Goal: Information Seeking & Learning: Find specific fact

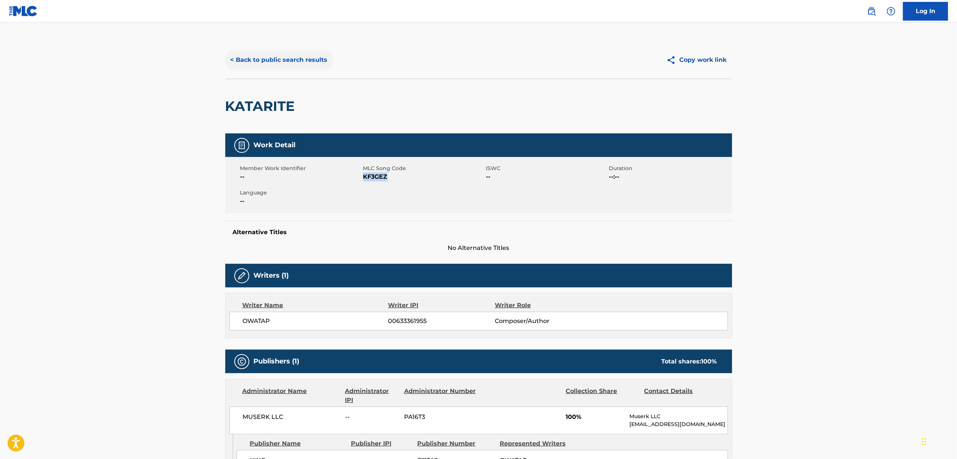
click at [295, 60] on button "< Back to public search results" at bounding box center [279, 60] width 108 height 19
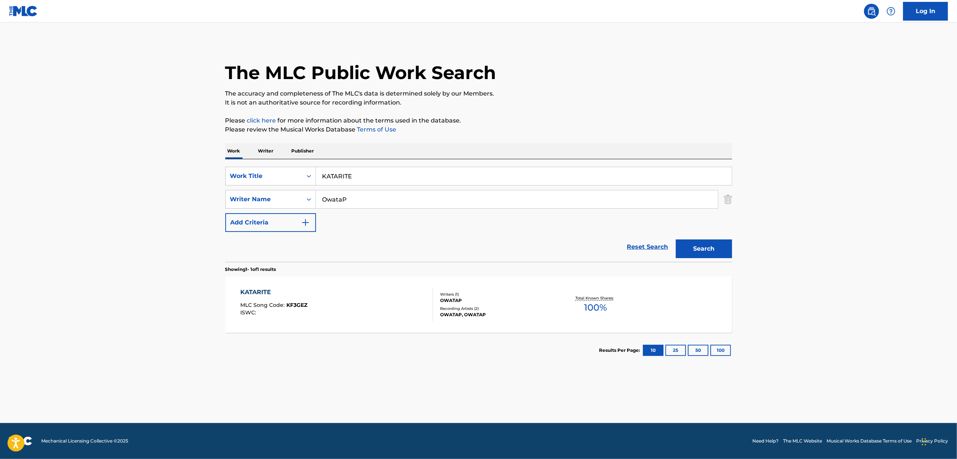
click at [262, 149] on p "Writer" at bounding box center [266, 151] width 20 height 16
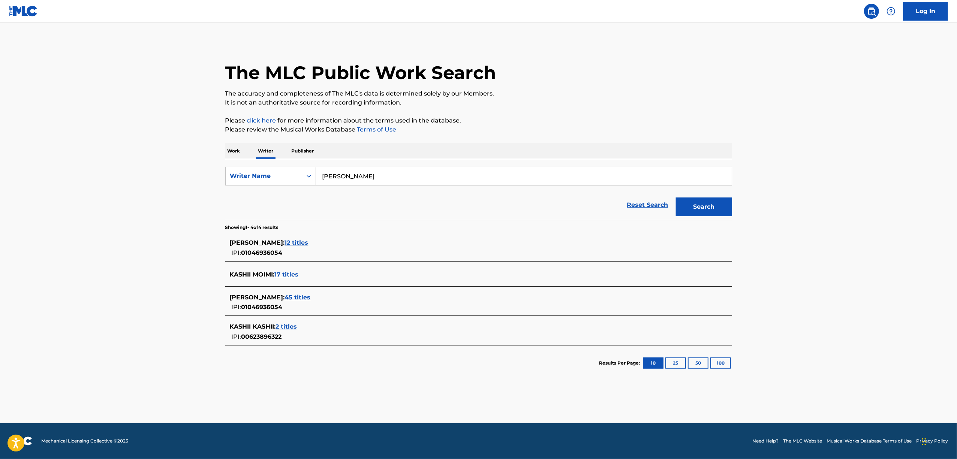
drag, startPoint x: 383, startPoint y: 172, endPoint x: 289, endPoint y: 191, distance: 95.2
click at [291, 191] on form "SearchWithCriteria2680ece3-1696-430f-9f58-ce1863abf402 Writer Name [PERSON_NAME…" at bounding box center [478, 193] width 507 height 53
paste input "AYASE"
click at [337, 179] on input "AYASE" at bounding box center [524, 176] width 416 height 18
type input "AYASE"
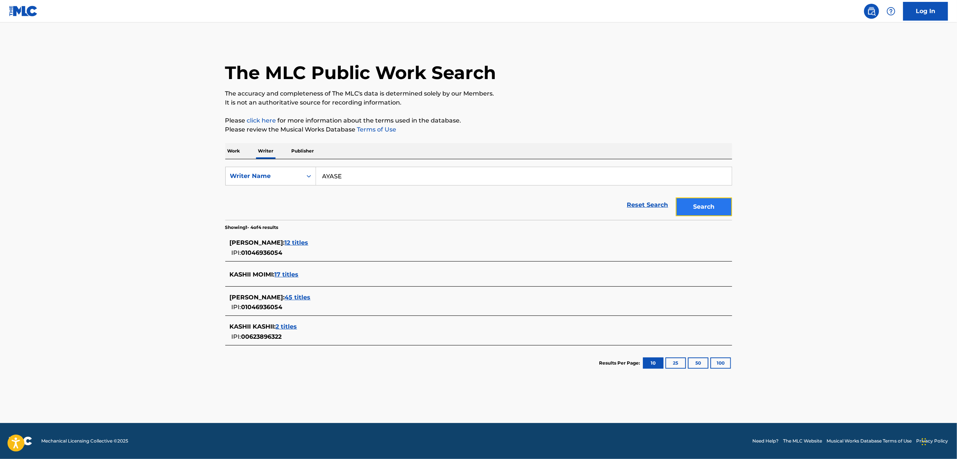
click at [703, 209] on button "Search" at bounding box center [704, 207] width 56 height 19
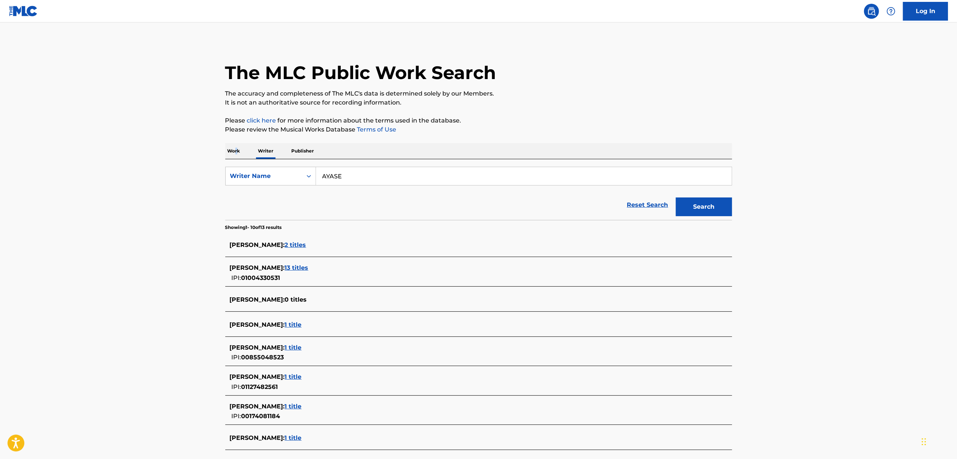
drag, startPoint x: 236, startPoint y: 153, endPoint x: 246, endPoint y: 159, distance: 11.6
click at [236, 153] on p "Work" at bounding box center [233, 151] width 17 height 16
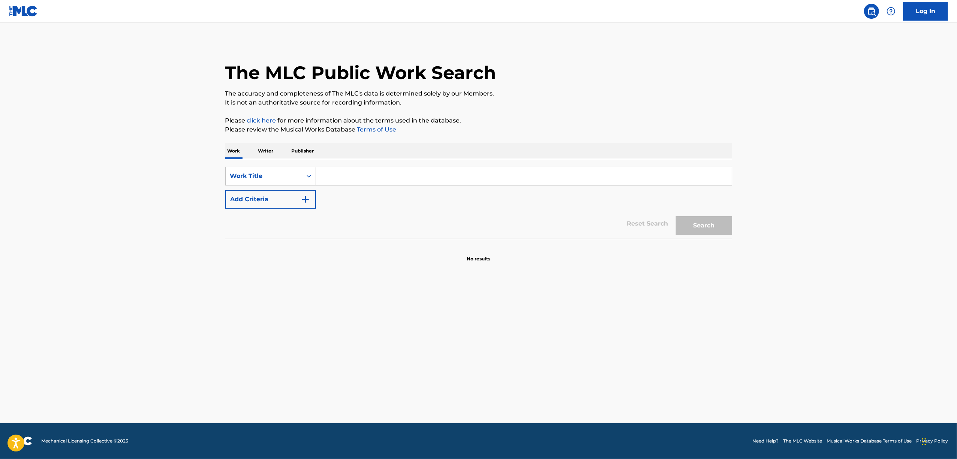
click at [353, 178] on input "Search Form" at bounding box center [524, 176] width 416 height 18
paste input "SHINIKARU [PERSON_NAME]"
type input "SHINIKARU [PERSON_NAME]"
drag, startPoint x: 728, startPoint y: 202, endPoint x: 718, endPoint y: 212, distance: 14.6
click at [719, 211] on form "SearchWithCriteria551d79b3-2413-4f4c-89b0-1d93338cdfb6 Work Title SHINIKARU [PE…" at bounding box center [478, 203] width 507 height 72
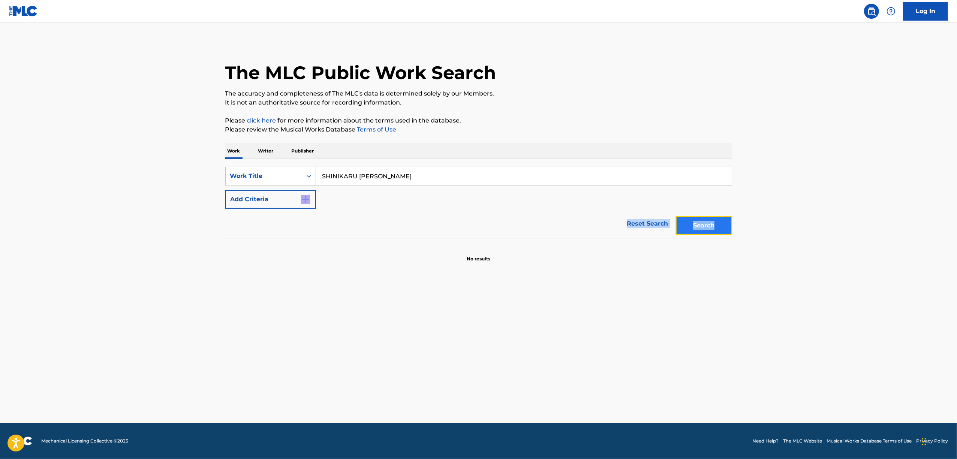
click at [712, 221] on button "Search" at bounding box center [704, 225] width 56 height 19
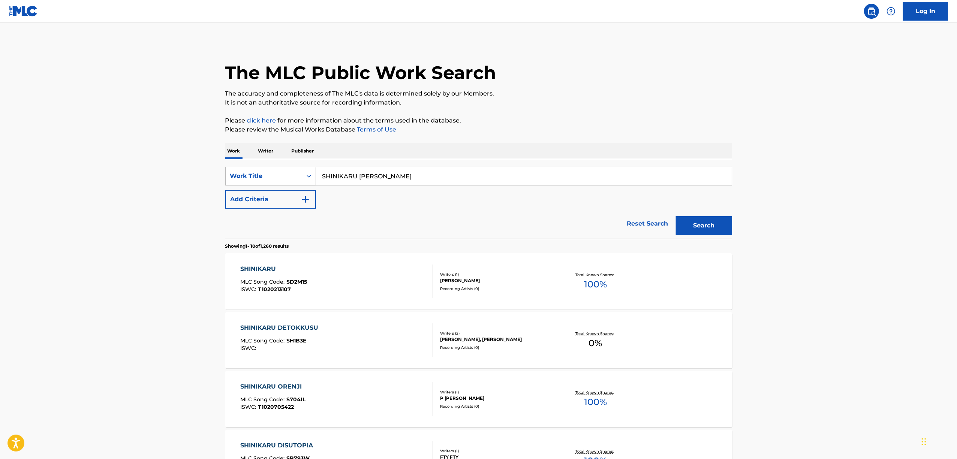
click at [308, 177] on icon "Search Form" at bounding box center [308, 175] width 7 height 7
click at [296, 192] on div "Writer Name" at bounding box center [271, 195] width 90 height 19
click at [308, 178] on icon "Search Form" at bounding box center [308, 175] width 7 height 7
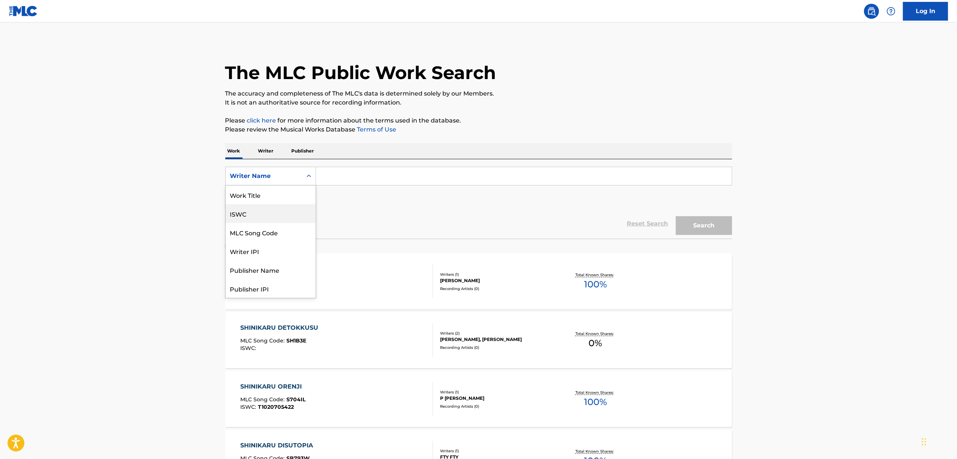
click at [277, 221] on div "ISWC" at bounding box center [271, 213] width 90 height 19
drag, startPoint x: 333, startPoint y: 181, endPoint x: 567, endPoint y: 179, distance: 234.0
click at [336, 180] on input "Search Form" at bounding box center [524, 176] width 416 height 18
paste input "T3009395777"
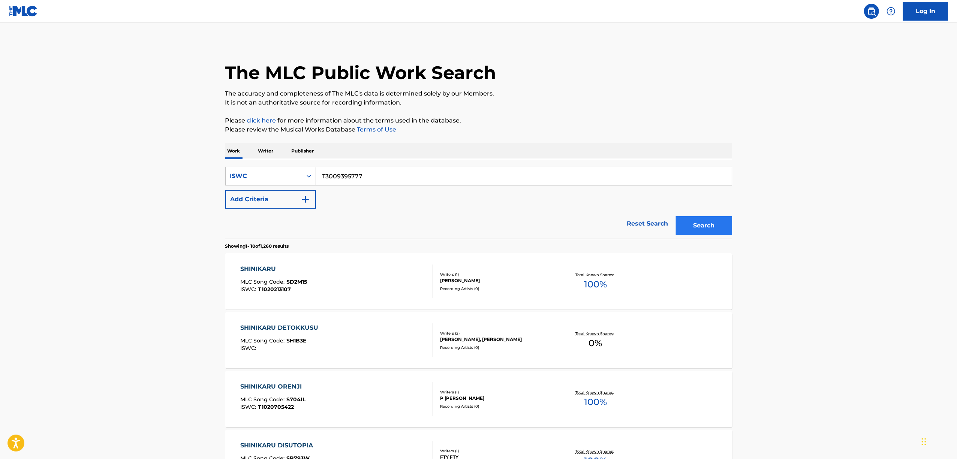
type input "T3009395777"
drag, startPoint x: 725, startPoint y: 224, endPoint x: 733, endPoint y: 213, distance: 13.2
click at [733, 213] on div "The MLC Public Work Search The accuracy and completeness of The MLC's data is d…" at bounding box center [478, 459] width 525 height 837
drag, startPoint x: 828, startPoint y: 308, endPoint x: 763, endPoint y: 277, distance: 72.0
click at [828, 304] on main "The MLC Public Work Search The accuracy and completeness of The MLC's data is d…" at bounding box center [478, 451] width 957 height 859
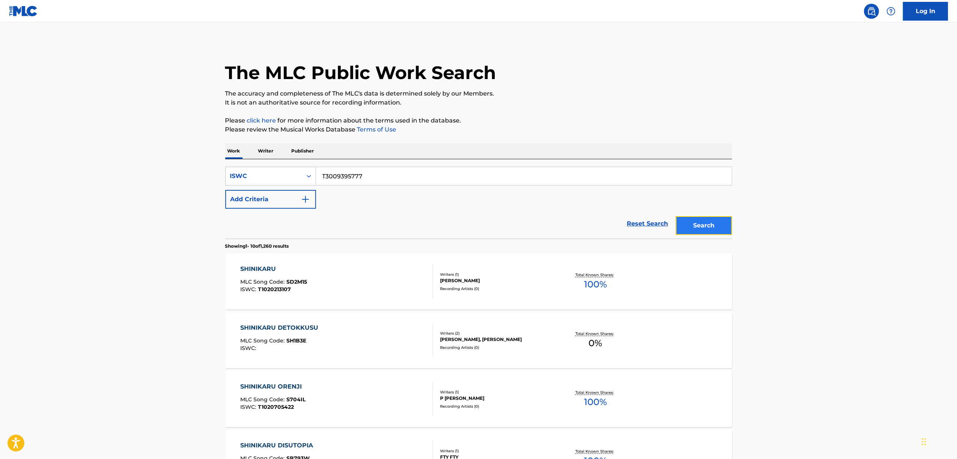
click at [719, 228] on button "Search" at bounding box center [704, 225] width 56 height 19
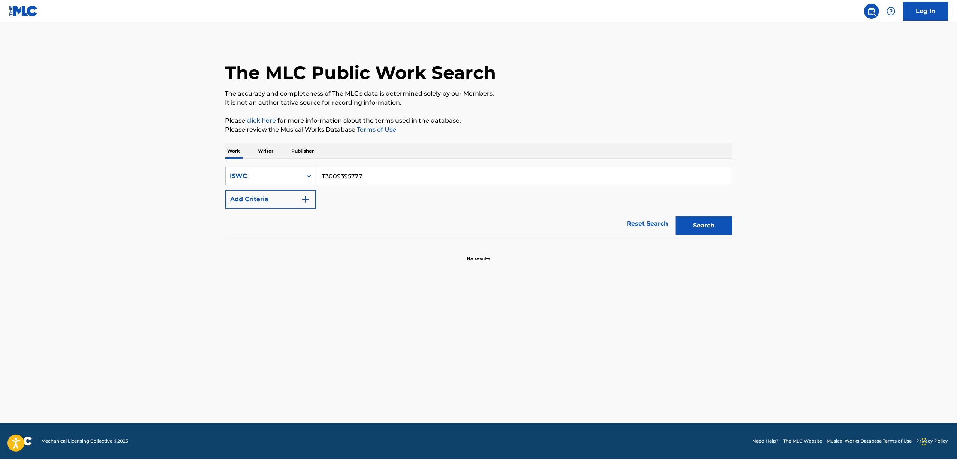
click at [317, 174] on input "T3009395777" at bounding box center [524, 176] width 416 height 18
click at [309, 175] on icon "Search Form" at bounding box center [308, 175] width 7 height 7
click at [288, 195] on div "Work Title" at bounding box center [271, 195] width 90 height 19
drag, startPoint x: 344, startPoint y: 180, endPoint x: 359, endPoint y: 178, distance: 14.9
click at [344, 180] on input "Search Form" at bounding box center [524, 176] width 416 height 18
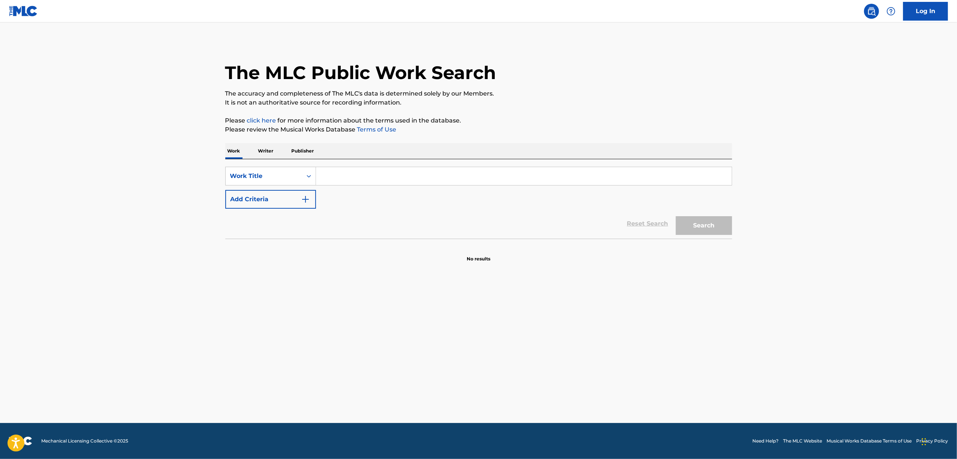
paste input "シニカルナイトプラン"
click at [702, 229] on button "Search" at bounding box center [704, 225] width 56 height 19
drag, startPoint x: 301, startPoint y: 187, endPoint x: 268, endPoint y: 196, distance: 35.1
click at [268, 196] on div "SearchWithCriteriadd9a4c78-cca3-4a5a-aa9e-042f651d4195 Work Title シニカルナイトプラン Ad…" at bounding box center [478, 188] width 507 height 42
paste input "[PERSON_NAME]"
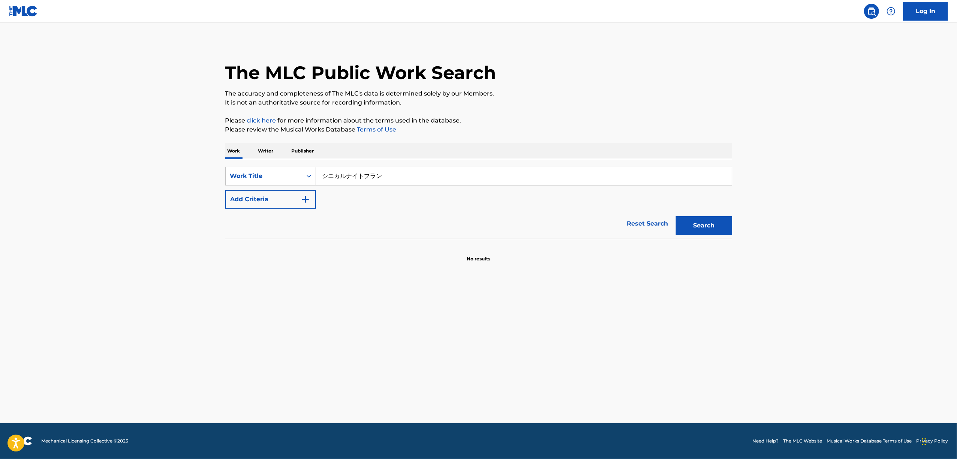
drag, startPoint x: 287, startPoint y: 198, endPoint x: 176, endPoint y: 203, distance: 110.7
click at [178, 204] on main "The MLC Public Work Search The accuracy and completeness of The MLC's data is d…" at bounding box center [478, 222] width 957 height 401
click at [694, 222] on button "Search" at bounding box center [704, 225] width 56 height 19
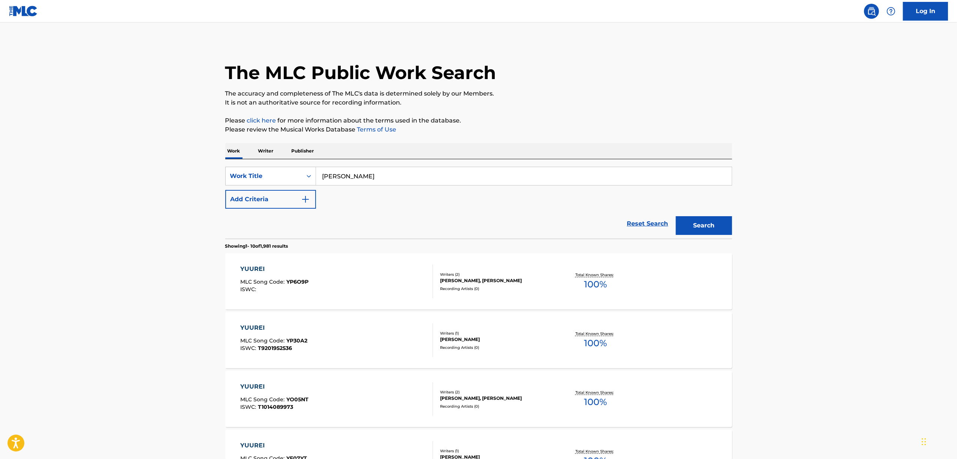
drag, startPoint x: 387, startPoint y: 179, endPoint x: 175, endPoint y: 196, distance: 213.2
click at [175, 196] on main "The MLC Public Work Search The accuracy and completeness of The MLC's data is d…" at bounding box center [478, 451] width 957 height 859
paste input "幽霊東京"
click at [702, 225] on button "Search" at bounding box center [704, 225] width 56 height 19
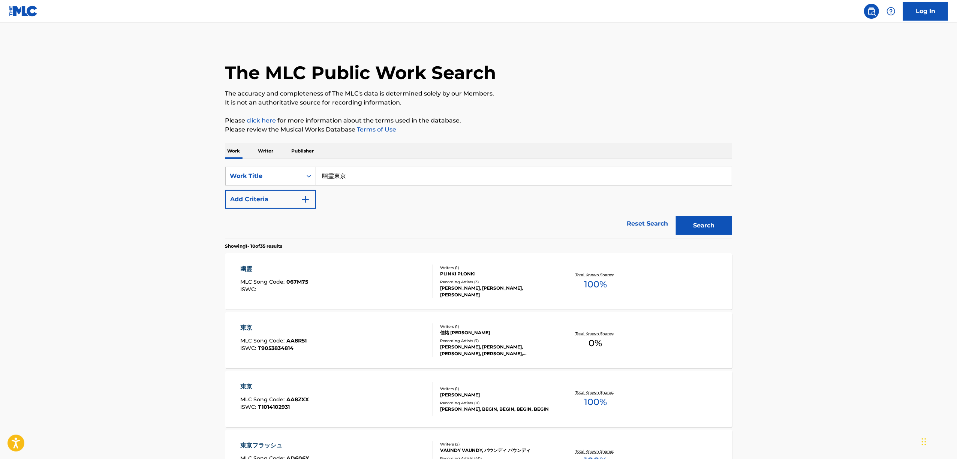
drag, startPoint x: 352, startPoint y: 189, endPoint x: 358, endPoint y: 181, distance: 9.5
click at [352, 190] on div "SearchWithCriteriadd9a4c78-cca3-4a5a-aa9e-042f651d4195 Work Title 幽霊東京 Add Crit…" at bounding box center [478, 188] width 507 height 42
drag, startPoint x: 358, startPoint y: 180, endPoint x: 275, endPoint y: 193, distance: 83.4
click at [273, 192] on div "SearchWithCriteriadd9a4c78-cca3-4a5a-aa9e-042f651d4195 Work Title 幽霊東京 Add Crit…" at bounding box center [478, 188] width 507 height 42
click at [327, 194] on div "SearchWithCriteriadd9a4c78-cca3-4a5a-aa9e-042f651d4195 Work Title 幽霊東京 Add Crit…" at bounding box center [478, 188] width 507 height 42
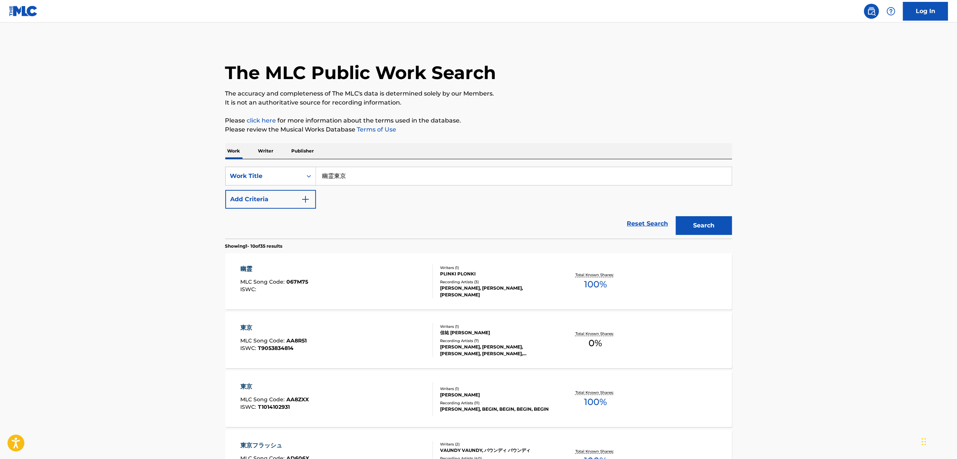
drag, startPoint x: 359, startPoint y: 180, endPoint x: 291, endPoint y: 189, distance: 68.4
click at [291, 189] on div "SearchWithCriteriadd9a4c78-cca3-4a5a-aa9e-042f651d4195 Work Title 幽霊東京 Add Crit…" at bounding box center [478, 188] width 507 height 42
paste input "ヴァイオレッタ"
click at [694, 227] on button "Search" at bounding box center [704, 225] width 56 height 19
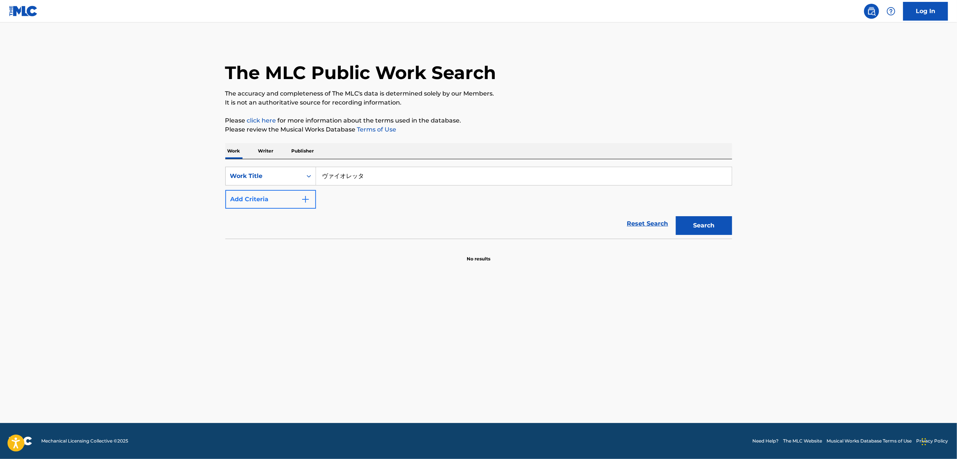
drag, startPoint x: 383, startPoint y: 170, endPoint x: 237, endPoint y: 197, distance: 148.6
click at [239, 197] on div "SearchWithCriteriadd9a4c78-cca3-4a5a-aa9e-042f651d4195 Work Title ヴァイオレッタ Add C…" at bounding box center [478, 188] width 507 height 42
paste input "BAIORETTA"
click at [694, 233] on button "Search" at bounding box center [704, 225] width 56 height 19
drag, startPoint x: 285, startPoint y: 181, endPoint x: 228, endPoint y: 188, distance: 57.8
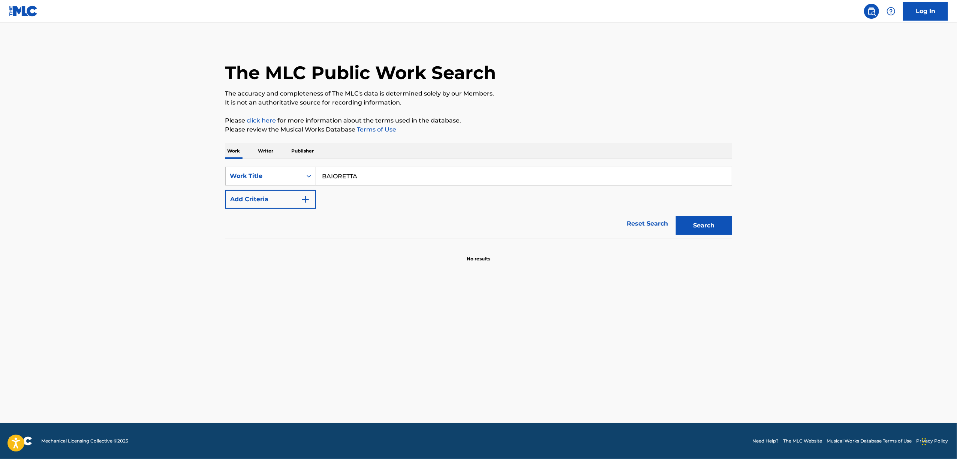
click at [230, 188] on div "SearchWithCriteriadd9a4c78-cca3-4a5a-aa9e-042f651d4195 Work Title BAIORETTA Add…" at bounding box center [478, 188] width 507 height 42
paste input "NINGEN MODOKI"
click at [698, 223] on button "Search" at bounding box center [704, 225] width 56 height 19
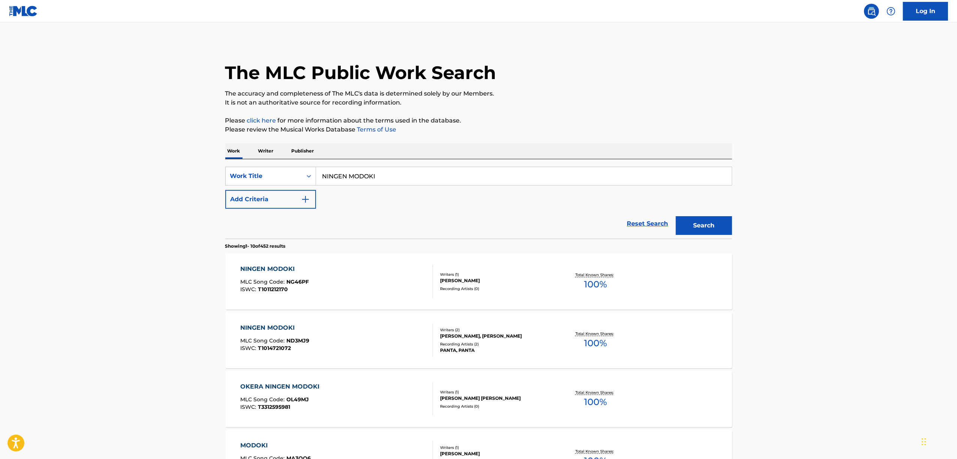
drag, startPoint x: 394, startPoint y: 170, endPoint x: 384, endPoint y: 174, distance: 10.1
click at [384, 173] on input "NINGEN MODOKI" at bounding box center [524, 176] width 416 height 18
drag, startPoint x: 242, startPoint y: 212, endPoint x: 205, endPoint y: 219, distance: 37.4
click at [205, 219] on main "The MLC Public Work Search The accuracy and completeness of The MLC's data is d…" at bounding box center [478, 451] width 957 height 859
paste input "人間モドキ"
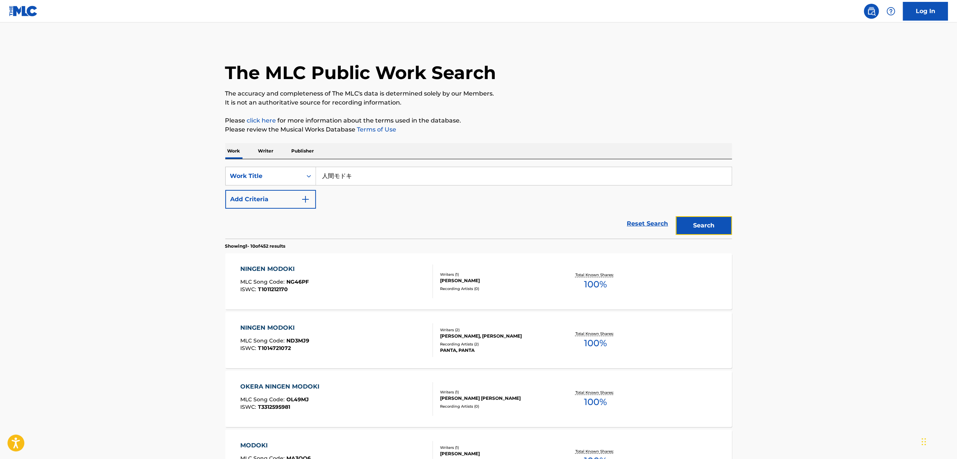
drag, startPoint x: 712, startPoint y: 224, endPoint x: 735, endPoint y: 246, distance: 31.3
click at [711, 228] on button "Search" at bounding box center [704, 225] width 56 height 19
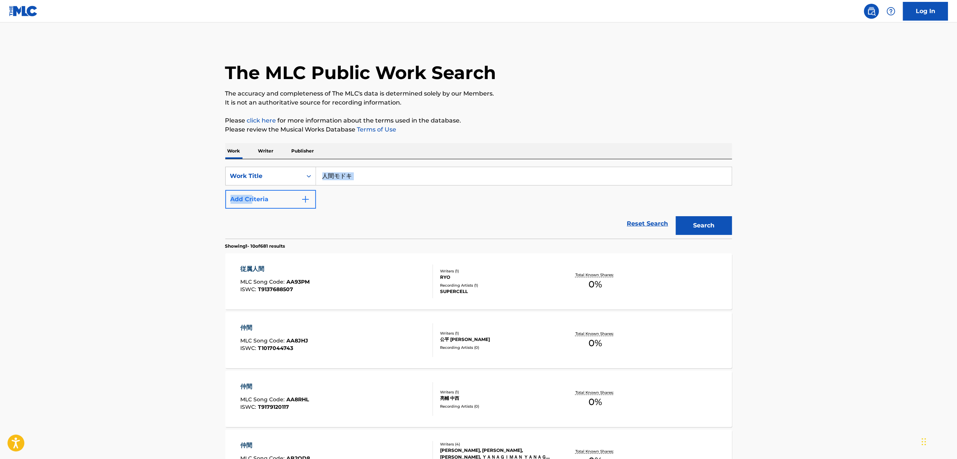
drag, startPoint x: 274, startPoint y: 188, endPoint x: 249, endPoint y: 190, distance: 24.4
click at [249, 190] on div "SearchWithCriteriadd9a4c78-cca3-4a5a-aa9e-042f651d4195 Work Title 人間モドキ Add Cri…" at bounding box center [478, 198] width 507 height 79
drag, startPoint x: 392, startPoint y: 200, endPoint x: 381, endPoint y: 186, distance: 17.9
click at [391, 199] on div "SearchWithCriteriadd9a4c78-cca3-4a5a-aa9e-042f651d4195 Work Title 人間モドキ Add Cri…" at bounding box center [478, 188] width 507 height 42
drag, startPoint x: 293, startPoint y: 197, endPoint x: 242, endPoint y: 205, distance: 51.2
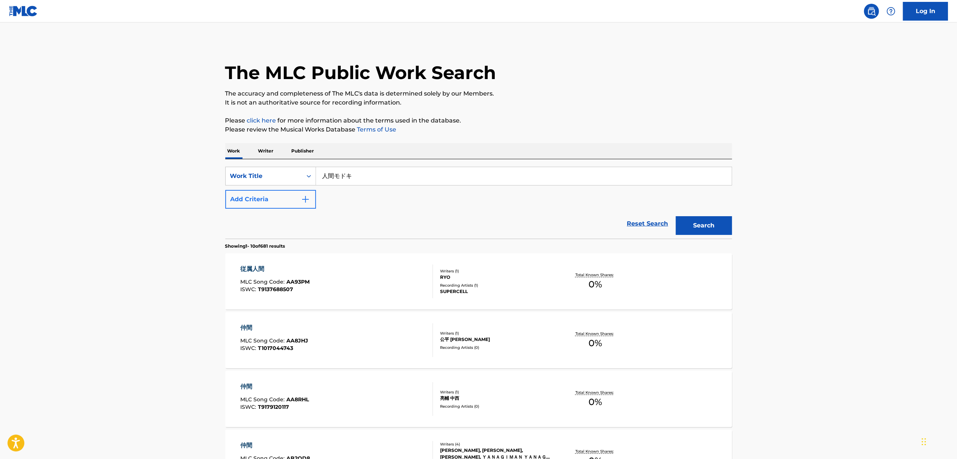
click at [242, 205] on div "SearchWithCriteriadd9a4c78-cca3-4a5a-aa9e-042f651d4195 Work Title 人間モドキ Add Cri…" at bounding box center [478, 188] width 507 height 42
paste input "[PERSON_NAME]"
click at [703, 230] on button "Search" at bounding box center [704, 225] width 56 height 19
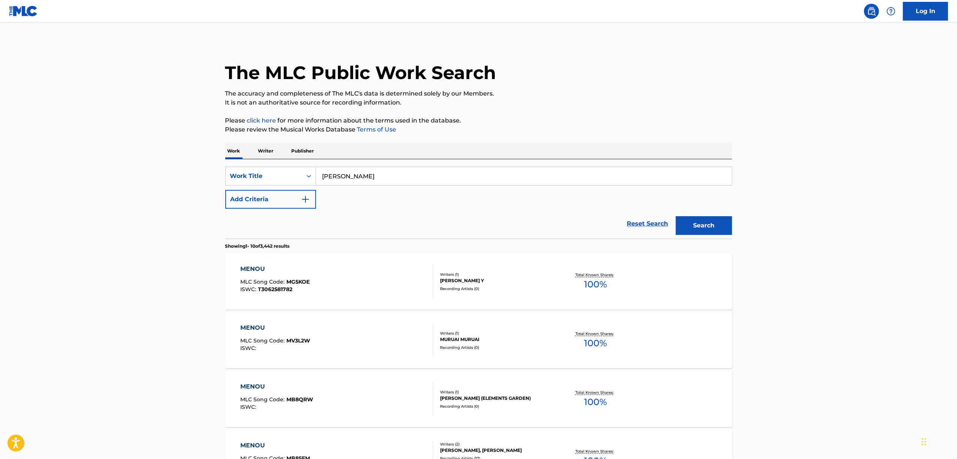
drag, startPoint x: 429, startPoint y: 176, endPoint x: 220, endPoint y: 217, distance: 212.4
click at [221, 217] on div "The MLC Public Work Search The accuracy and completeness of The MLC's data is d…" at bounding box center [478, 459] width 525 height 837
paste input "夜撫でるメノウ"
click at [693, 225] on button "Search" at bounding box center [704, 225] width 56 height 19
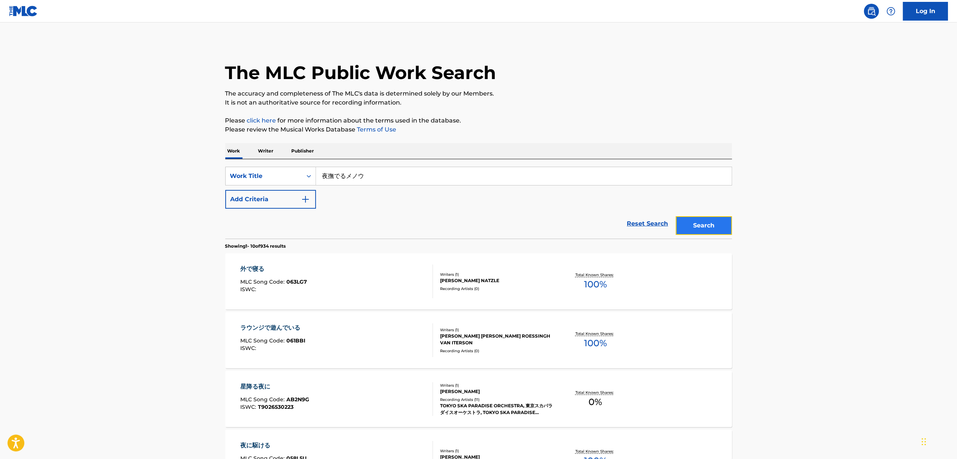
click at [693, 229] on button "Search" at bounding box center [704, 225] width 56 height 19
drag, startPoint x: 381, startPoint y: 169, endPoint x: 202, endPoint y: 211, distance: 183.6
click at [202, 211] on main "The MLC Public Work Search The accuracy and completeness of The MLC's data is d…" at bounding box center [478, 451] width 957 height 859
paste input "泣いてない"
click at [692, 229] on button "Search" at bounding box center [704, 225] width 56 height 19
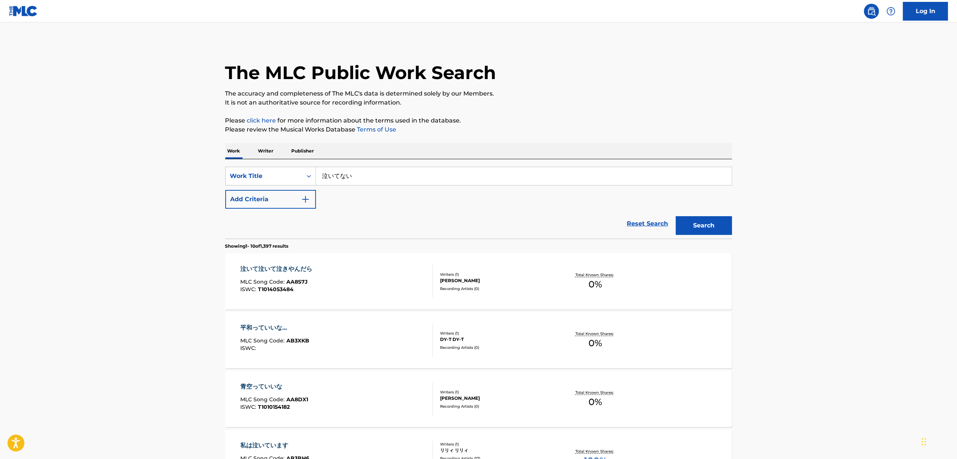
click at [356, 180] on input "泣いてない" at bounding box center [524, 176] width 416 height 18
drag, startPoint x: 347, startPoint y: 179, endPoint x: 268, endPoint y: 190, distance: 79.9
click at [268, 190] on div "SearchWithCriteriadd9a4c78-cca3-4a5a-aa9e-042f651d4195 Work Title 泣いてない Add Cri…" at bounding box center [478, 188] width 507 height 42
paste input "SENTENSEI ASARUTO GAARU"
click at [697, 223] on button "Search" at bounding box center [704, 225] width 56 height 19
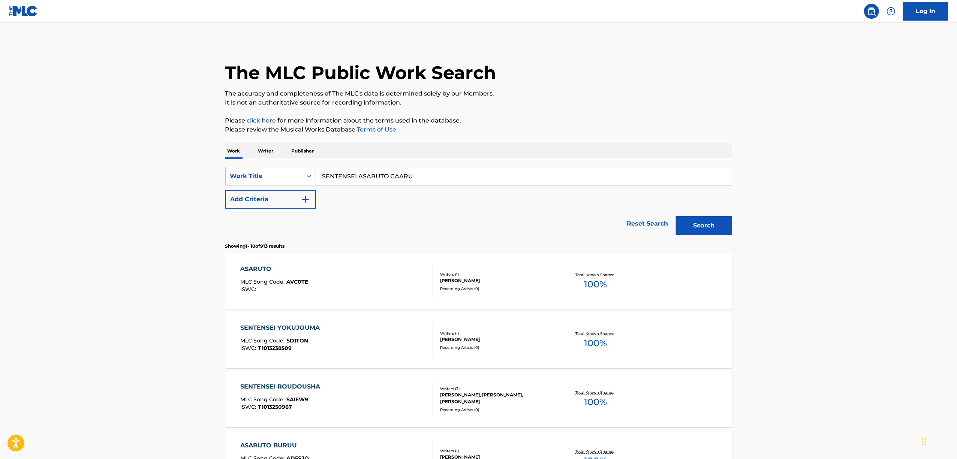
drag, startPoint x: 286, startPoint y: 194, endPoint x: 212, endPoint y: 200, distance: 73.7
click at [212, 200] on main "The MLC Public Work Search The accuracy and completeness of The MLC's data is d…" at bounding box center [478, 451] width 957 height 859
paste input "先天性アサルトガール"
type input "先天性アサルトガール"
click at [697, 224] on button "Search" at bounding box center [704, 225] width 56 height 19
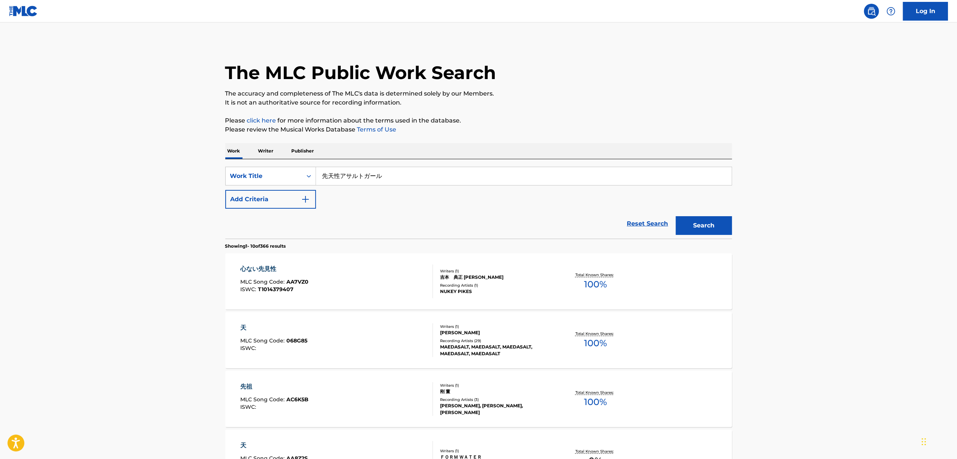
click at [268, 151] on p "Writer" at bounding box center [266, 151] width 20 height 16
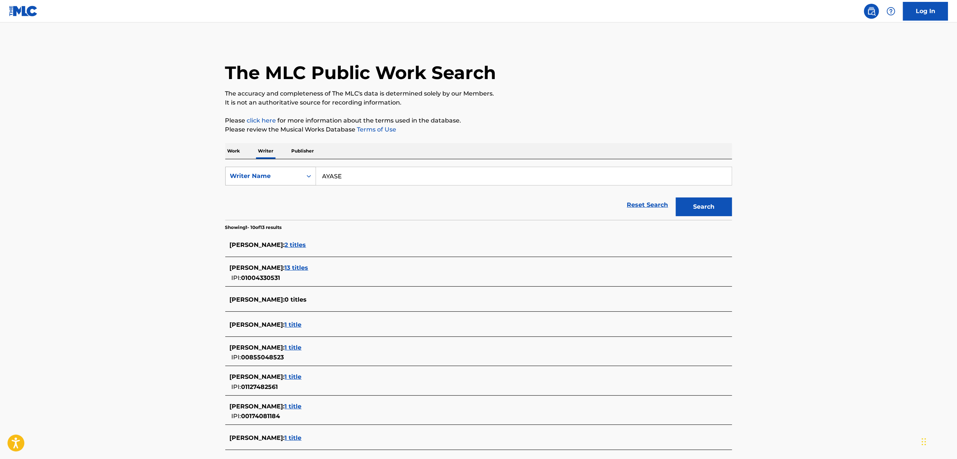
drag, startPoint x: 355, startPoint y: 176, endPoint x: 282, endPoint y: 185, distance: 74.0
click at [282, 185] on div "SearchWithCriteria2680ece3-1696-430f-9f58-ce1863abf402 Writer Name [PERSON_NAME]" at bounding box center [478, 176] width 507 height 19
type input "YUI"
click at [704, 202] on button "Search" at bounding box center [704, 207] width 56 height 19
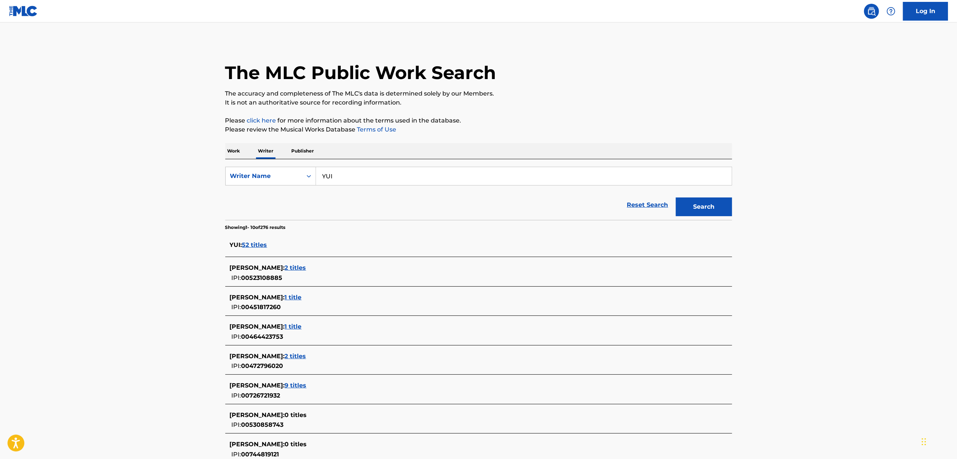
click at [255, 245] on span "52 titles" at bounding box center [254, 244] width 25 height 7
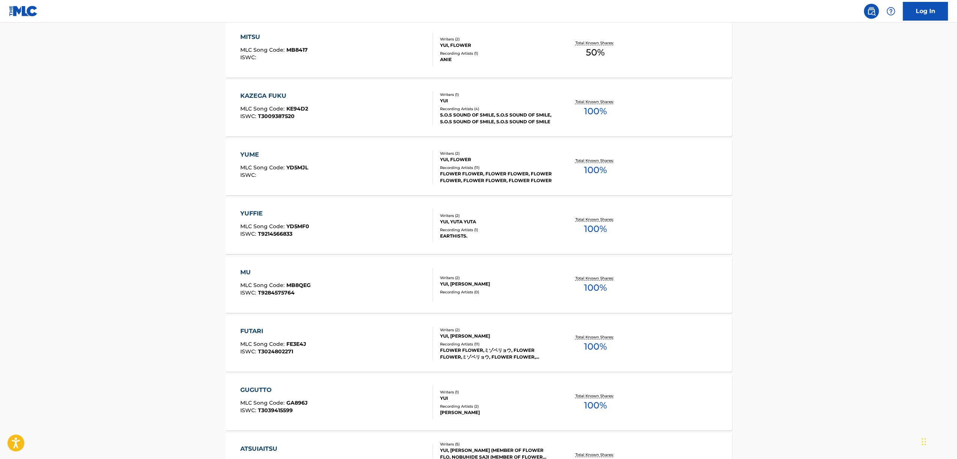
scroll to position [459, 0]
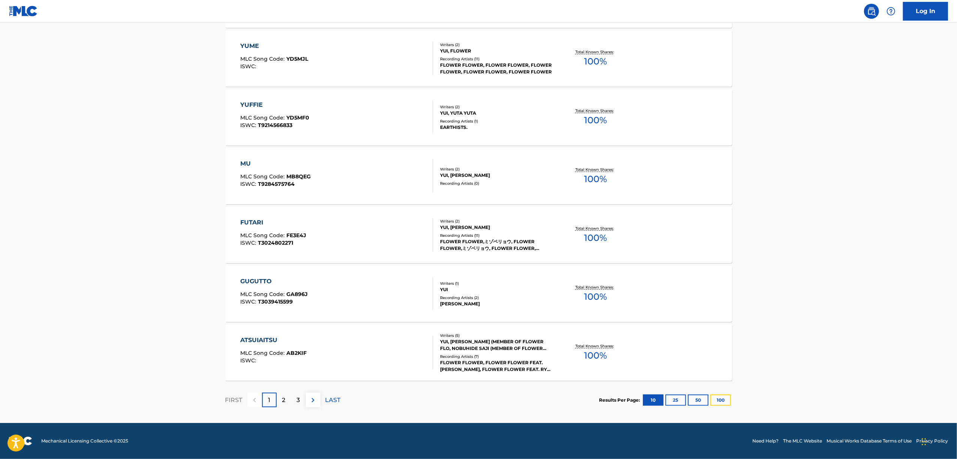
click at [731, 397] on section "Results Per Page: 10 25 50 100" at bounding box center [666, 400] width 133 height 11
click at [719, 402] on button "100" at bounding box center [721, 400] width 21 height 11
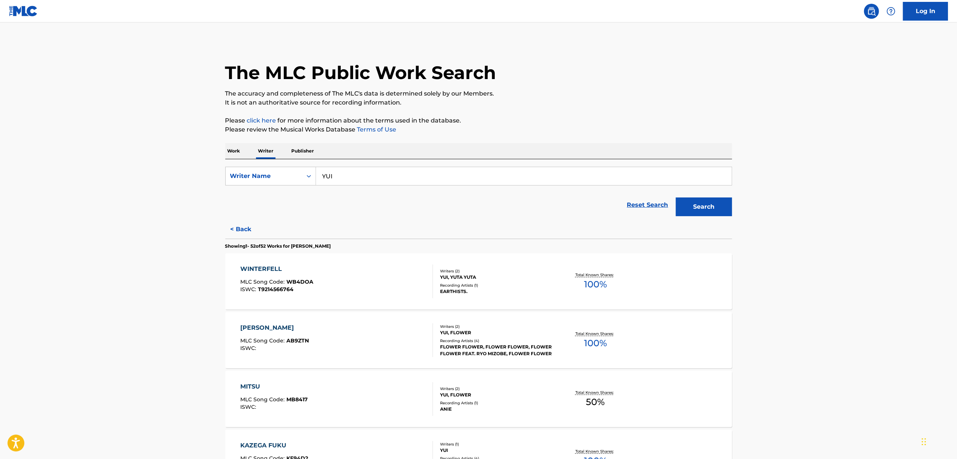
click at [268, 270] on div "WINTERFELL" at bounding box center [276, 269] width 73 height 9
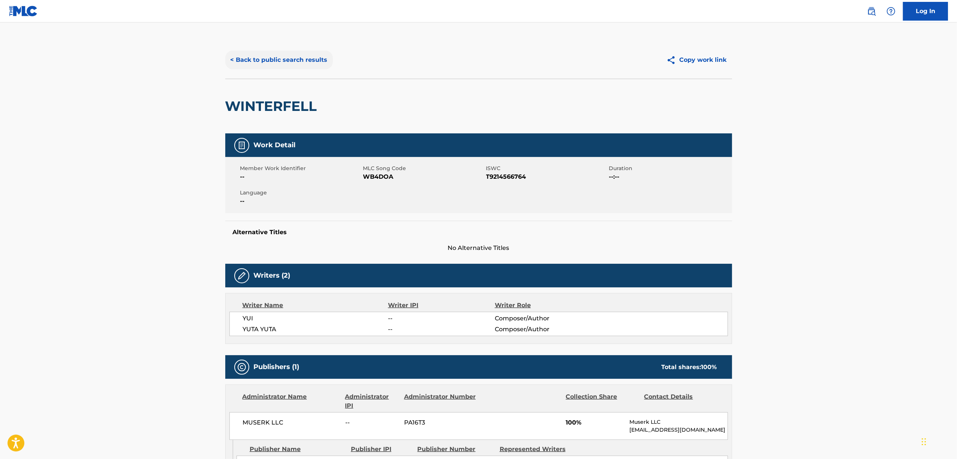
click at [248, 58] on button "< Back to public search results" at bounding box center [279, 60] width 108 height 19
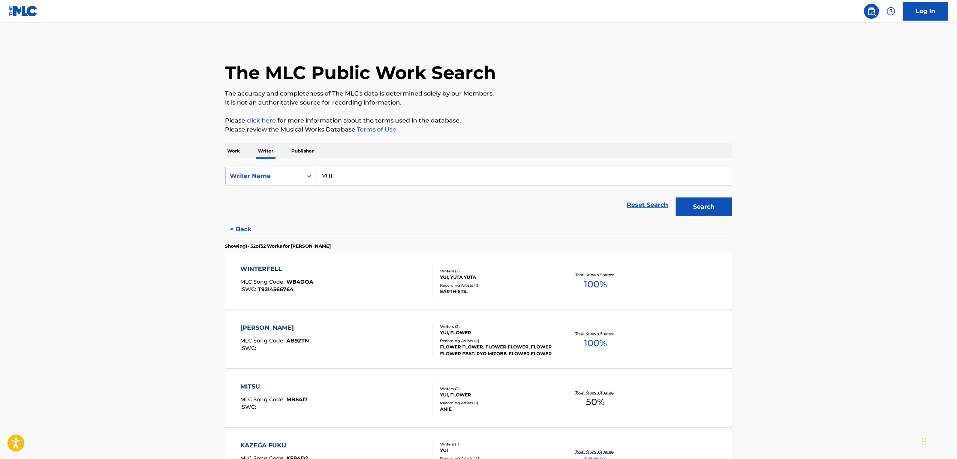
click at [268, 188] on form "SearchWithCriteria2680ece3-1696-430f-9f58-ce1863abf402 Writer Name YUI Reset Se…" at bounding box center [478, 193] width 507 height 53
paste input "NOAH'S ARK"
type input "YUI"
click at [709, 207] on button "Search" at bounding box center [704, 207] width 56 height 19
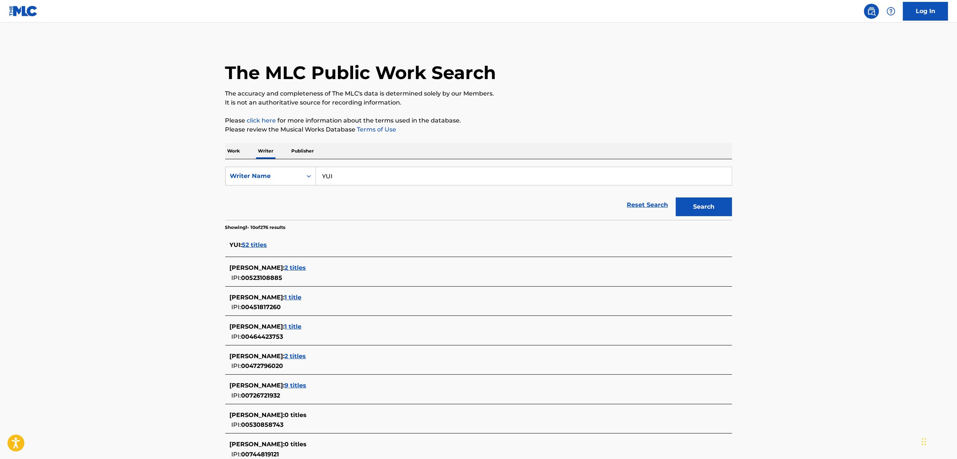
click at [264, 243] on span "52 titles" at bounding box center [254, 244] width 25 height 7
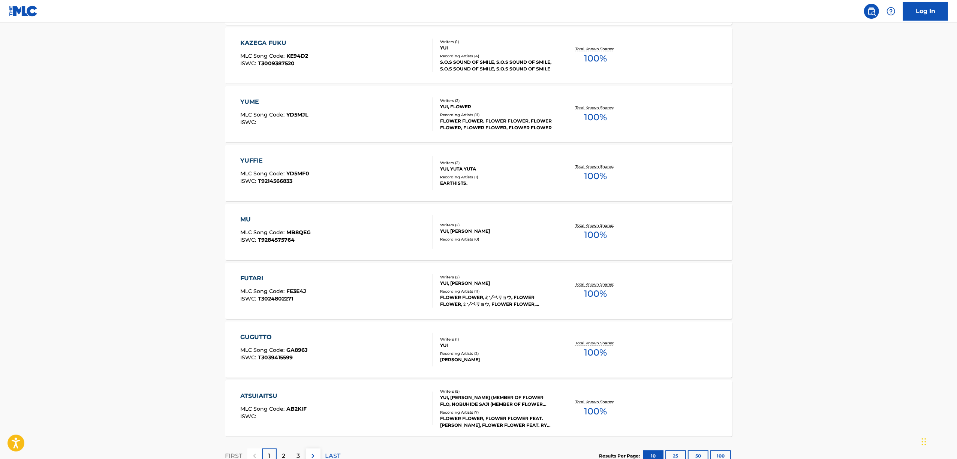
scroll to position [459, 0]
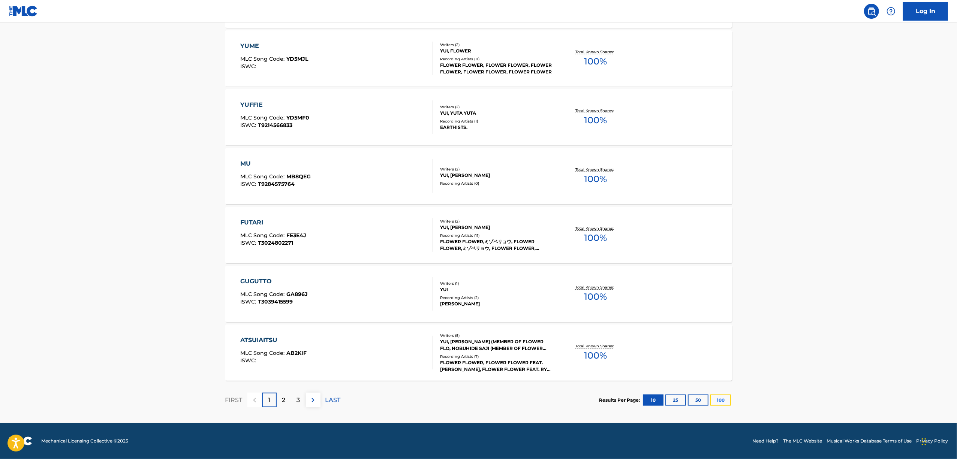
click at [726, 401] on button "100" at bounding box center [721, 400] width 21 height 11
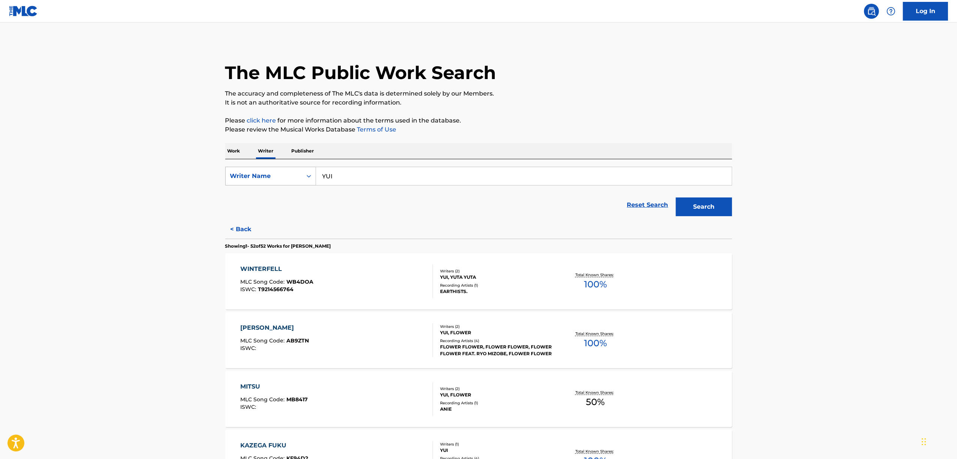
click at [307, 177] on icon "Search Form" at bounding box center [308, 175] width 7 height 7
click at [236, 152] on p "Work" at bounding box center [233, 151] width 17 height 16
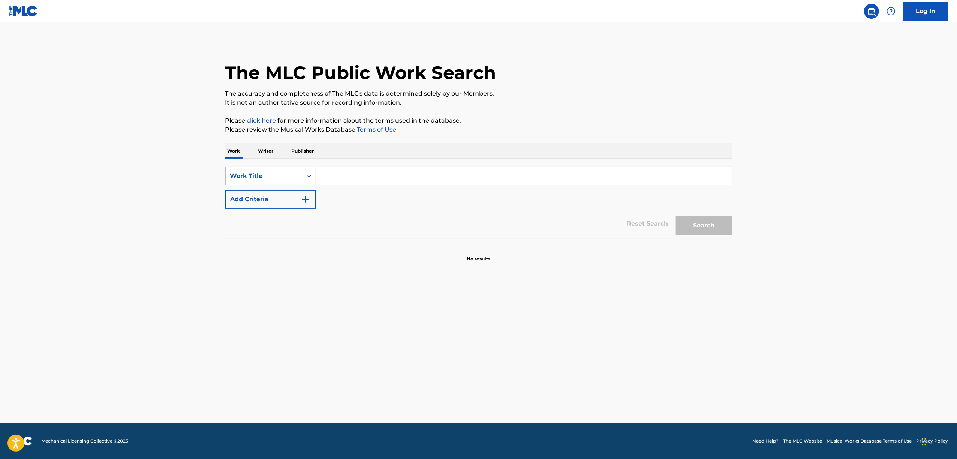
click at [307, 180] on div "Search Form" at bounding box center [308, 175] width 13 height 13
click at [273, 212] on div "ISWC" at bounding box center [271, 213] width 90 height 19
click at [354, 176] on input "Search Form" at bounding box center [524, 176] width 416 height 18
paste input "T9326371317"
click at [714, 226] on button "Search" at bounding box center [704, 225] width 56 height 19
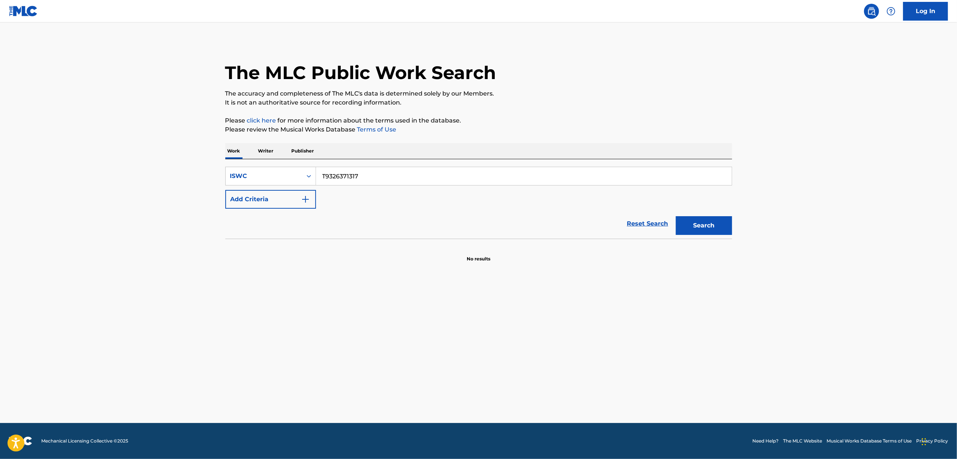
drag, startPoint x: 370, startPoint y: 176, endPoint x: 257, endPoint y: 186, distance: 113.7
click at [258, 186] on div "SearchWithCriteriace120dd2-9183-40f8-961d-abcec51a46cd ISWC T9326371317 Add Cri…" at bounding box center [478, 188] width 507 height 42
paste input "28"
click at [697, 223] on button "Search" at bounding box center [704, 225] width 56 height 19
drag, startPoint x: 384, startPoint y: 180, endPoint x: 259, endPoint y: 191, distance: 125.7
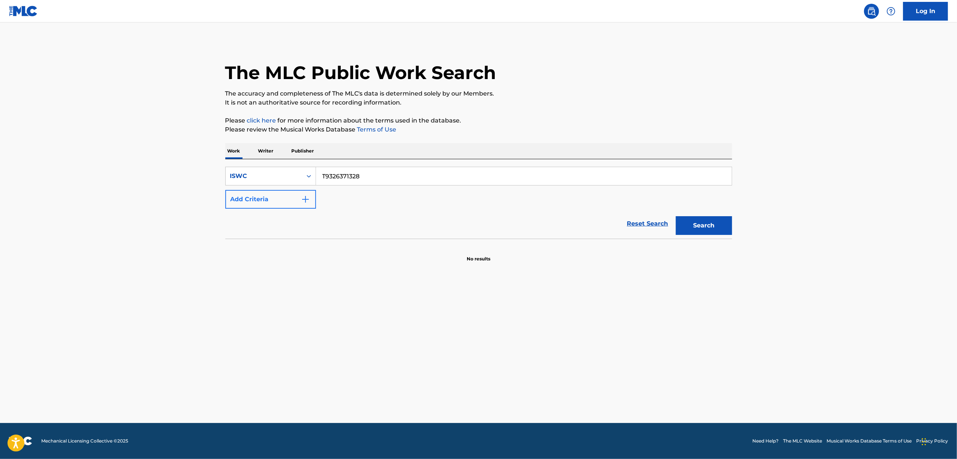
click at [262, 191] on div "SearchWithCriteriace120dd2-9183-40f8-961d-abcec51a46cd ISWC T9326371328 Add Cri…" at bounding box center [478, 188] width 507 height 42
paste input "40"
click at [698, 226] on button "Search" at bounding box center [704, 225] width 56 height 19
drag, startPoint x: 364, startPoint y: 176, endPoint x: 280, endPoint y: 185, distance: 84.5
click at [280, 185] on div "SearchWithCriteriace120dd2-9183-40f8-961d-abcec51a46cd ISWC T9326371340" at bounding box center [478, 176] width 507 height 19
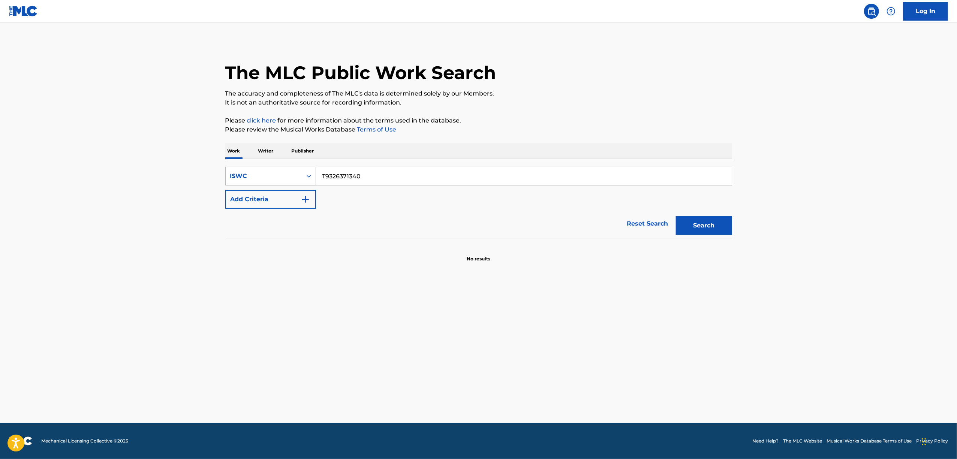
paste input "51"
type input "T9326371351"
click at [703, 226] on button "Search" at bounding box center [704, 225] width 56 height 19
click at [267, 150] on p "Writer" at bounding box center [266, 151] width 20 height 16
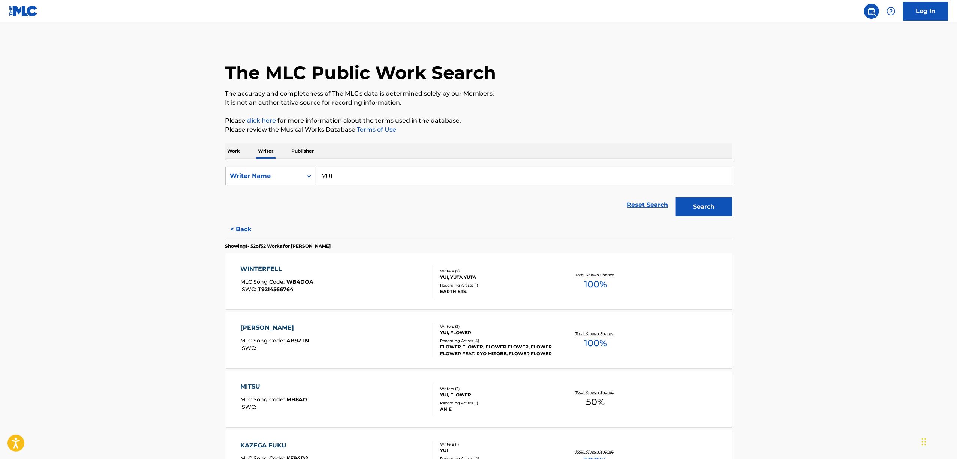
drag, startPoint x: 355, startPoint y: 177, endPoint x: 262, endPoint y: 187, distance: 92.8
click at [263, 187] on form "SearchWithCriteria2680ece3-1696-430f-9f58-ce1863abf402 Writer Name YUI Reset Se…" at bounding box center [478, 193] width 507 height 53
paste input "[PERSON_NAME] YOU"
type input "[PERSON_NAME] YOU"
click at [707, 211] on button "Search" at bounding box center [704, 207] width 56 height 19
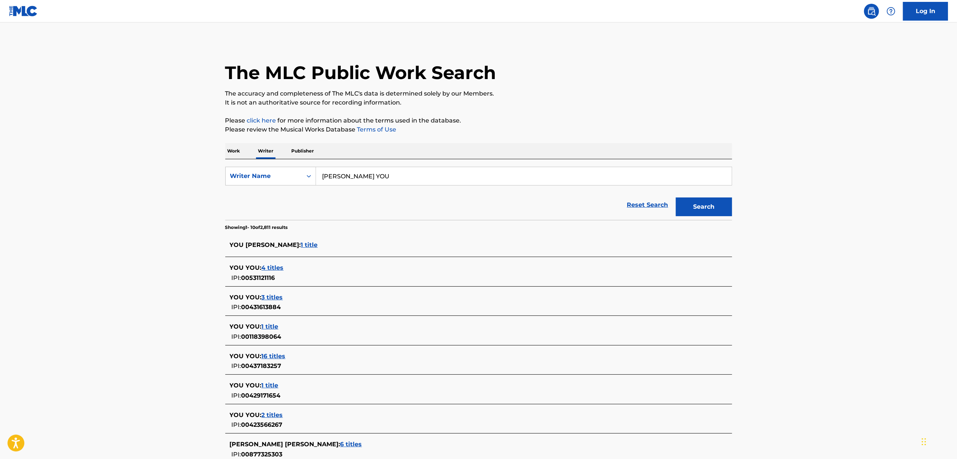
click at [233, 151] on p "Work" at bounding box center [233, 151] width 17 height 16
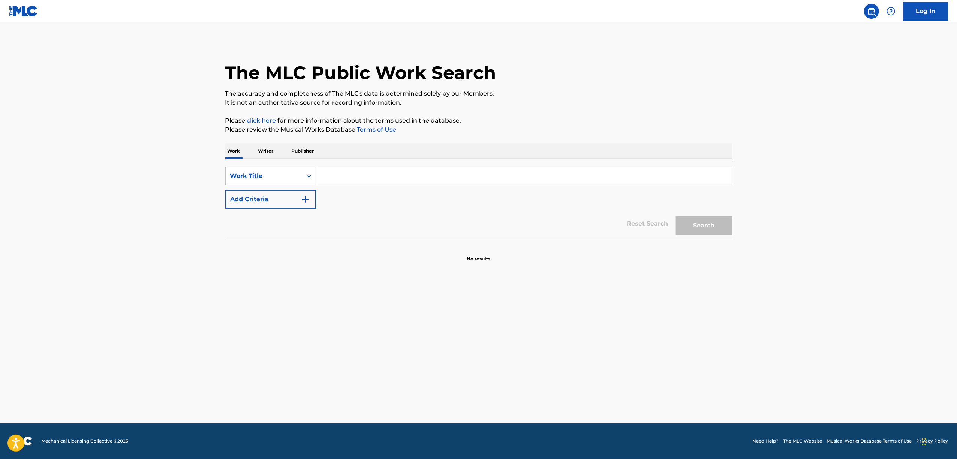
click at [338, 179] on input "Search Form" at bounding box center [524, 176] width 416 height 18
paste input "HONJITSUYORI ARIGATOUO SABETSUYOUGOTO SURU"
click at [702, 226] on button "Search" at bounding box center [704, 225] width 56 height 19
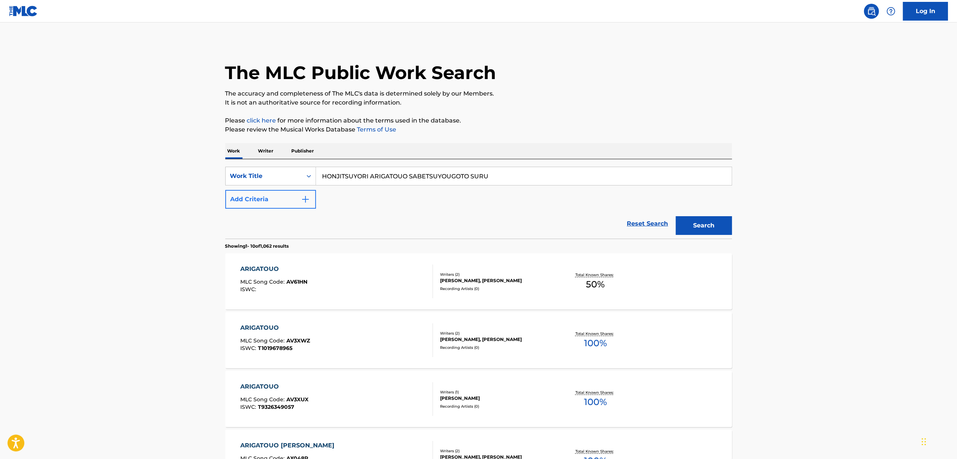
drag, startPoint x: 515, startPoint y: 177, endPoint x: 226, endPoint y: 202, distance: 290.5
click at [227, 202] on div "SearchWithCriteria551d79b3-2413-4f4c-89b0-1d93338cdfb6 Work Title HONJITSUYORI …" at bounding box center [478, 188] width 507 height 42
paste input "本日よりありがとうを差別用語とする"
type input "本日よりありがとうを差別用語とする"
click at [694, 224] on button "Search" at bounding box center [704, 225] width 56 height 19
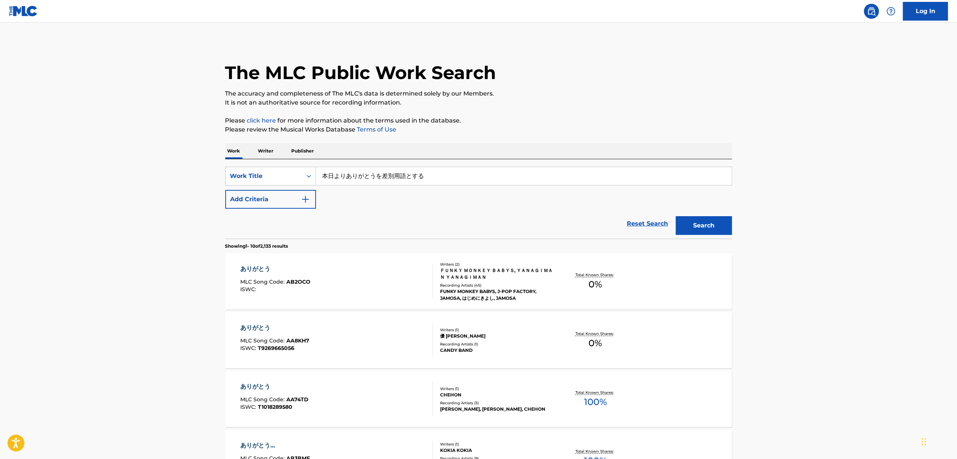
drag, startPoint x: 269, startPoint y: 149, endPoint x: 276, endPoint y: 153, distance: 8.2
click at [269, 149] on p "Writer" at bounding box center [266, 151] width 20 height 16
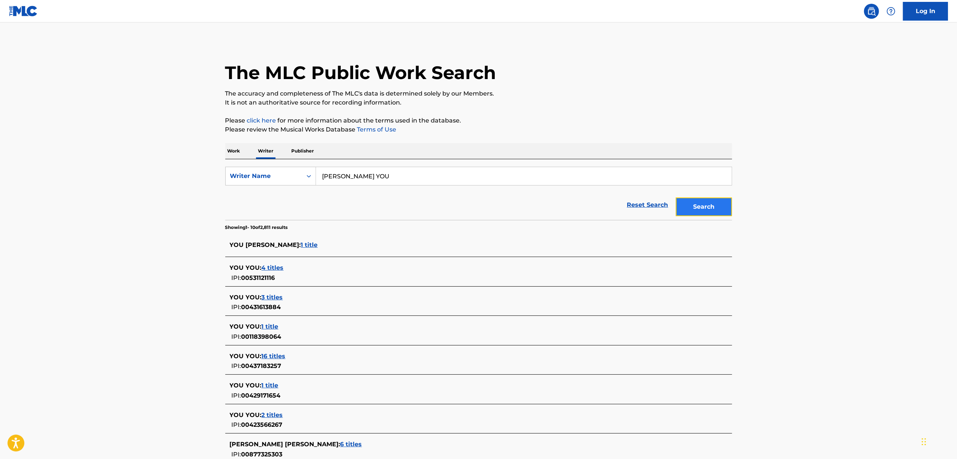
click at [687, 208] on button "Search" at bounding box center [704, 207] width 56 height 19
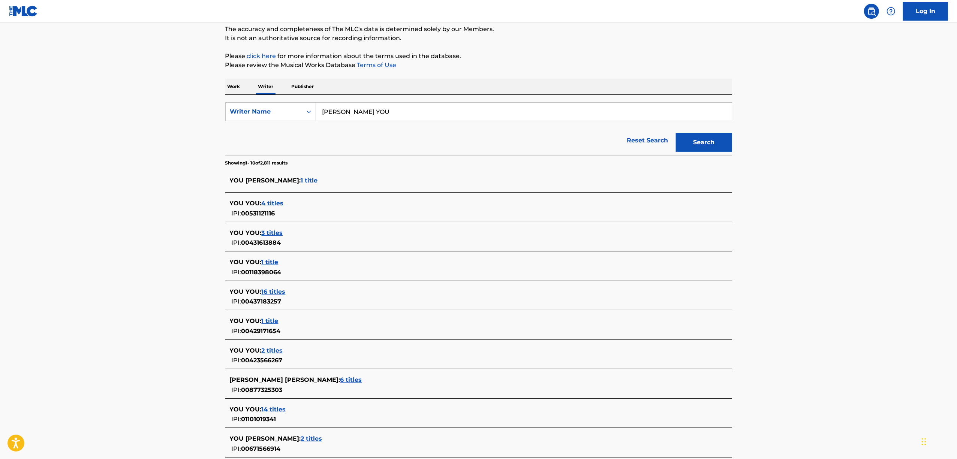
scroll to position [142, 0]
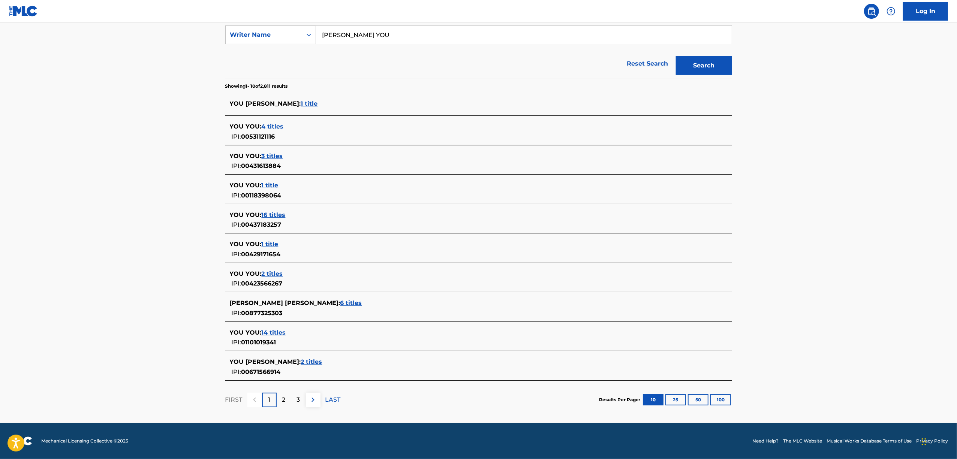
click at [301, 361] on span "2 titles" at bounding box center [311, 361] width 21 height 7
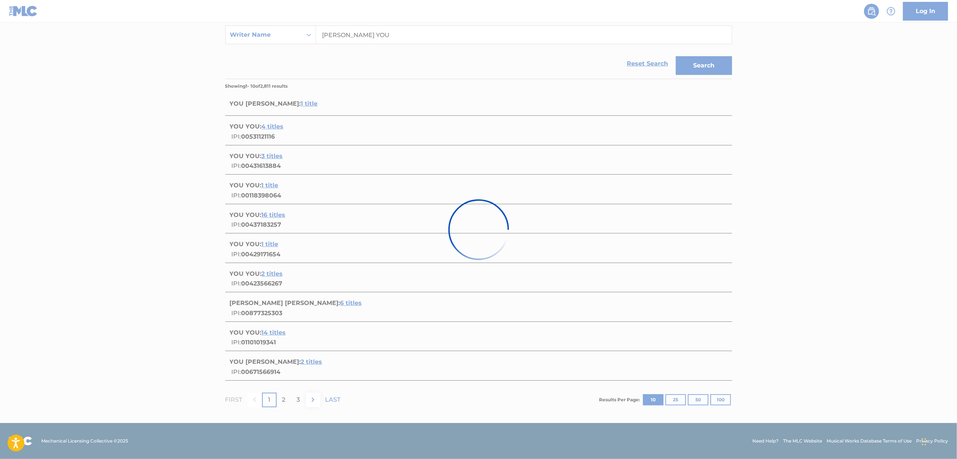
scroll to position [0, 0]
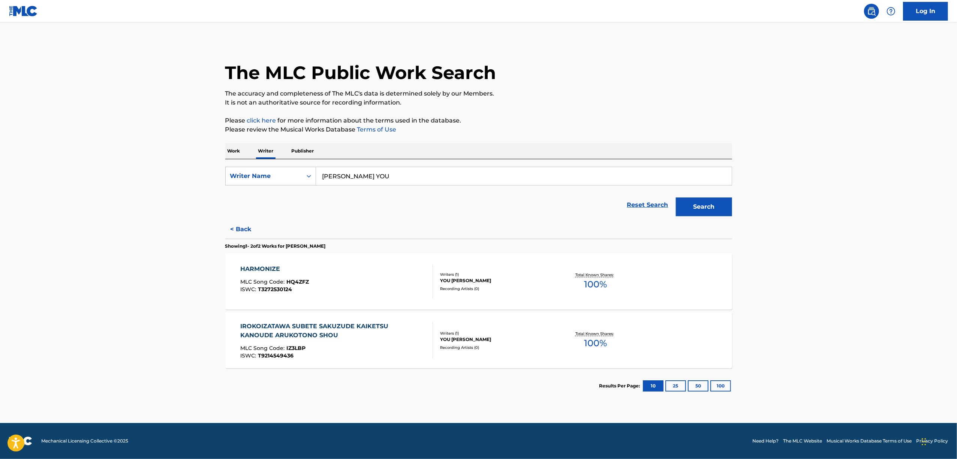
drag, startPoint x: 348, startPoint y: 183, endPoint x: 241, endPoint y: 200, distance: 108.5
click at [247, 200] on form "SearchWithCriteria2680ece3-1696-430f-9f58-ce1863abf402 Writer Name [PERSON_NAME…" at bounding box center [478, 193] width 507 height 53
paste input "[PERSON_NAME]"
type input "[PERSON_NAME]"
click at [703, 211] on button "Search" at bounding box center [704, 207] width 56 height 19
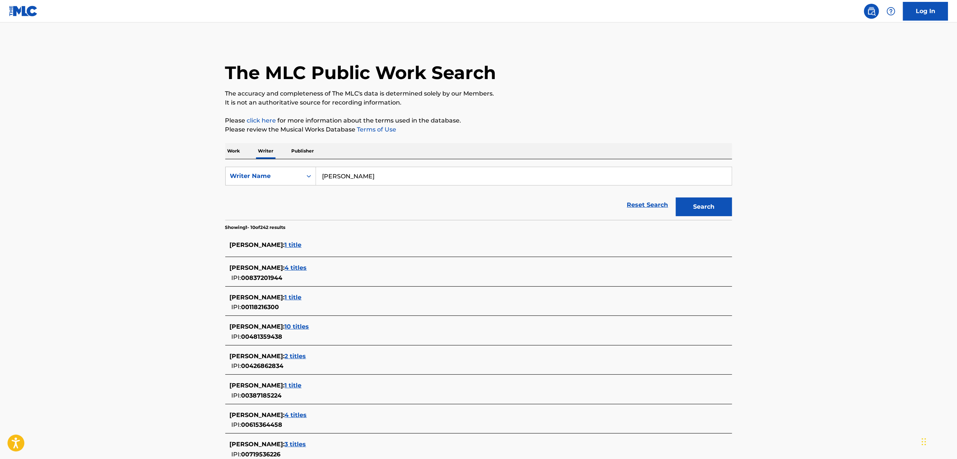
scroll to position [50, 0]
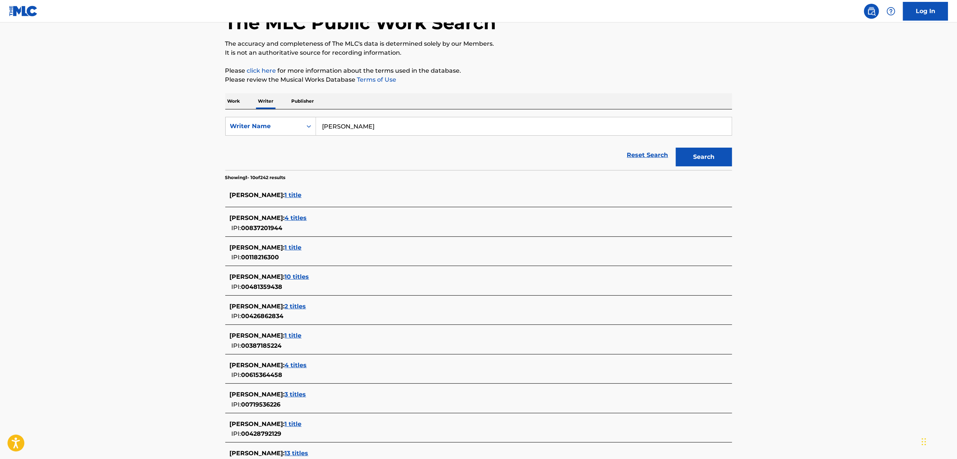
click at [297, 397] on span "3 titles" at bounding box center [295, 394] width 21 height 7
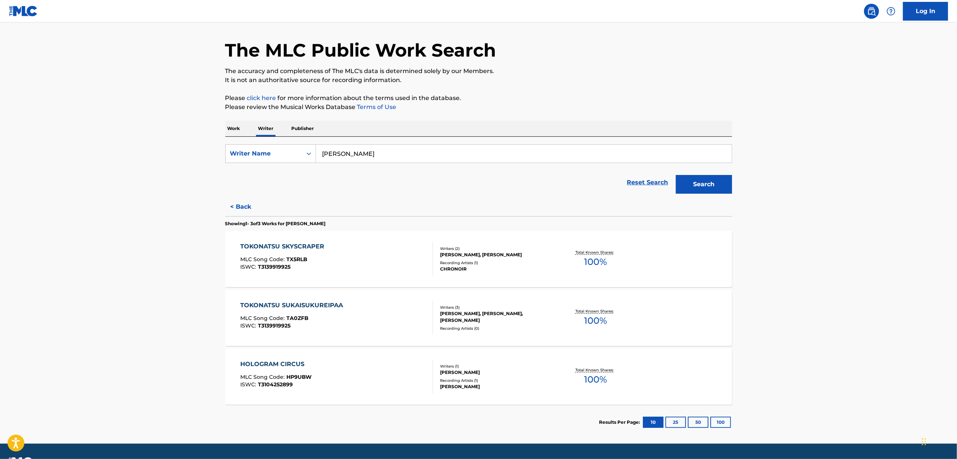
scroll to position [0, 0]
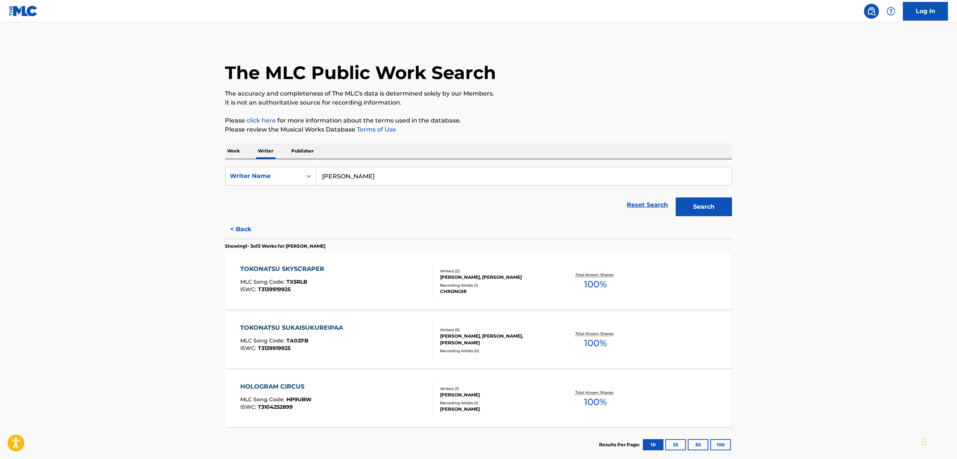
click at [232, 152] on p "Work" at bounding box center [233, 151] width 17 height 16
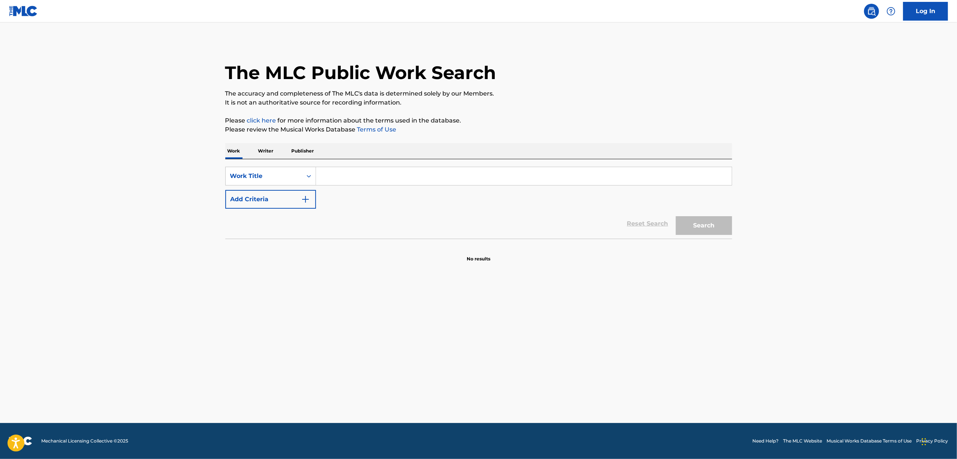
click at [346, 184] on input "Search Form" at bounding box center [524, 176] width 416 height 18
paste input "SETSUEI"
type input "SETSUEI"
drag, startPoint x: 689, startPoint y: 225, endPoint x: 469, endPoint y: 236, distance: 220.4
click at [689, 225] on button "Search" at bounding box center [704, 225] width 56 height 19
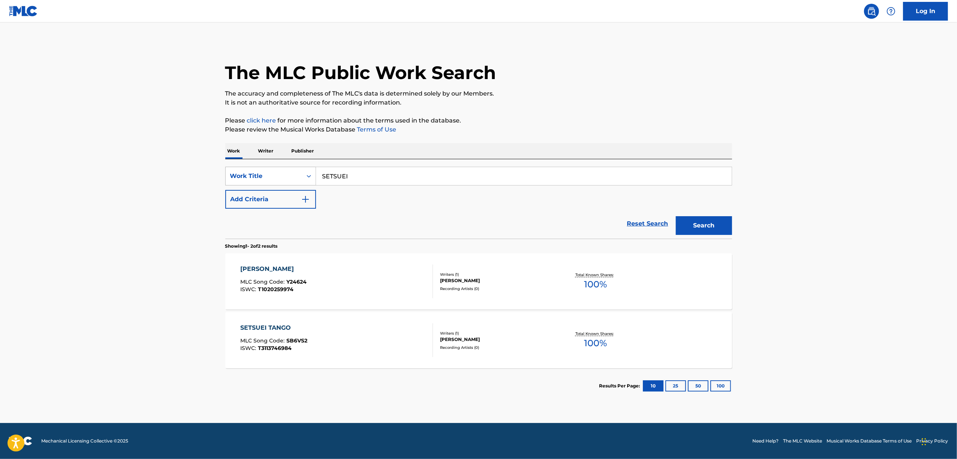
click at [312, 174] on div "Search Form" at bounding box center [308, 175] width 13 height 13
click at [288, 195] on div "Writer Name" at bounding box center [271, 195] width 90 height 19
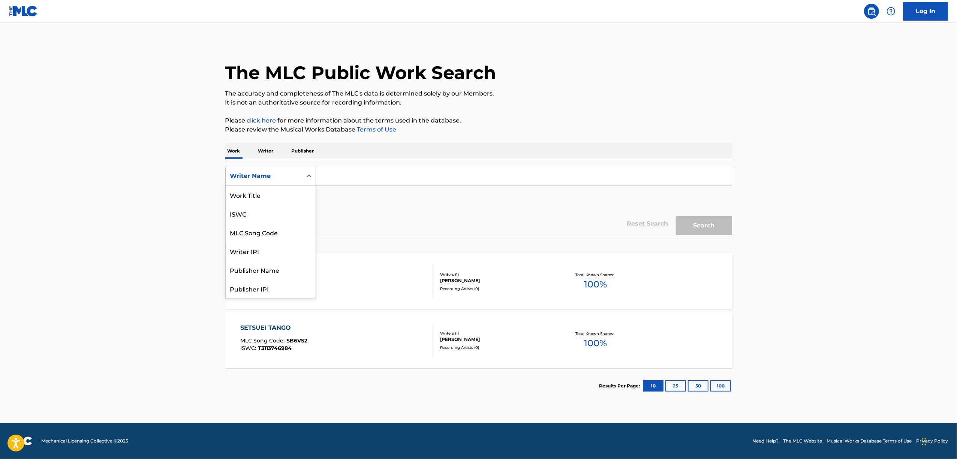
click at [308, 177] on icon "Search Form" at bounding box center [308, 175] width 7 height 7
click at [302, 224] on div "Publisher Name" at bounding box center [271, 232] width 90 height 19
click at [312, 182] on div "Search Form" at bounding box center [308, 175] width 13 height 13
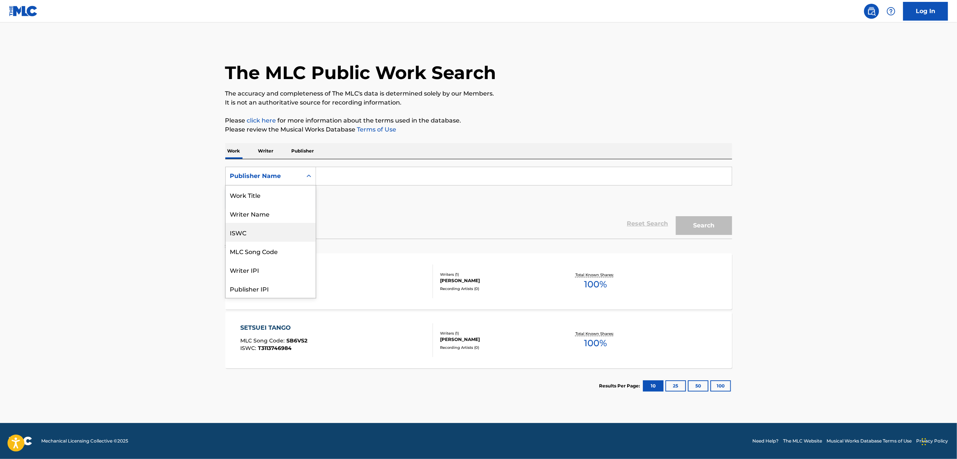
click at [251, 229] on div "ISWC" at bounding box center [271, 232] width 90 height 19
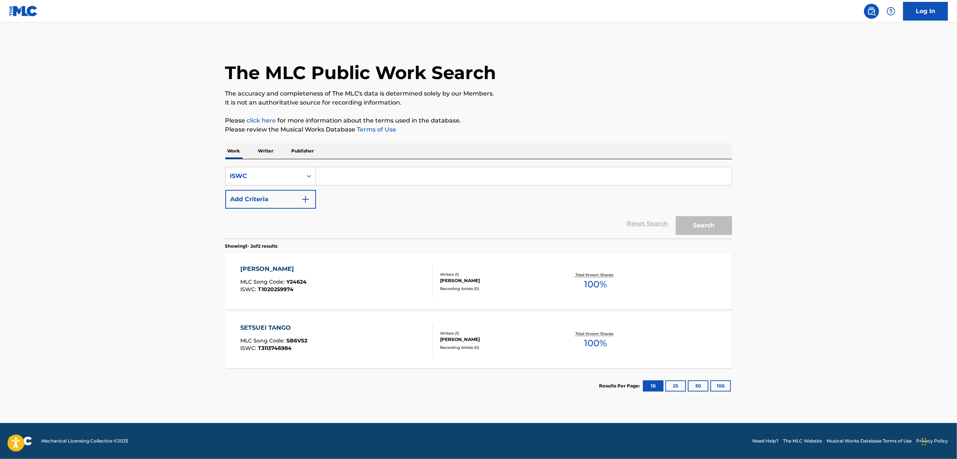
drag, startPoint x: 298, startPoint y: 193, endPoint x: 449, endPoint y: 194, distance: 151.1
click at [356, 174] on input "Search Form" at bounding box center [524, 176] width 416 height 18
paste input "T3009532978"
click at [728, 226] on button "Search" at bounding box center [704, 225] width 56 height 19
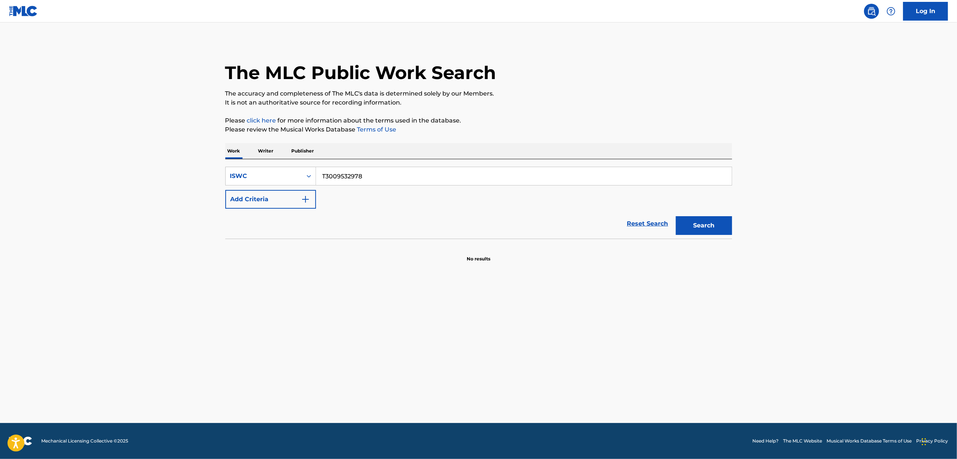
click at [283, 268] on main "The MLC Public Work Search The accuracy and completeness of The MLC's data is d…" at bounding box center [478, 222] width 957 height 401
drag, startPoint x: 375, startPoint y: 179, endPoint x: 299, endPoint y: 189, distance: 77.2
click at [302, 189] on div "SearchWithCriteria5ef30466-04b8-44e1-ad1a-9e18c35474df ISWC T3009532978 Add Cri…" at bounding box center [478, 188] width 507 height 42
paste input "9314730682"
type input "T9314730682"
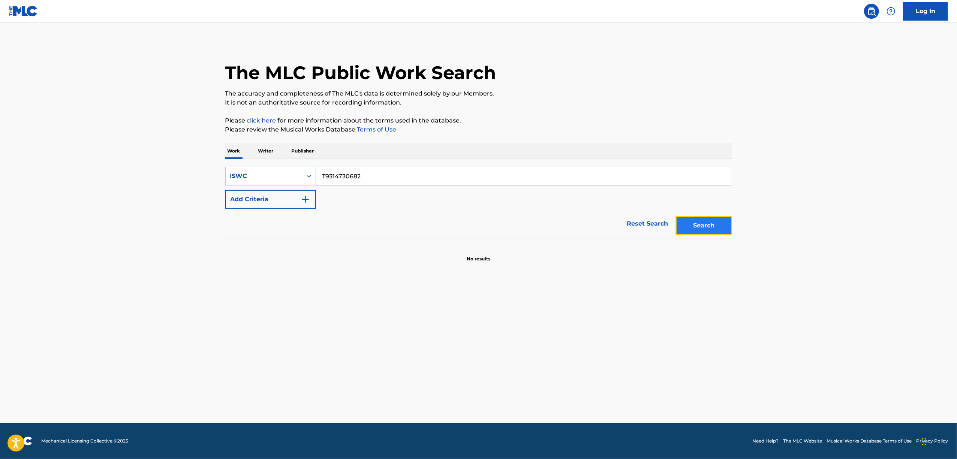
click at [708, 230] on button "Search" at bounding box center [704, 225] width 56 height 19
click at [340, 303] on main "The MLC Public Work Search The accuracy and completeness of The MLC's data is d…" at bounding box center [478, 222] width 957 height 401
drag, startPoint x: 263, startPoint y: 152, endPoint x: 269, endPoint y: 157, distance: 8.2
click at [263, 151] on p "Writer" at bounding box center [266, 151] width 20 height 16
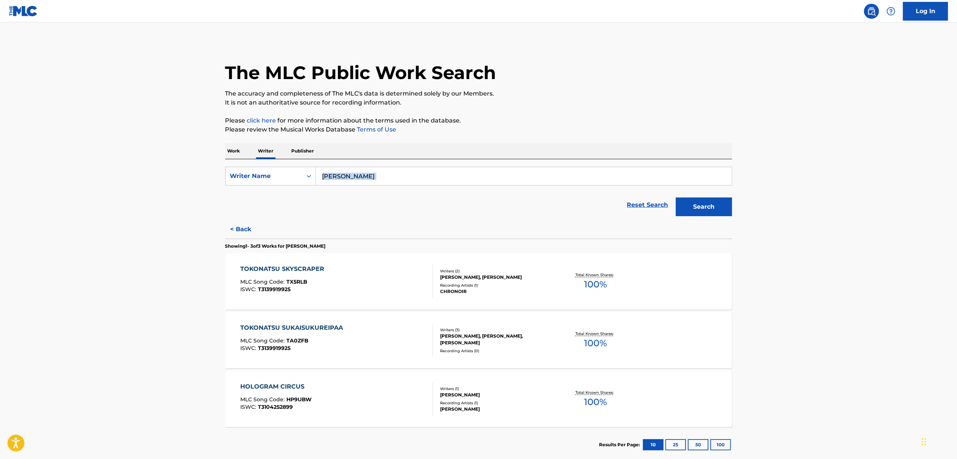
drag, startPoint x: 390, startPoint y: 167, endPoint x: 267, endPoint y: 198, distance: 126.5
click at [269, 197] on form "SearchWithCriteria2680ece3-1696-430f-9f58-ce1863abf402 Writer Name [PERSON_NAME…" at bounding box center [478, 193] width 507 height 53
click at [334, 206] on div "Reset Search Search" at bounding box center [478, 205] width 507 height 30
drag, startPoint x: 381, startPoint y: 178, endPoint x: 237, endPoint y: 210, distance: 147.4
click at [237, 210] on form "SearchWithCriteria2680ece3-1696-430f-9f58-ce1863abf402 Writer Name [PERSON_NAME…" at bounding box center [478, 193] width 507 height 53
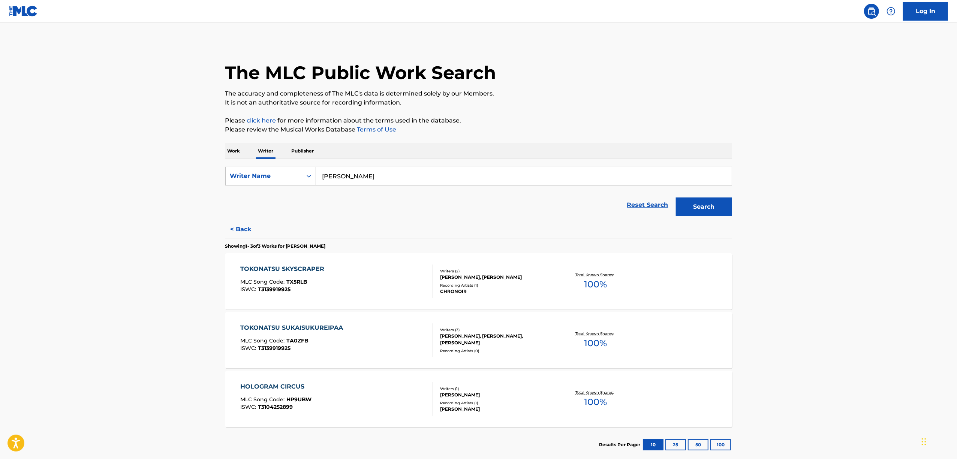
paste input "[PERSON_NAME]"
type input "[PERSON_NAME]"
drag, startPoint x: 704, startPoint y: 216, endPoint x: 693, endPoint y: 205, distance: 15.1
click at [703, 214] on button "Search" at bounding box center [704, 207] width 56 height 19
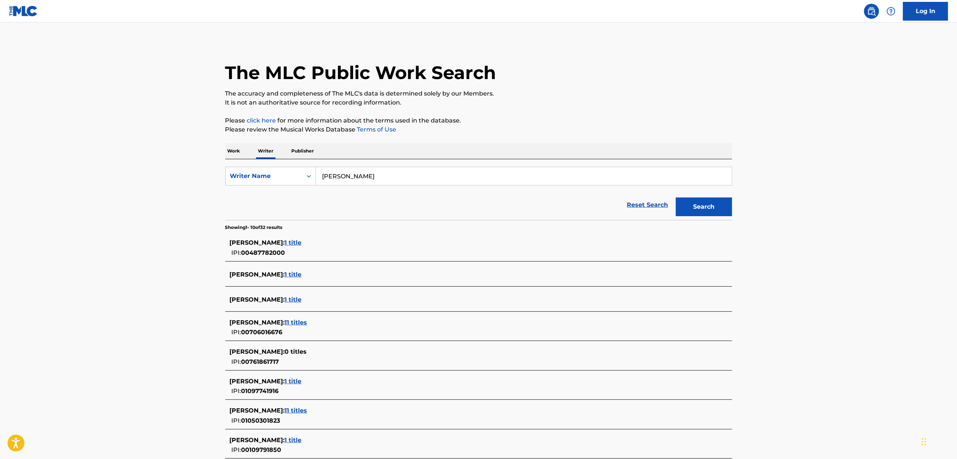
click at [307, 322] on span "11 titles" at bounding box center [296, 322] width 22 height 7
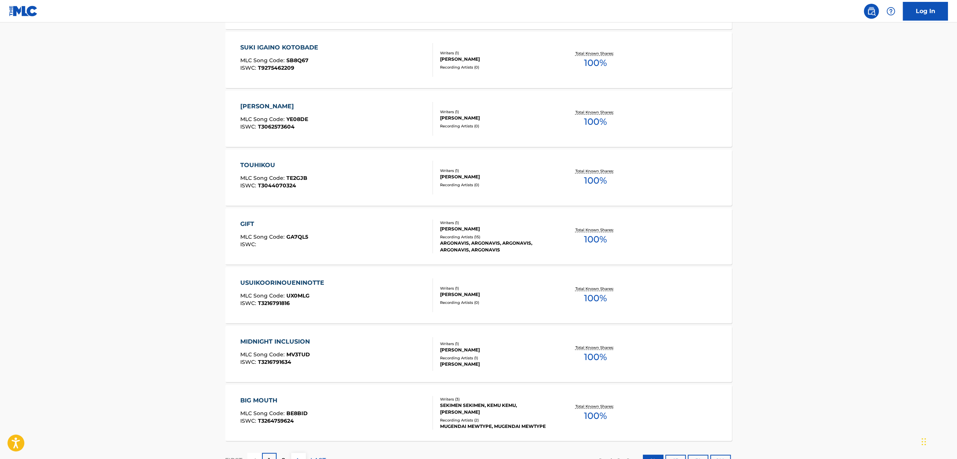
scroll to position [459, 0]
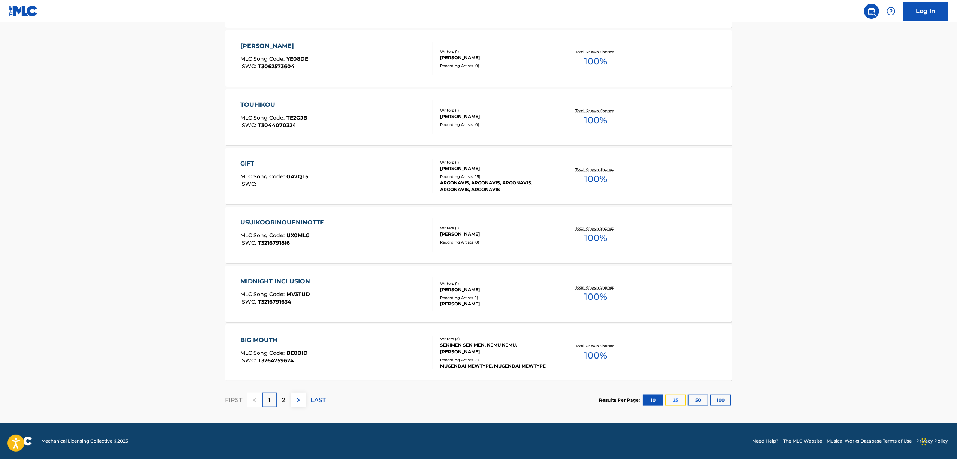
click at [681, 396] on button "25" at bounding box center [676, 400] width 21 height 11
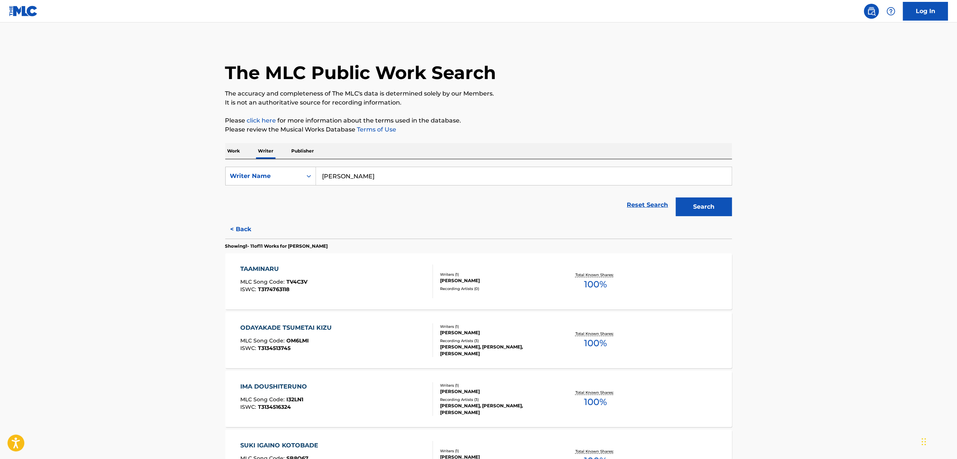
drag, startPoint x: 230, startPoint y: 150, endPoint x: 291, endPoint y: 158, distance: 62.0
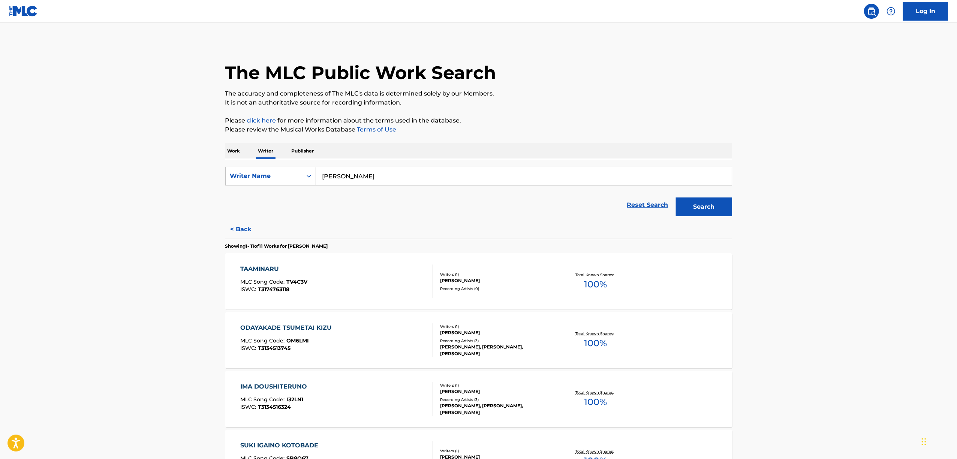
click at [231, 150] on p "Work" at bounding box center [233, 151] width 17 height 16
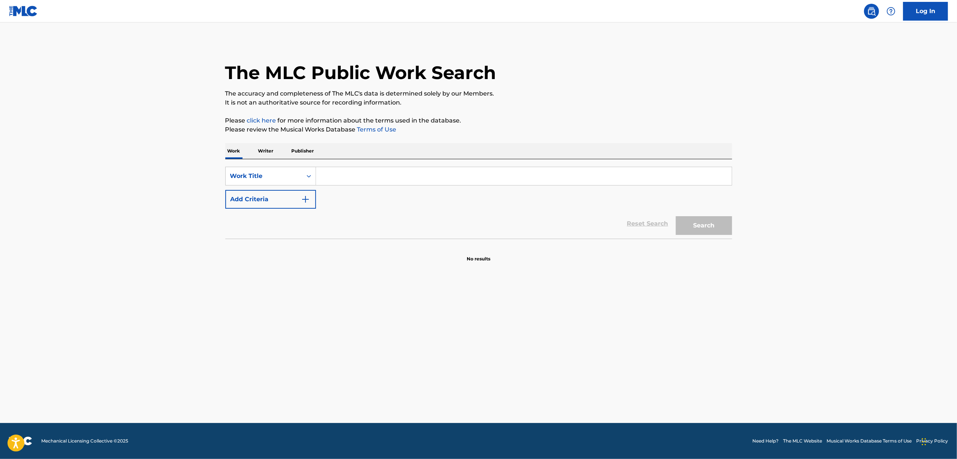
click at [364, 180] on input "Search Form" at bounding box center [524, 176] width 416 height 18
paste input "[PERSON_NAME]"
type input "[PERSON_NAME]"
click at [720, 222] on button "Search" at bounding box center [704, 225] width 56 height 19
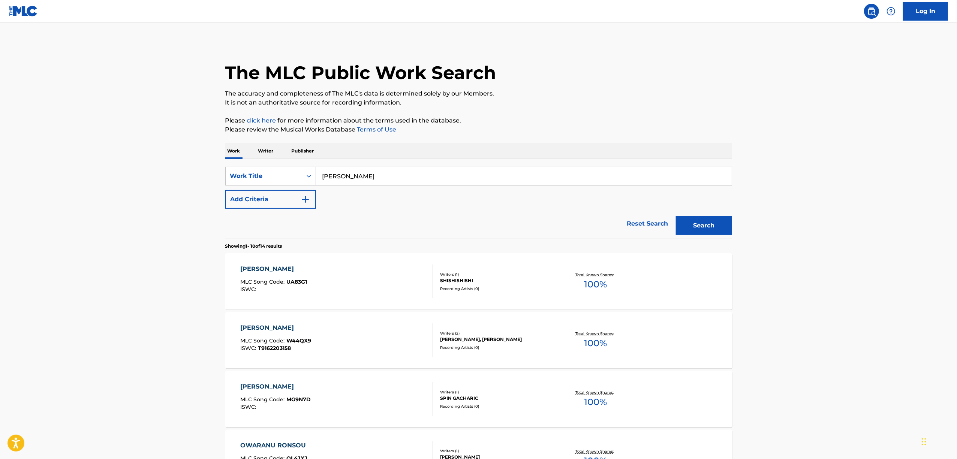
click at [264, 264] on div "[PERSON_NAME] MLC Song Code : UA83G1 ISWC : Writers ( 1 ) [PERSON_NAME] Recordi…" at bounding box center [478, 281] width 507 height 56
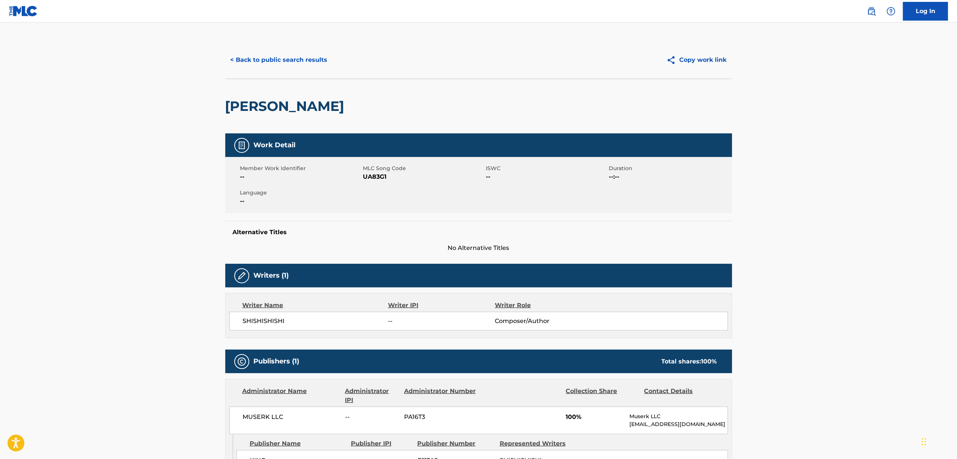
click at [374, 174] on span "UA83G1" at bounding box center [423, 176] width 121 height 9
copy span "UA83G1"
click at [309, 59] on button "< Back to public search results" at bounding box center [279, 60] width 108 height 19
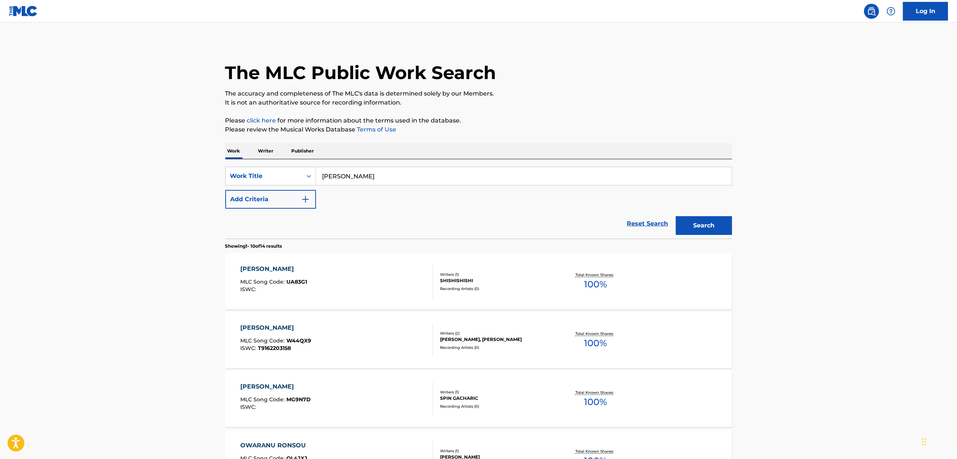
drag, startPoint x: 398, startPoint y: 170, endPoint x: 153, endPoint y: 237, distance: 253.5
click at [154, 237] on main "The MLC Public Work Search The accuracy and completeness of The MLC's data is d…" at bounding box center [478, 451] width 957 height 859
paste input "YOAKENO MACHINI KOIO SHITEITA"
click at [693, 225] on button "Search" at bounding box center [704, 225] width 56 height 19
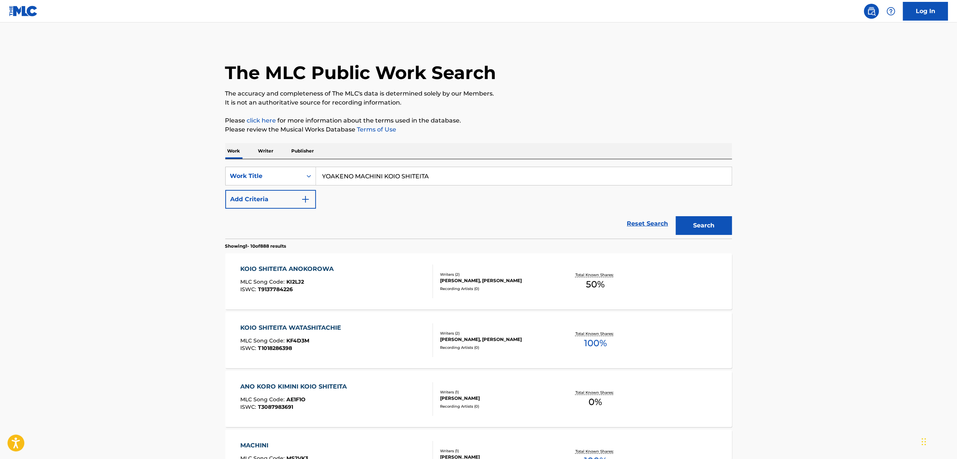
drag, startPoint x: 458, startPoint y: 172, endPoint x: 215, endPoint y: 228, distance: 249.0
click at [216, 228] on div "The MLC Public Work Search The accuracy and completeness of The MLC's data is d…" at bounding box center [478, 459] width 525 height 837
paste input "TAEMANAKU AIIRO"
click at [699, 215] on div "Search" at bounding box center [702, 224] width 60 height 30
drag, startPoint x: 696, startPoint y: 219, endPoint x: 644, endPoint y: 238, distance: 55.3
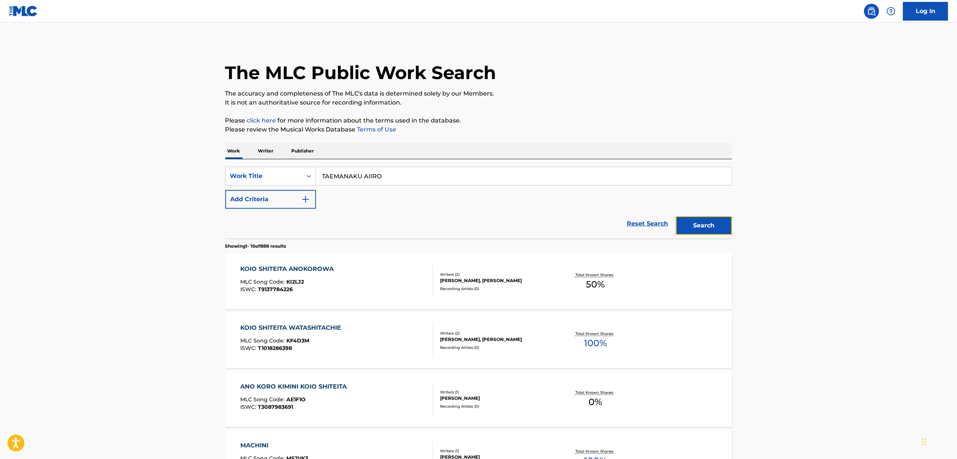
click at [688, 223] on button "Search" at bounding box center [704, 225] width 56 height 19
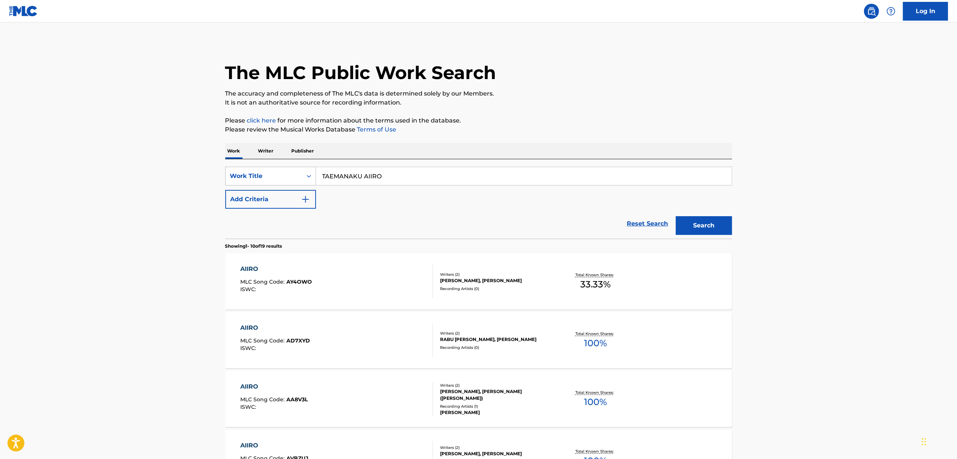
click at [310, 177] on icon "Search Form" at bounding box center [309, 176] width 4 height 3
click at [341, 179] on input "TAEMANAKU AIIRO" at bounding box center [524, 176] width 416 height 18
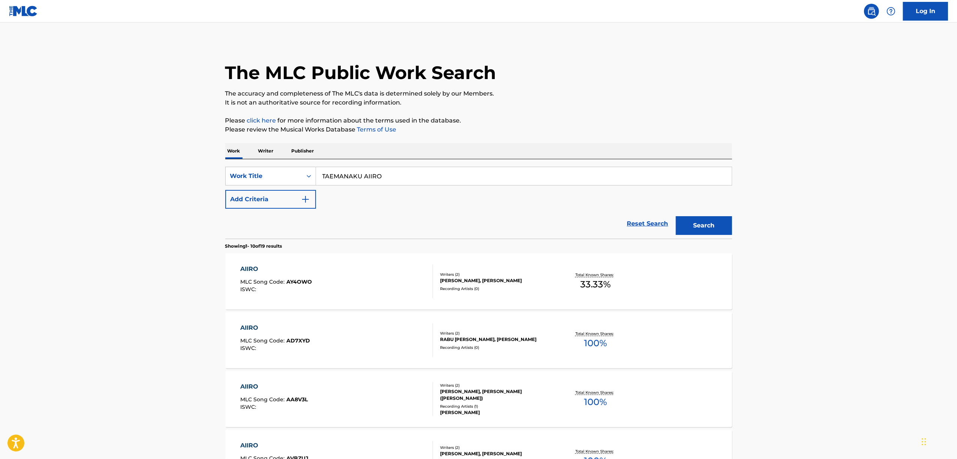
paste input "YOAKENO MACHINI KOIO SHITEITA"
click at [694, 223] on button "Search" at bounding box center [704, 225] width 56 height 19
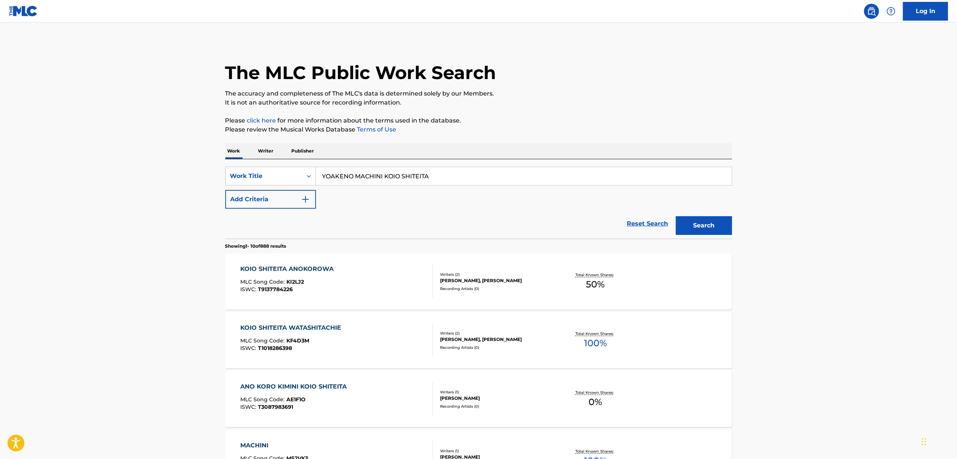
drag, startPoint x: 233, startPoint y: 226, endPoint x: 224, endPoint y: 228, distance: 9.2
click at [224, 228] on div "The MLC Public Work Search The accuracy and completeness of The MLC's data is d…" at bounding box center [478, 459] width 525 height 837
paste input "TUTOR"
click at [705, 214] on div "Search" at bounding box center [702, 224] width 60 height 30
drag, startPoint x: 300, startPoint y: 182, endPoint x: 261, endPoint y: 192, distance: 40.3
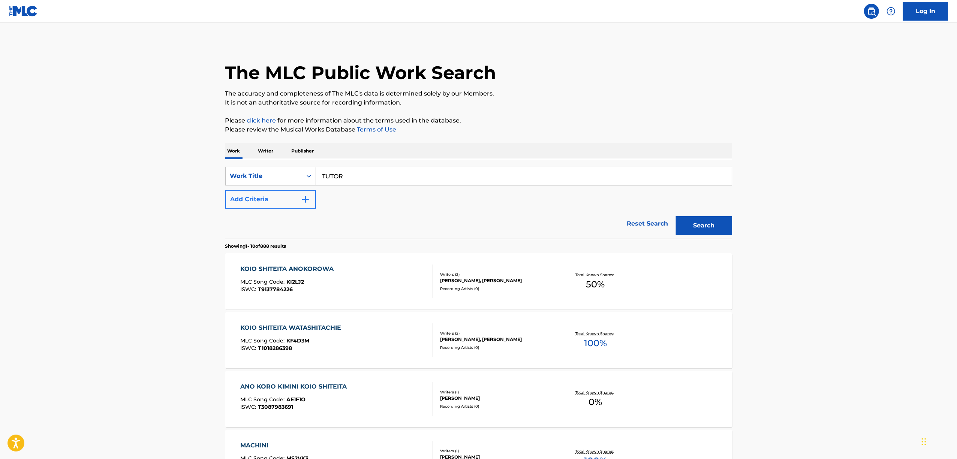
click at [264, 191] on div "SearchWithCriteria551d79b3-2413-4f4c-89b0-1d93338cdfb6 Work Title TUTOR Add Cri…" at bounding box center [478, 188] width 507 height 42
paste input "SOREKURAISA"
type input "SOREKURAISA"
click at [713, 222] on button "Search" at bounding box center [704, 225] width 56 height 19
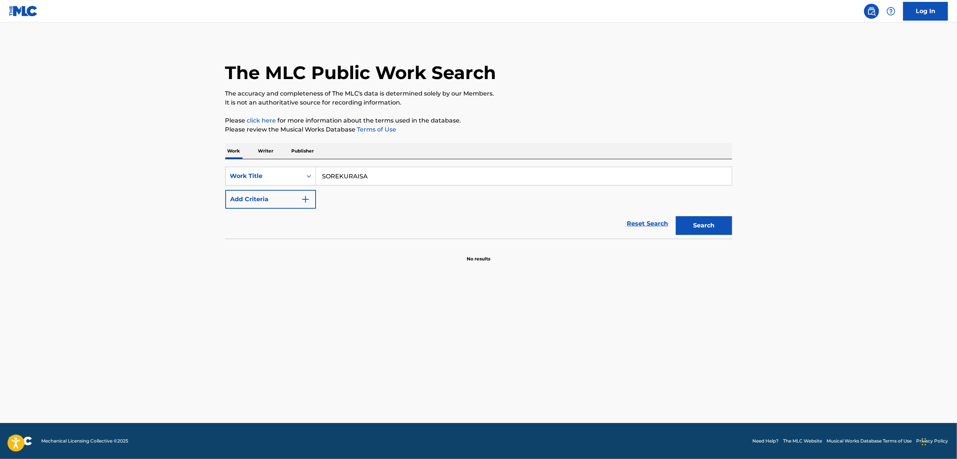
click at [261, 146] on p "Writer" at bounding box center [266, 151] width 20 height 16
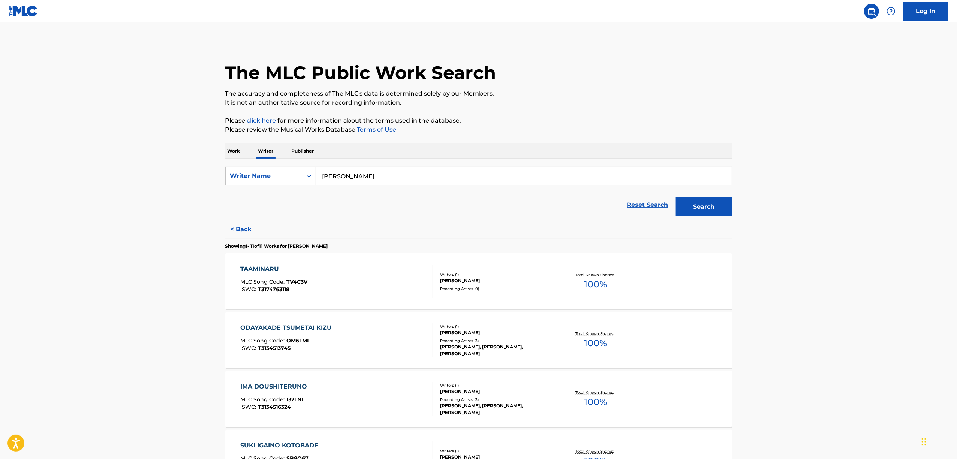
drag, startPoint x: 425, startPoint y: 168, endPoint x: 263, endPoint y: 190, distance: 163.4
click at [263, 190] on form "SearchWithCriteria2680ece3-1696-430f-9f58-ce1863abf402 Writer Name [PERSON_NAME…" at bounding box center [478, 193] width 507 height 53
paste input "Wotaku"
type input "Wotaku"
click at [702, 210] on button "Search" at bounding box center [704, 207] width 56 height 19
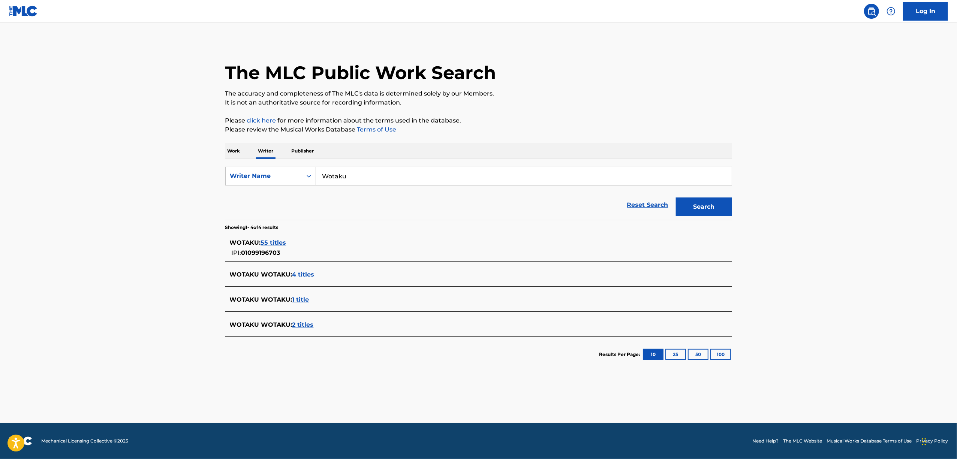
click at [280, 242] on span "55 titles" at bounding box center [273, 242] width 25 height 7
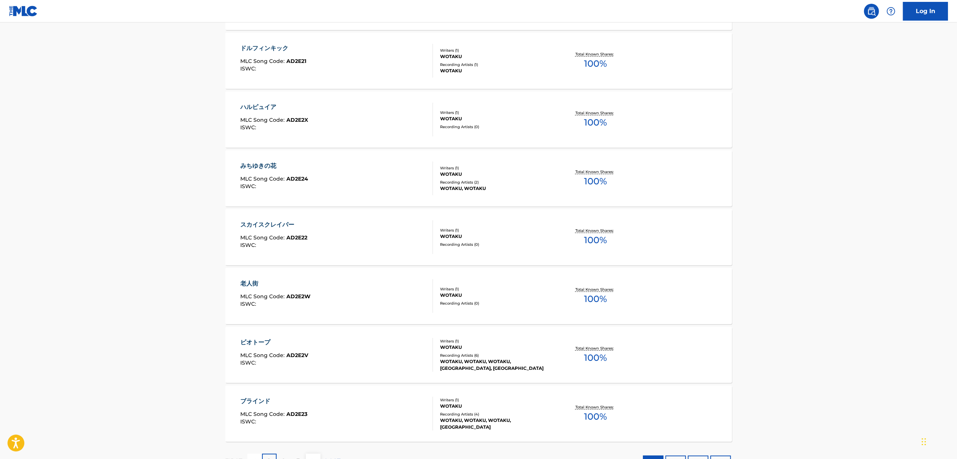
scroll to position [459, 0]
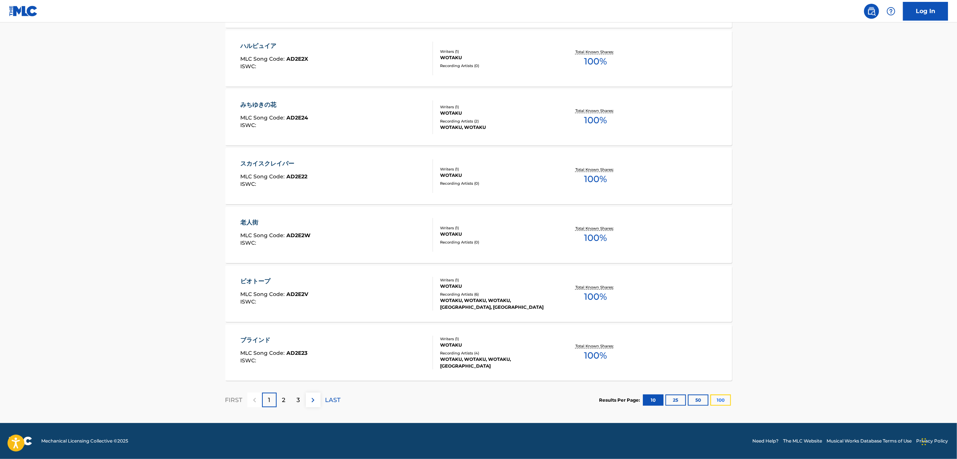
click at [724, 399] on button "100" at bounding box center [721, 400] width 21 height 11
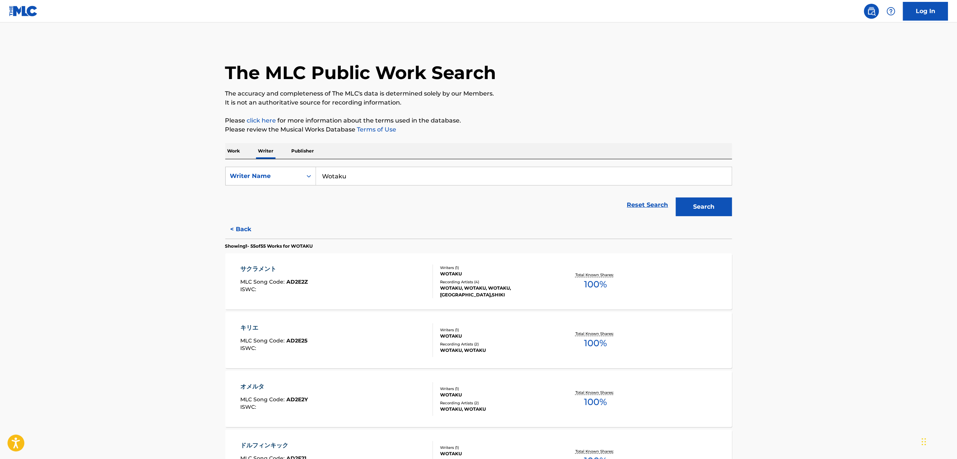
drag, startPoint x: 795, startPoint y: 166, endPoint x: 721, endPoint y: 198, distance: 80.3
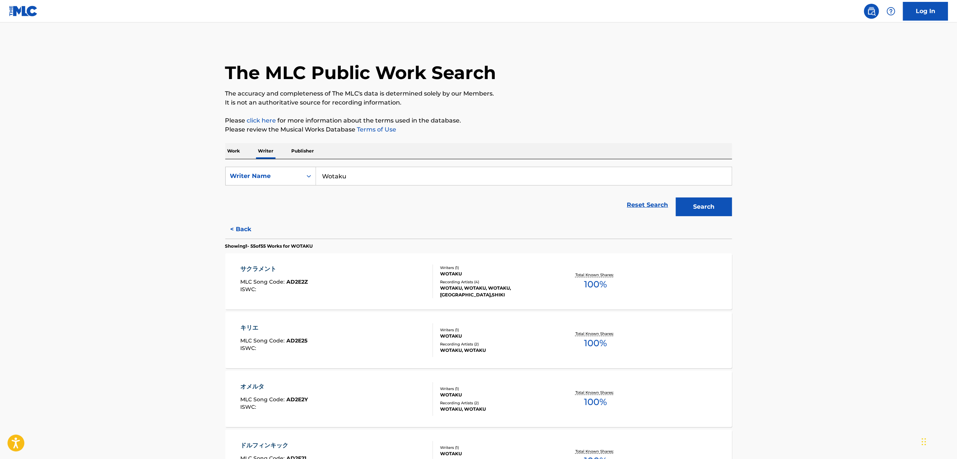
drag, startPoint x: 355, startPoint y: 177, endPoint x: 252, endPoint y: 141, distance: 109.6
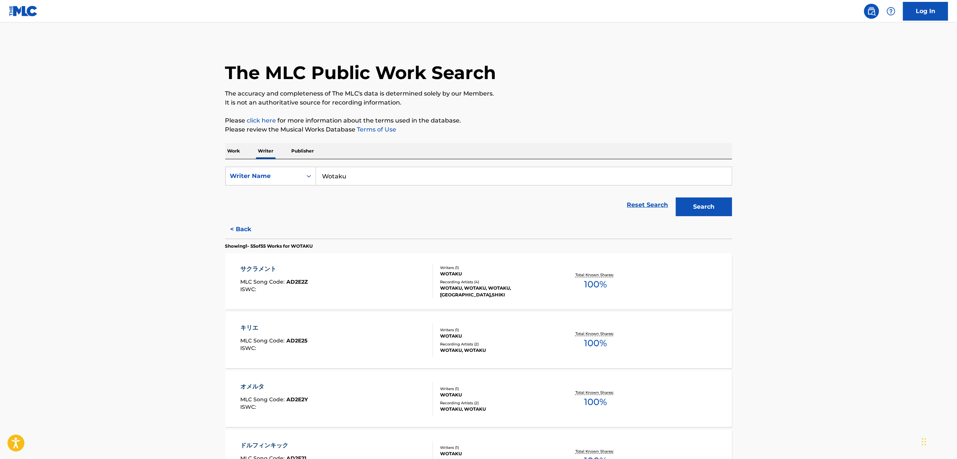
click at [286, 159] on div "SearchWithCriteria2680ece3-1696-430f-9f58-ce1863abf402 Writer Name Wotaku Reset…" at bounding box center [478, 189] width 507 height 61
drag, startPoint x: 233, startPoint y: 151, endPoint x: 288, endPoint y: 155, distance: 55.2
click at [236, 151] on p "Work" at bounding box center [233, 151] width 17 height 16
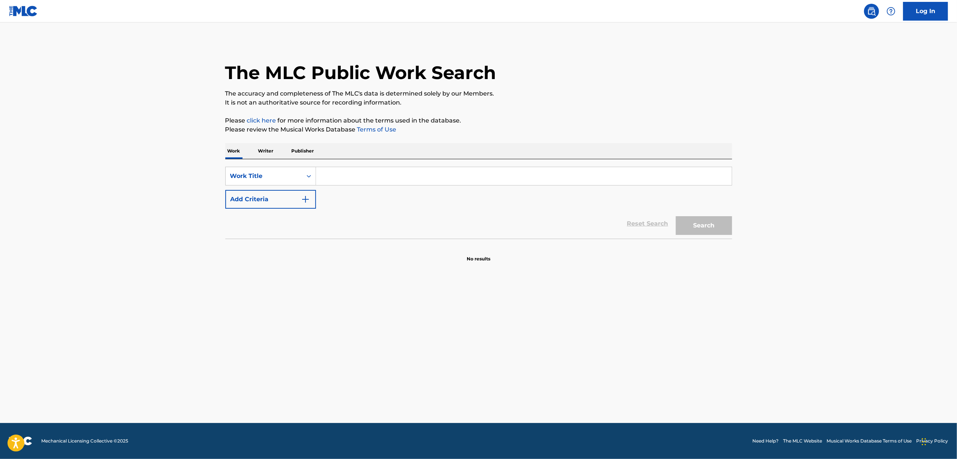
click at [346, 164] on div "SearchWithCriteria551d79b3-2413-4f4c-89b0-1d93338cdfb6 Work Title Add Criteria …" at bounding box center [478, 198] width 507 height 79
click at [344, 170] on input "Search Form" at bounding box center [524, 176] width 416 height 18
paste input "ONOMATO PETENSHI"
type input "ONOMATO PETENSHI"
drag, startPoint x: 724, startPoint y: 223, endPoint x: 682, endPoint y: 229, distance: 42.5
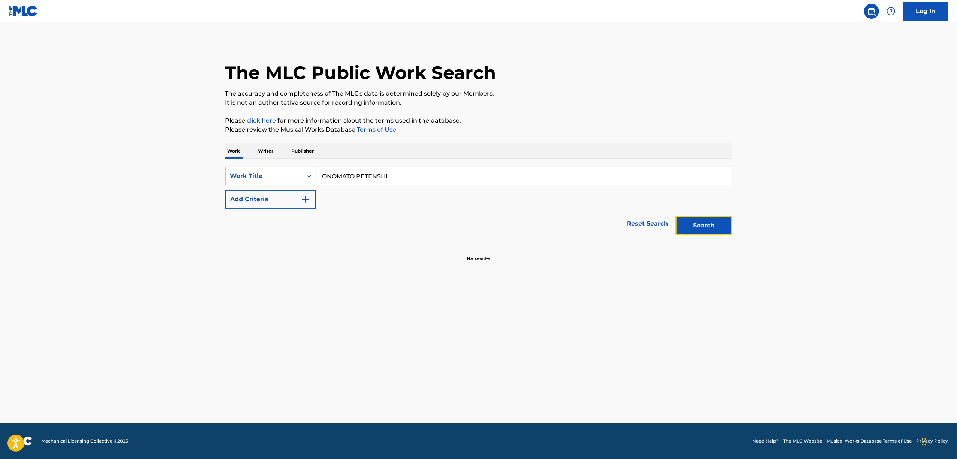
click at [714, 227] on button "Search" at bounding box center [704, 225] width 56 height 19
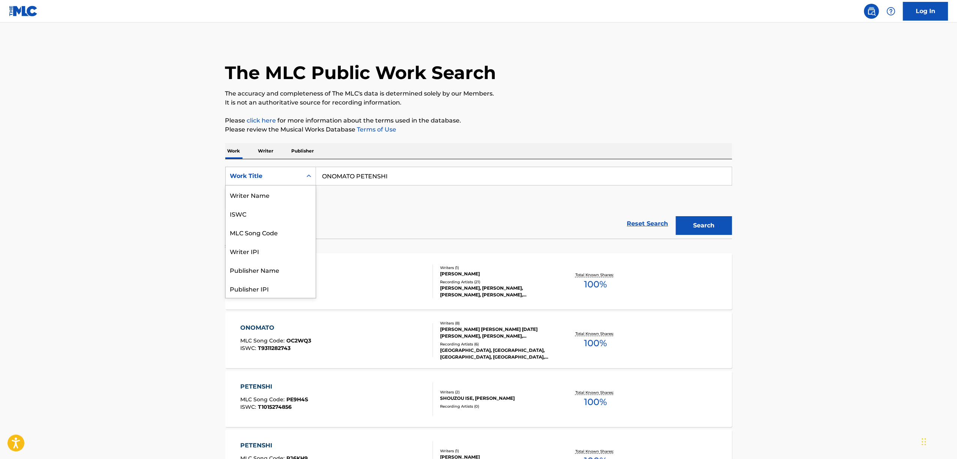
scroll to position [37, 0]
click at [309, 172] on div "Search Form" at bounding box center [308, 175] width 13 height 13
click at [262, 209] on div "ISWC" at bounding box center [271, 213] width 90 height 19
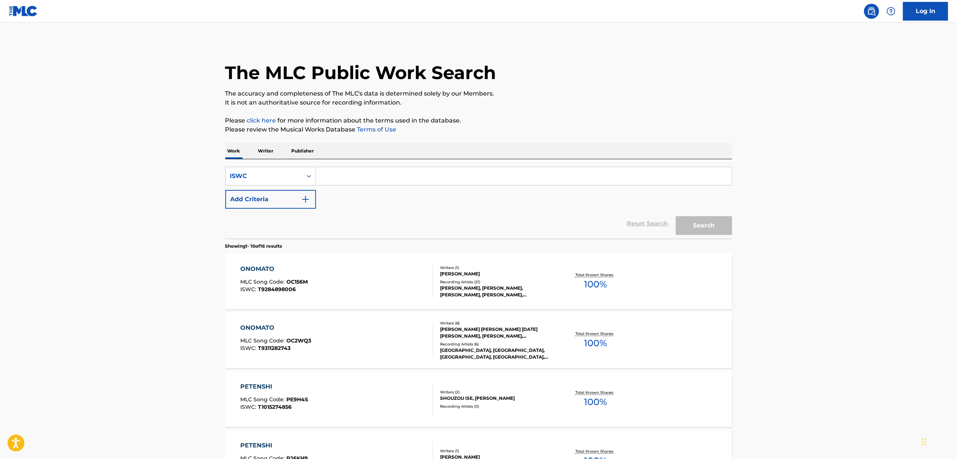
click at [361, 171] on input "Search Form" at bounding box center [524, 176] width 416 height 18
paste input "T9314738937"
type input "T9314738937"
click at [703, 228] on button "Search" at bounding box center [704, 225] width 56 height 19
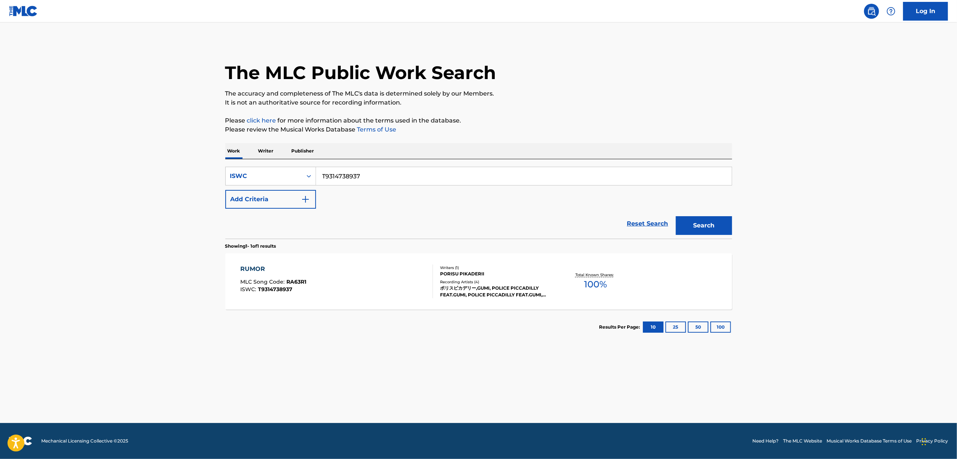
click at [807, 242] on main "The MLC Public Work Search The accuracy and completeness of The MLC's data is d…" at bounding box center [478, 222] width 957 height 401
click at [265, 269] on div "RUMOR" at bounding box center [273, 269] width 66 height 9
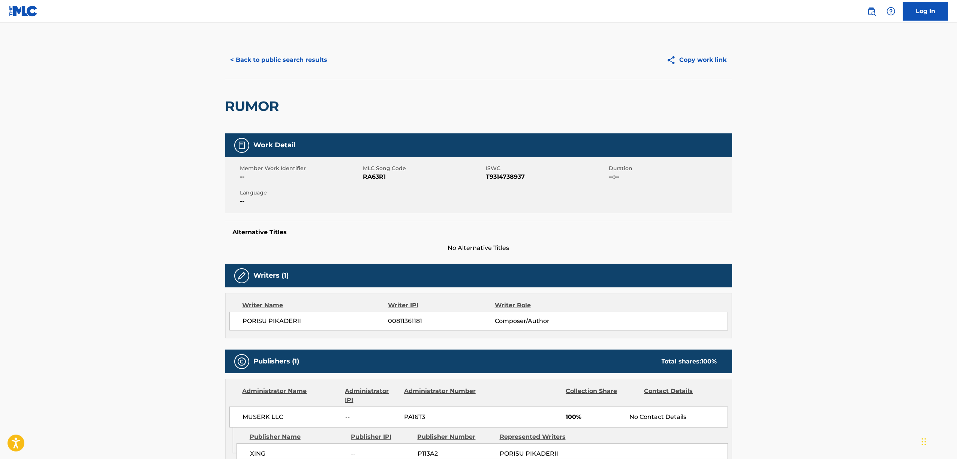
click at [381, 175] on span "RA63R1" at bounding box center [423, 176] width 121 height 9
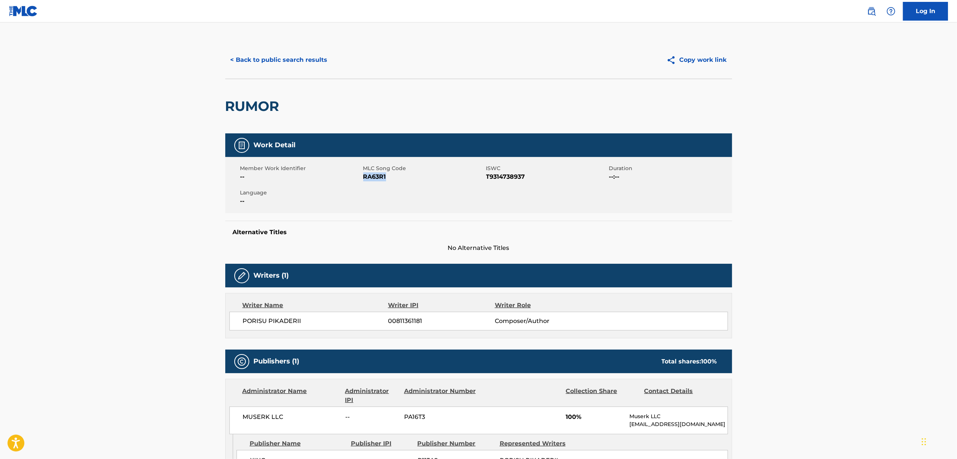
copy span "RA63R1"
click at [282, 57] on button "< Back to public search results" at bounding box center [279, 60] width 108 height 19
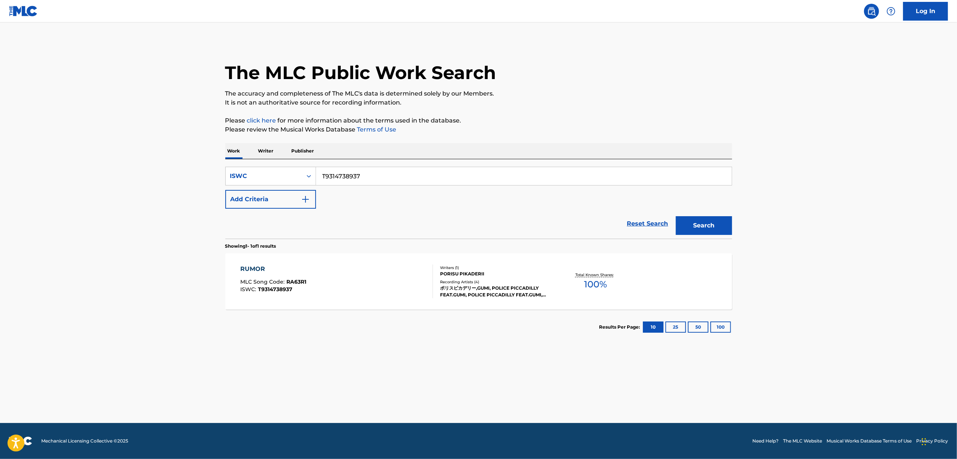
drag, startPoint x: 377, startPoint y: 171, endPoint x: 206, endPoint y: 203, distance: 174.4
click at [206, 203] on main "The MLC Public Work Search The accuracy and completeness of The MLC's data is d…" at bounding box center [478, 222] width 957 height 401
paste input "3009531862"
type input "T3009531862"
click at [719, 223] on button "Search" at bounding box center [704, 225] width 56 height 19
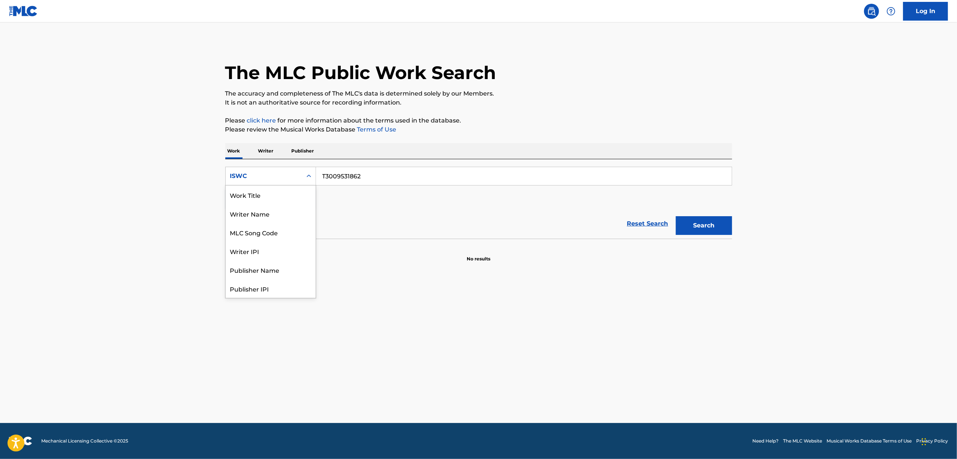
click at [306, 177] on icon "Search Form" at bounding box center [308, 175] width 7 height 7
click at [296, 190] on div "Work Title" at bounding box center [271, 195] width 90 height 19
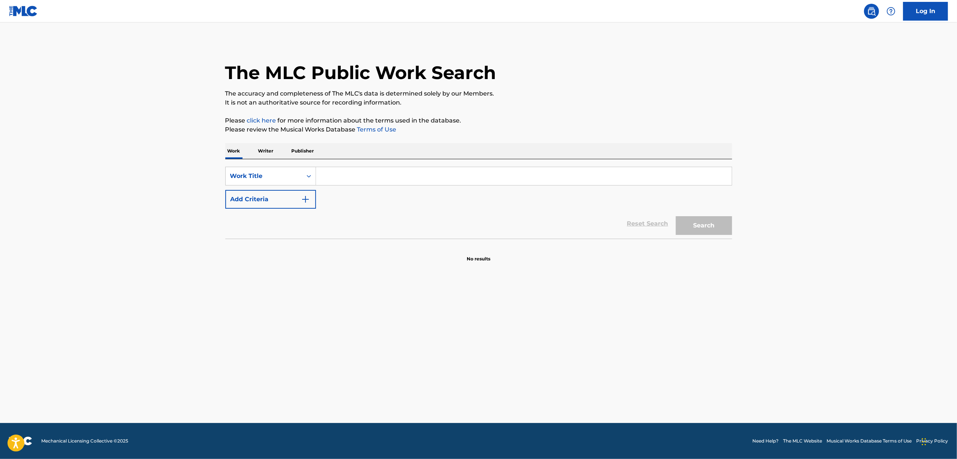
click at [348, 177] on input "Search Form" at bounding box center [524, 176] width 416 height 18
paste input "[PERSON_NAME]"
click at [703, 222] on button "Search" at bounding box center [704, 225] width 56 height 19
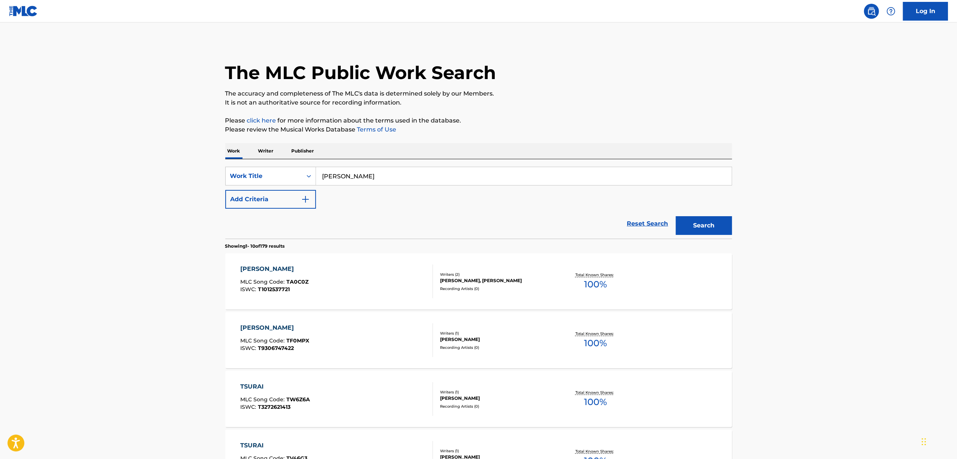
drag, startPoint x: 393, startPoint y: 178, endPoint x: 217, endPoint y: 211, distance: 179.4
click at [217, 211] on div "The MLC Public Work Search The accuracy and completeness of The MLC's data is d…" at bounding box center [478, 459] width 525 height 837
paste input "HEIK"
drag, startPoint x: 695, startPoint y: 225, endPoint x: 686, endPoint y: 218, distance: 11.7
click at [694, 223] on button "Search" at bounding box center [704, 225] width 56 height 19
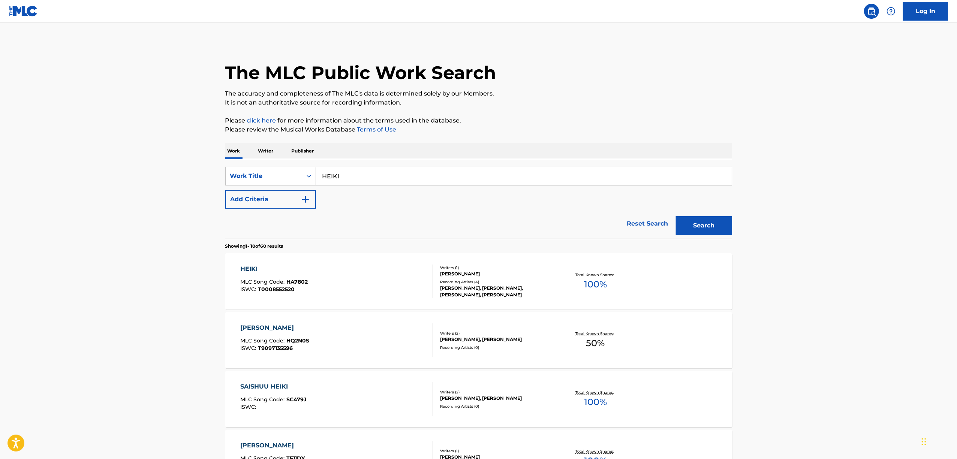
drag, startPoint x: 376, startPoint y: 167, endPoint x: 272, endPoint y: 189, distance: 106.9
click at [272, 189] on div "SearchWithCriteria8e269299-5589-4b99-93a5-af96d4932e5f Work Title HEIKI Add Cri…" at bounding box center [478, 188] width 507 height 42
paste input "INTAANETTOGA NAKATTARA"
click at [712, 227] on button "Search" at bounding box center [704, 225] width 56 height 19
drag, startPoint x: 283, startPoint y: 202, endPoint x: 253, endPoint y: 208, distance: 30.5
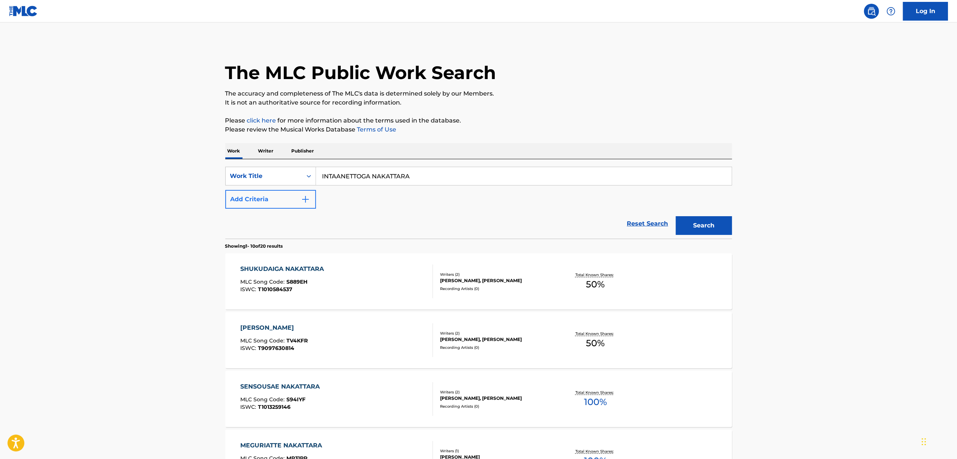
click at [253, 208] on div "SearchWithCriteria8e269299-5589-4b99-93a5-af96d4932e5f Work Title INTAANETTOGA …" at bounding box center [478, 188] width 507 height 42
paste input "[PERSON_NAME]"
type input "[PERSON_NAME]"
click at [694, 228] on button "Search" at bounding box center [704, 225] width 56 height 19
click at [77, 223] on main "The MLC Public Work Search The accuracy and completeness of The MLC's data is d…" at bounding box center [478, 451] width 957 height 859
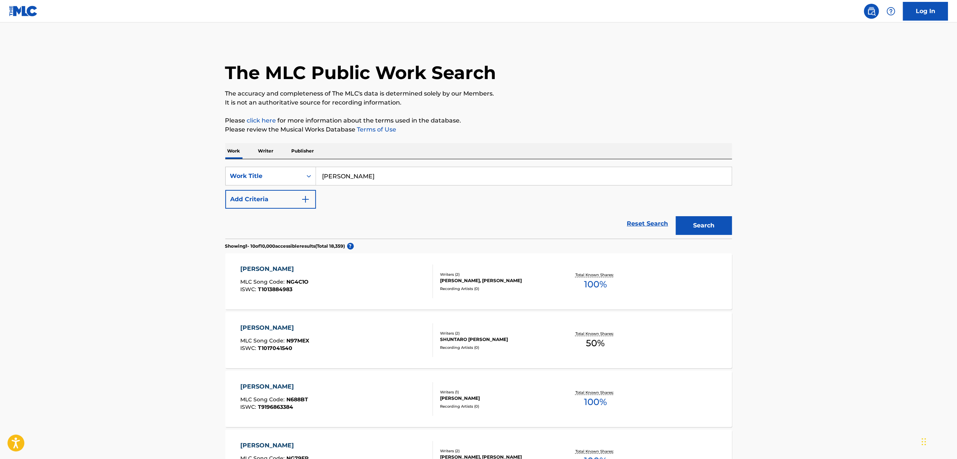
click at [35, 227] on main "The MLC Public Work Search The accuracy and completeness of The MLC's data is d…" at bounding box center [478, 451] width 957 height 859
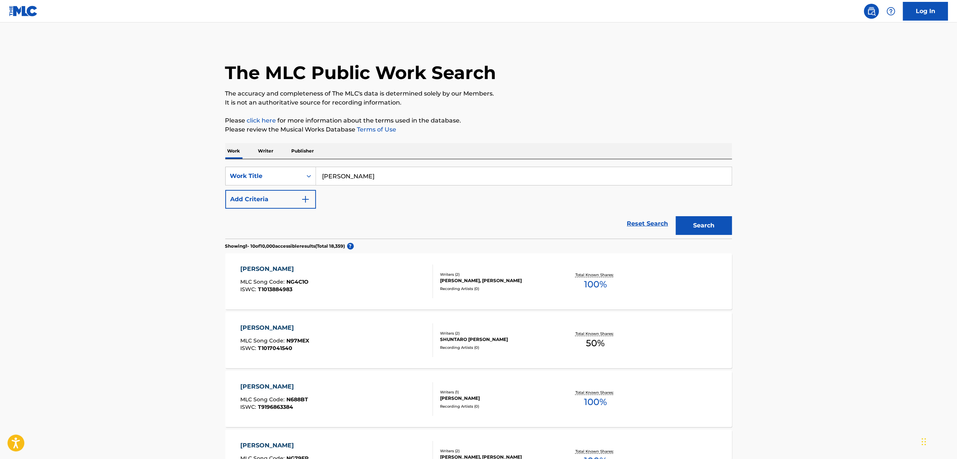
click at [35, 227] on main "The MLC Public Work Search The accuracy and completeness of The MLC's data is d…" at bounding box center [478, 451] width 957 height 859
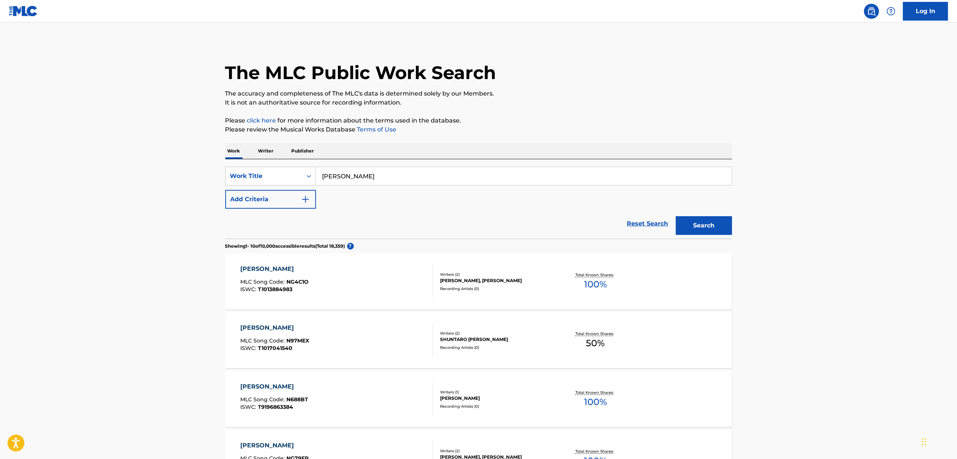
click at [35, 227] on main "The MLC Public Work Search The accuracy and completeness of The MLC's data is d…" at bounding box center [478, 451] width 957 height 859
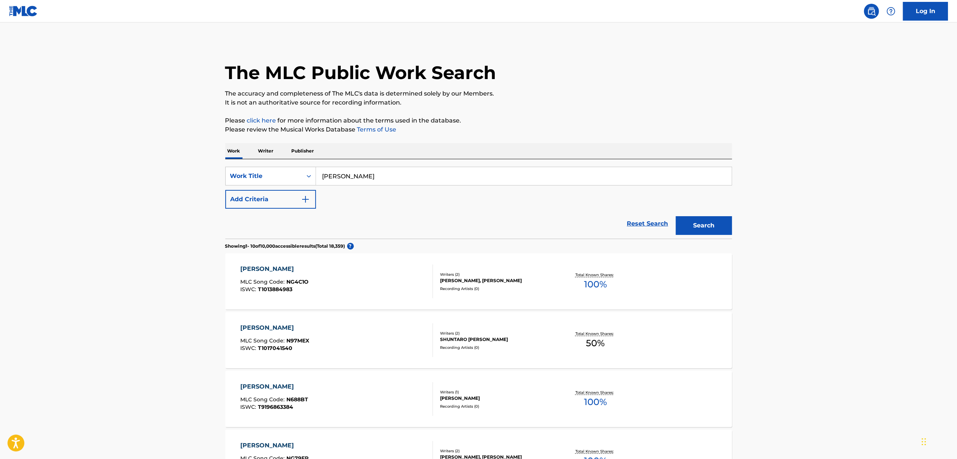
click at [35, 227] on main "The MLC Public Work Search The accuracy and completeness of The MLC's data is d…" at bounding box center [478, 451] width 957 height 859
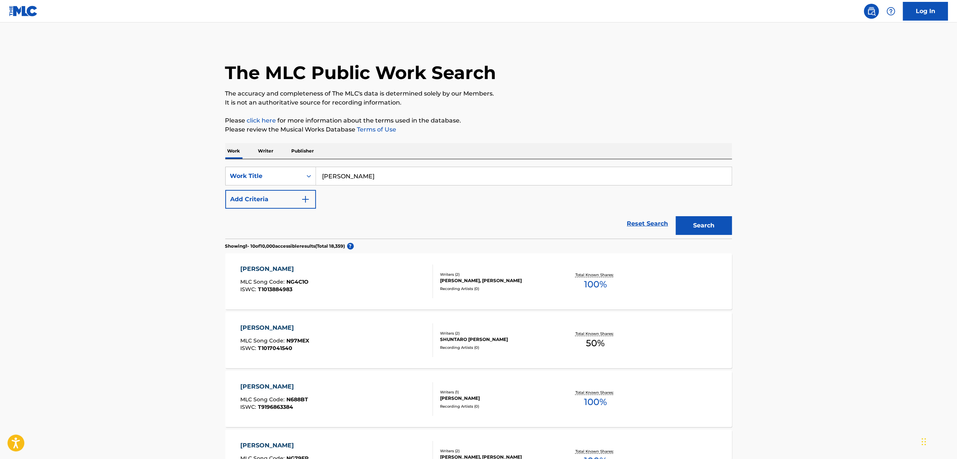
click at [35, 227] on main "The MLC Public Work Search The accuracy and completeness of The MLC's data is d…" at bounding box center [478, 451] width 957 height 859
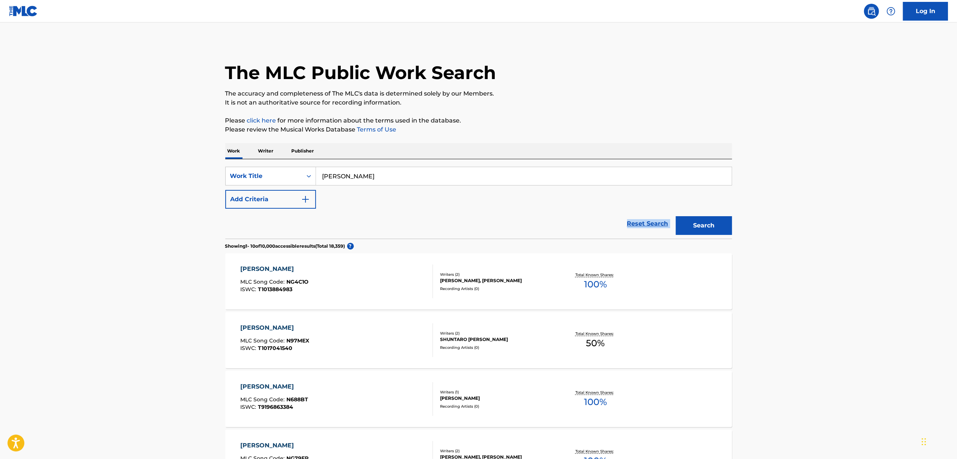
click at [35, 227] on main "The MLC Public Work Search The accuracy and completeness of The MLC's data is d…" at bounding box center [478, 451] width 957 height 859
click at [309, 196] on img "Search Form" at bounding box center [305, 199] width 9 height 9
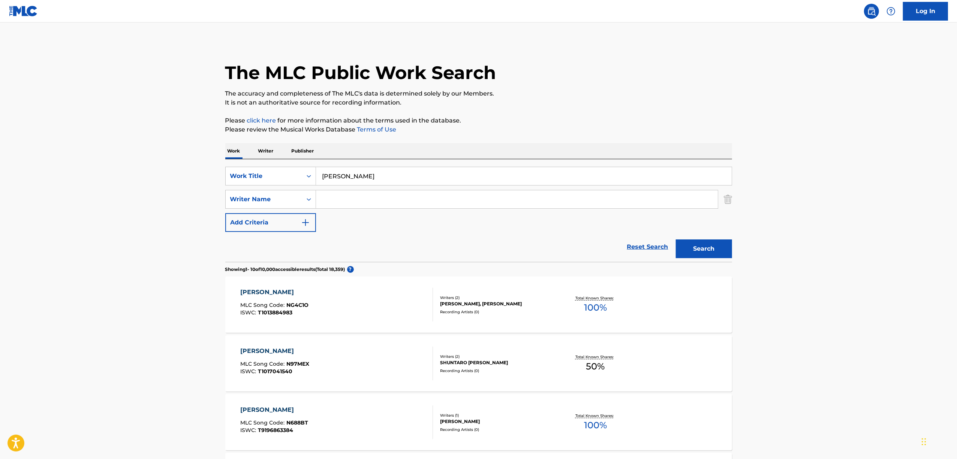
click at [345, 201] on input "Search Form" at bounding box center [517, 199] width 402 height 18
paste input "[PERSON_NAME]"
type input "[PERSON_NAME]"
click at [707, 252] on button "Search" at bounding box center [704, 249] width 56 height 19
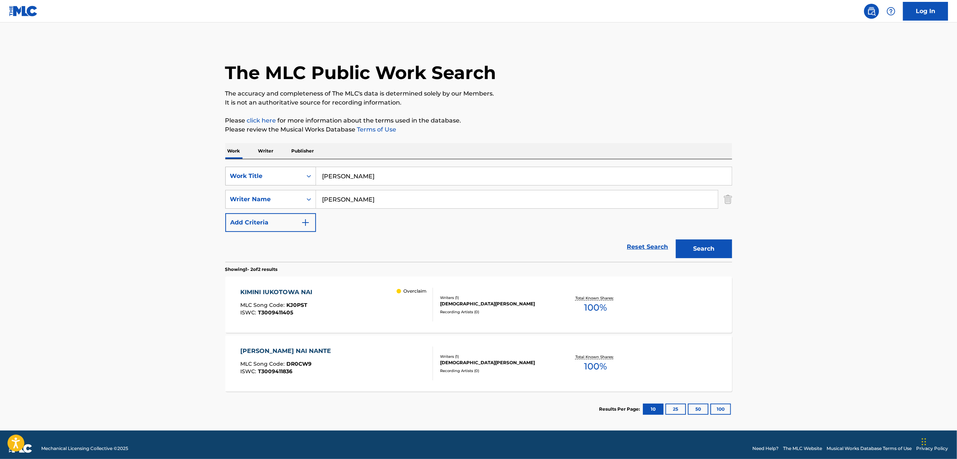
click at [305, 176] on icon "Search Form" at bounding box center [308, 175] width 7 height 7
click at [264, 200] on div "ISWC" at bounding box center [271, 195] width 90 height 19
drag, startPoint x: 359, startPoint y: 177, endPoint x: 407, endPoint y: 197, distance: 52.3
click at [361, 177] on input "Search Form" at bounding box center [524, 176] width 416 height 18
paste input "T3018528940"
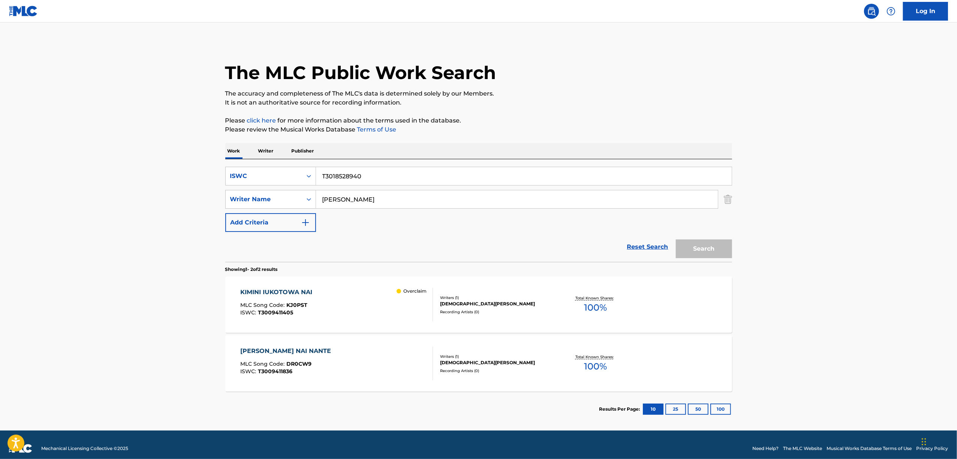
type input "T3018528940"
drag, startPoint x: 411, startPoint y: 200, endPoint x: 198, endPoint y: 235, distance: 215.9
click at [198, 235] on main "The MLC Public Work Search The accuracy and completeness of The MLC's data is d…" at bounding box center [478, 226] width 957 height 408
click at [676, 240] on button "Search" at bounding box center [704, 249] width 56 height 19
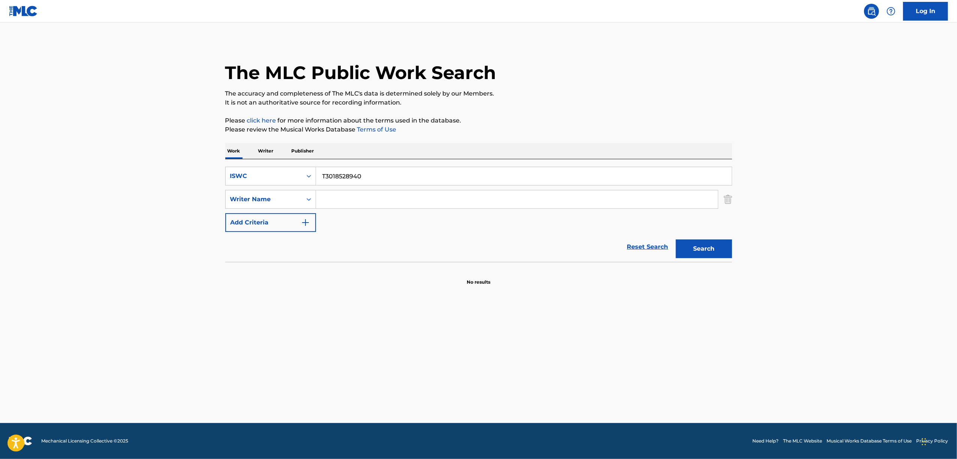
click at [93, 210] on main "The MLC Public Work Search The accuracy and completeness of The MLC's data is d…" at bounding box center [478, 222] width 957 height 401
click at [241, 154] on p "Work" at bounding box center [233, 151] width 17 height 16
click at [307, 176] on icon "Search Form" at bounding box center [309, 176] width 4 height 3
click at [280, 203] on div "Work Title" at bounding box center [271, 195] width 90 height 19
click at [340, 183] on input "Search Form" at bounding box center [524, 176] width 416 height 18
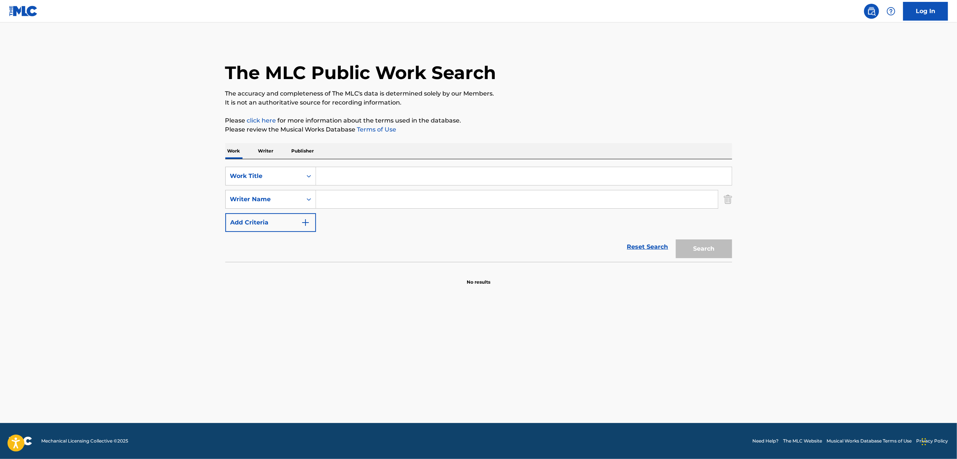
paste input "フィクションブルー"
click at [703, 242] on button "Search" at bounding box center [704, 249] width 56 height 19
click at [689, 252] on button "Search" at bounding box center [704, 249] width 56 height 19
drag, startPoint x: 346, startPoint y: 175, endPoint x: 251, endPoint y: 197, distance: 98.1
click at [251, 197] on div "SearchWithCriteria90967be0-0e5f-4acf-aef1-a1d27b4a9292 Work Title フィクションブルー Sea…" at bounding box center [478, 199] width 507 height 65
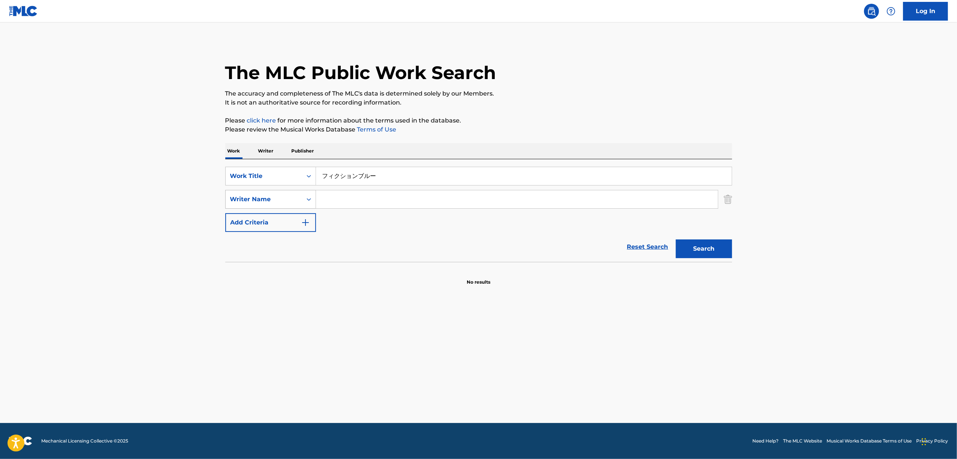
paste input "FIKUSHON BURUU"
type input "FIKUSHON BURUU"
click at [707, 252] on button "Search" at bounding box center [704, 249] width 56 height 19
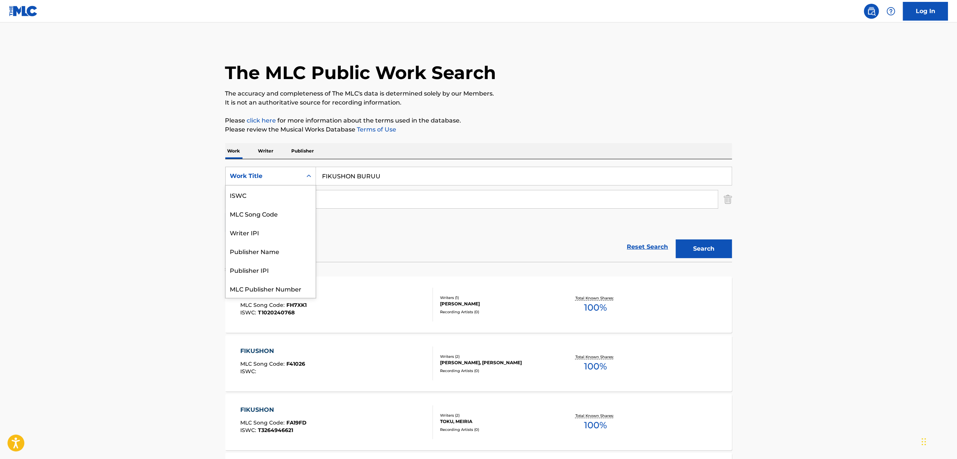
click at [307, 182] on div "Search Form" at bounding box center [308, 175] width 13 height 13
click at [244, 197] on div "ISWC" at bounding box center [271, 195] width 90 height 19
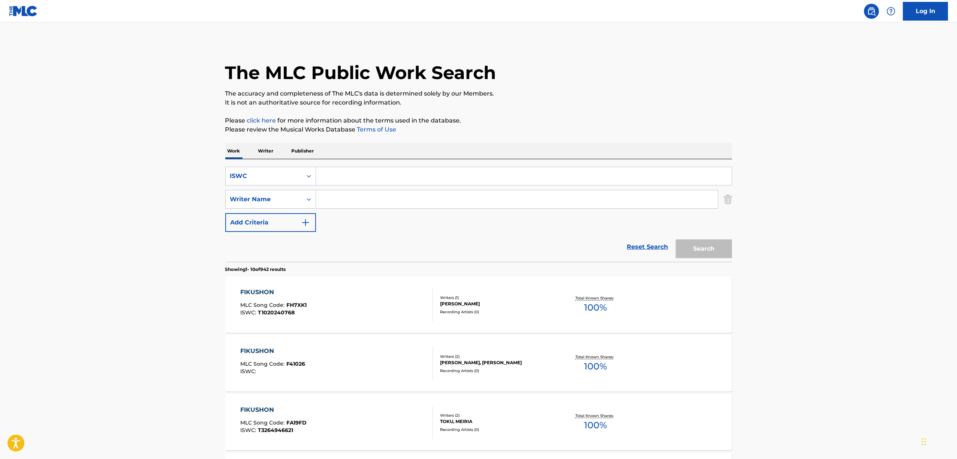
click at [363, 167] on div "Search Form" at bounding box center [524, 176] width 416 height 19
click at [359, 173] on input "Search Form" at bounding box center [524, 176] width 416 height 18
paste input "T3018528940"
type input "T3018528940"
click at [707, 249] on button "Search" at bounding box center [704, 249] width 56 height 19
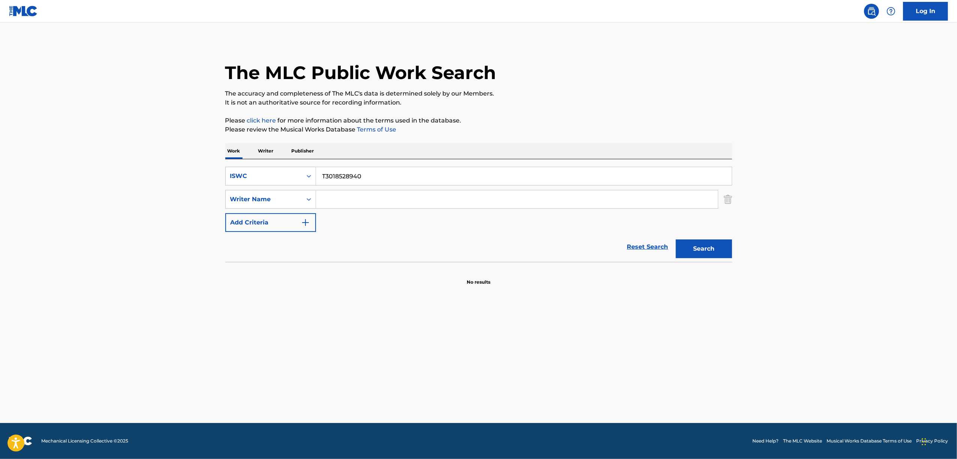
click at [264, 153] on p "Writer" at bounding box center [266, 151] width 20 height 16
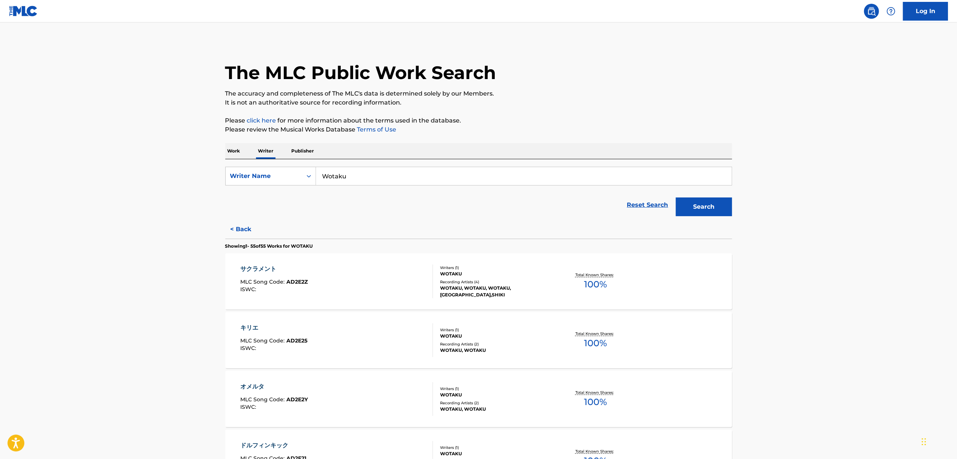
drag, startPoint x: 364, startPoint y: 175, endPoint x: 262, endPoint y: 190, distance: 103.1
click at [263, 190] on form "SearchWithCriteria2680ece3-1696-430f-9f58-ce1863abf402 Writer Name Wotaku Reset…" at bounding box center [478, 193] width 507 height 53
paste input "Slave.V-V-R"
type input "Slave.V-V-R"
click at [707, 201] on button "Search" at bounding box center [704, 207] width 56 height 19
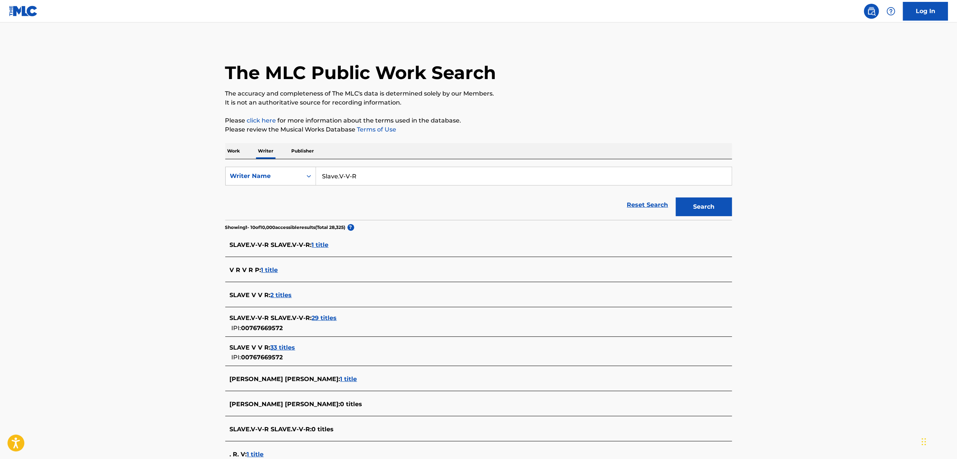
click at [280, 350] on span "33 titles" at bounding box center [283, 347] width 25 height 7
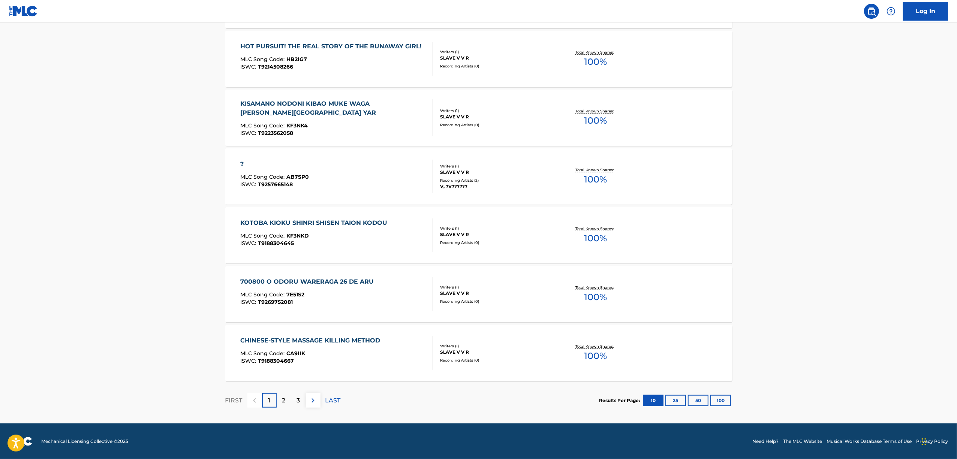
scroll to position [459, 0]
click at [695, 395] on button "50" at bounding box center [698, 400] width 21 height 11
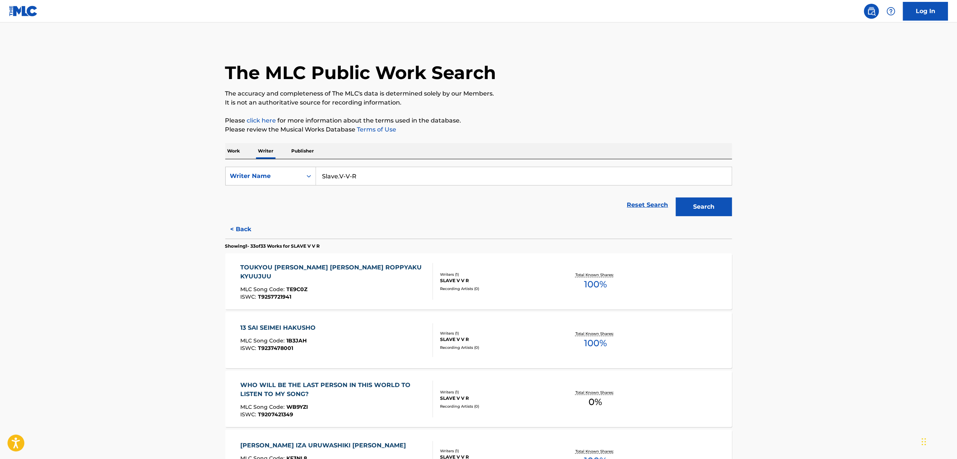
scroll to position [1570, 0]
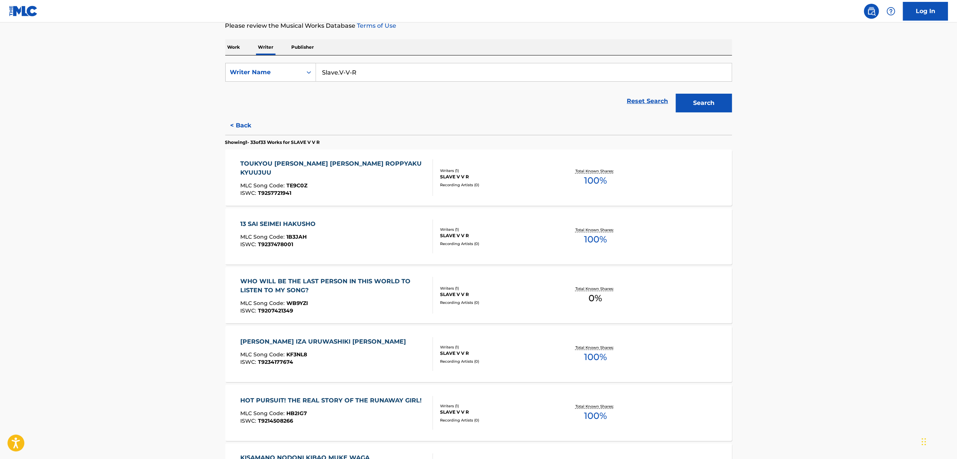
scroll to position [0, 0]
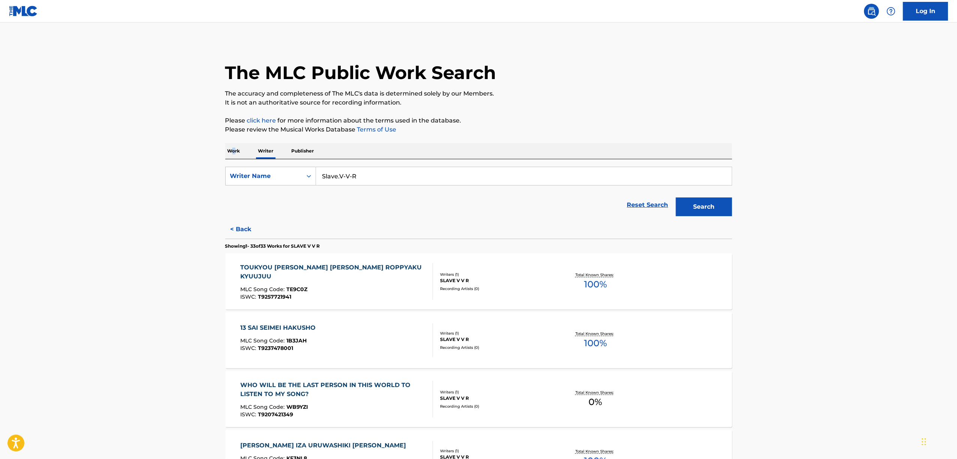
click at [234, 153] on p "Work" at bounding box center [233, 151] width 17 height 16
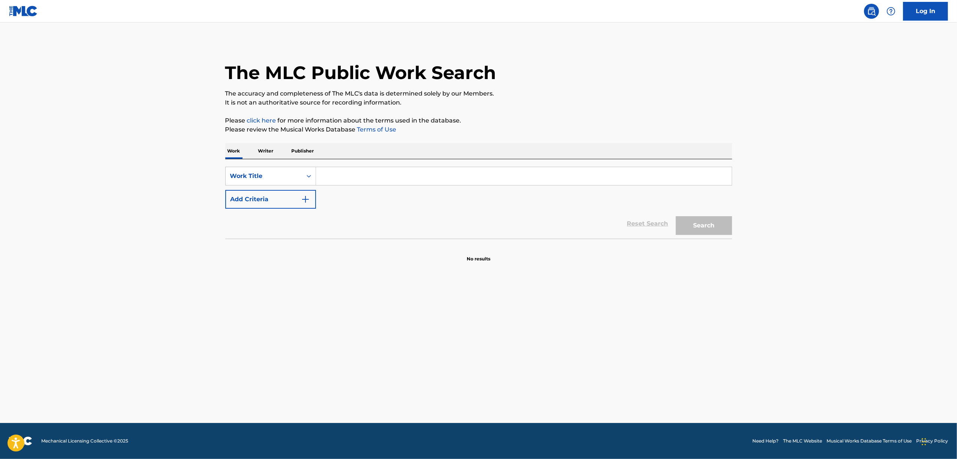
click at [344, 174] on input "Search Form" at bounding box center [524, 176] width 416 height 18
paste input "T9298838923"
type input "T9298838923"
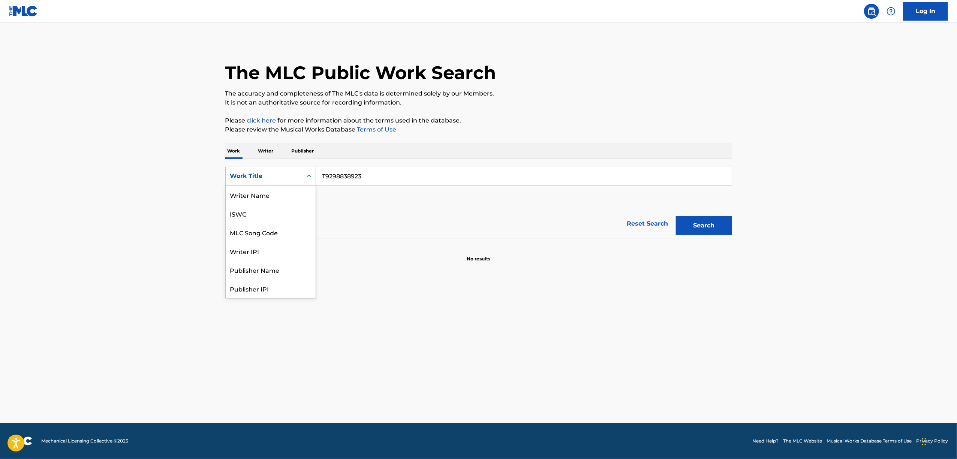
click at [308, 176] on icon "Search Form" at bounding box center [308, 175] width 7 height 7
click at [240, 219] on div "ISWC" at bounding box center [271, 213] width 90 height 19
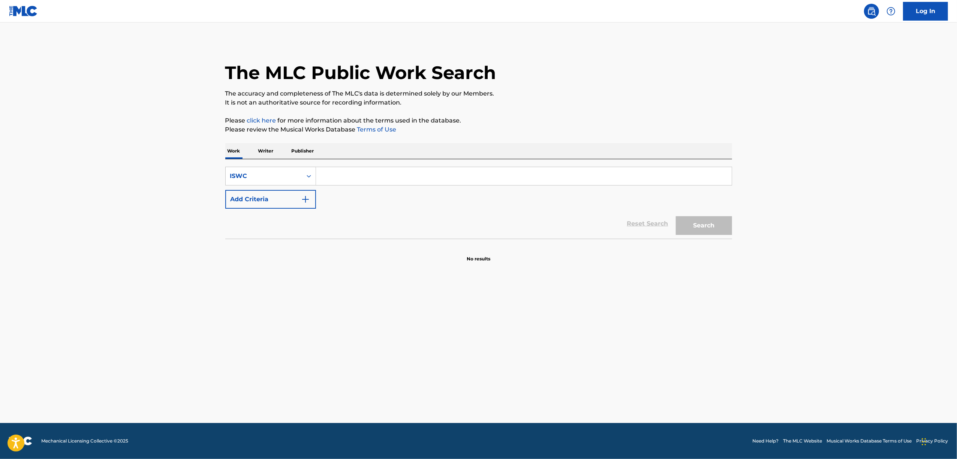
click at [351, 180] on input "Search Form" at bounding box center [524, 176] width 416 height 18
paste input "T9298838923"
type input "T9298838923"
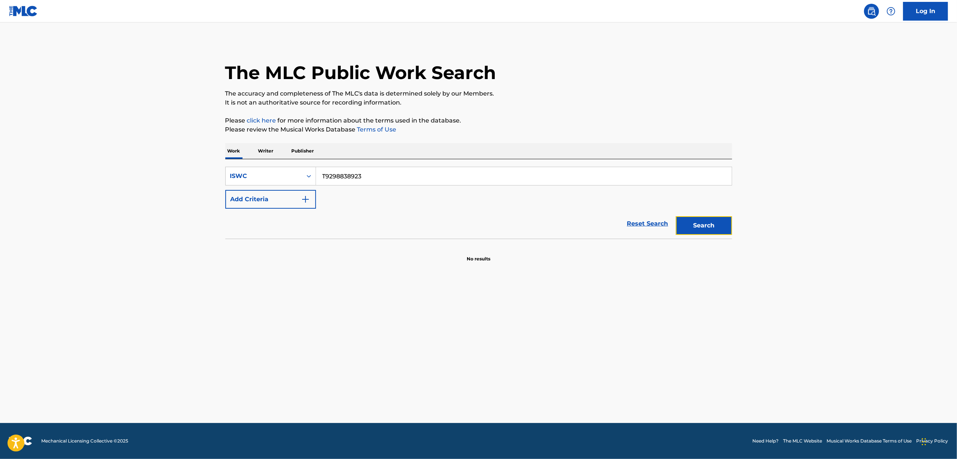
drag, startPoint x: 690, startPoint y: 225, endPoint x: 695, endPoint y: 218, distance: 8.9
click at [690, 223] on button "Search" at bounding box center [704, 225] width 56 height 19
click at [309, 173] on icon "Search Form" at bounding box center [308, 175] width 7 height 7
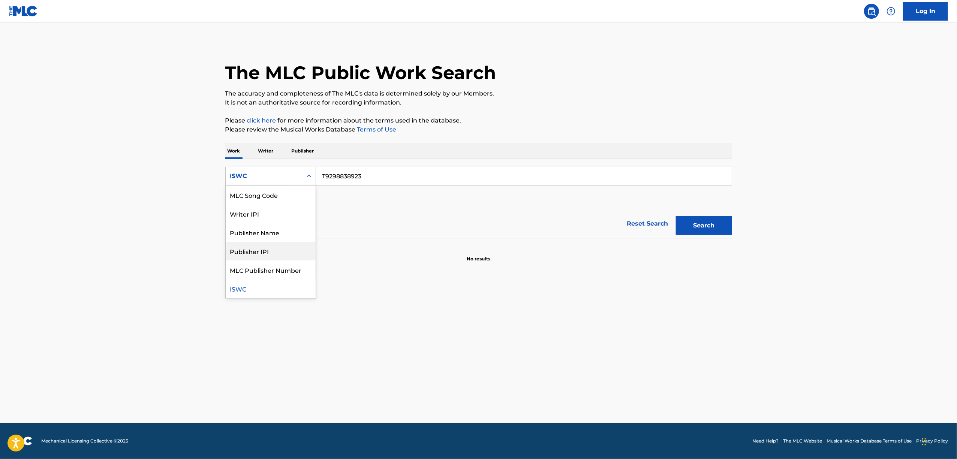
drag, startPoint x: 307, startPoint y: 249, endPoint x: 343, endPoint y: 188, distance: 70.6
click at [343, 188] on div "SearchWithCriteriae45e528b-a3cd-40e7-9893-128f085d19e8 8 results available. Use…" at bounding box center [478, 188] width 507 height 42
click at [267, 199] on div "Work Title" at bounding box center [271, 195] width 90 height 19
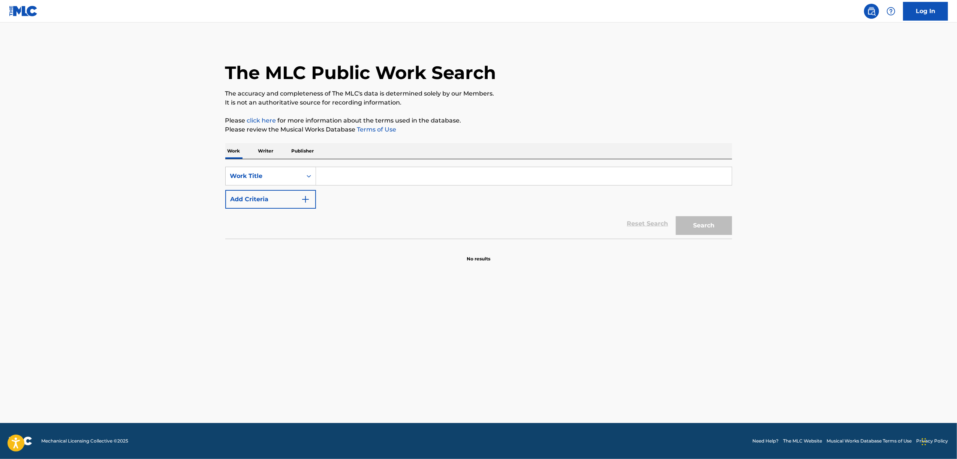
click at [325, 177] on input "Search Form" at bounding box center [524, 176] width 416 height 18
paste input "ANATAWA ZURUINA"
click at [706, 220] on button "Search" at bounding box center [704, 225] width 56 height 19
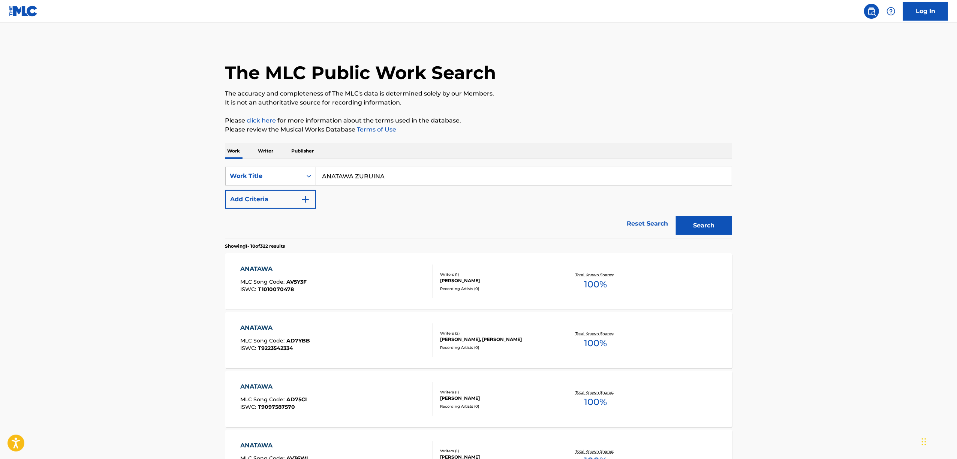
drag, startPoint x: 227, startPoint y: 230, endPoint x: 171, endPoint y: 242, distance: 57.1
click at [171, 242] on main "The MLC Public Work Search The accuracy and completeness of The MLC's data is d…" at bounding box center [478, 451] width 957 height 859
paste input "あなたはずるいな"
click at [687, 219] on button "Search" at bounding box center [704, 225] width 56 height 19
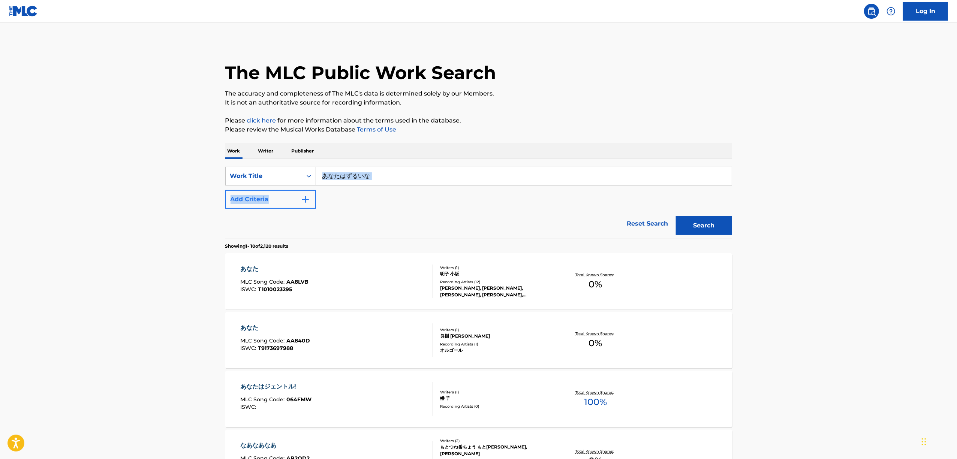
drag, startPoint x: 400, startPoint y: 168, endPoint x: 271, endPoint y: 190, distance: 130.1
click at [272, 190] on div "SearchWithCriteria080f6b6c-2124-4a46-b491-94efb590ad03 Work Title あなたはずるいな Add …" at bounding box center [478, 198] width 507 height 79
click at [361, 179] on input "あなたはずるいな" at bounding box center [524, 176] width 416 height 18
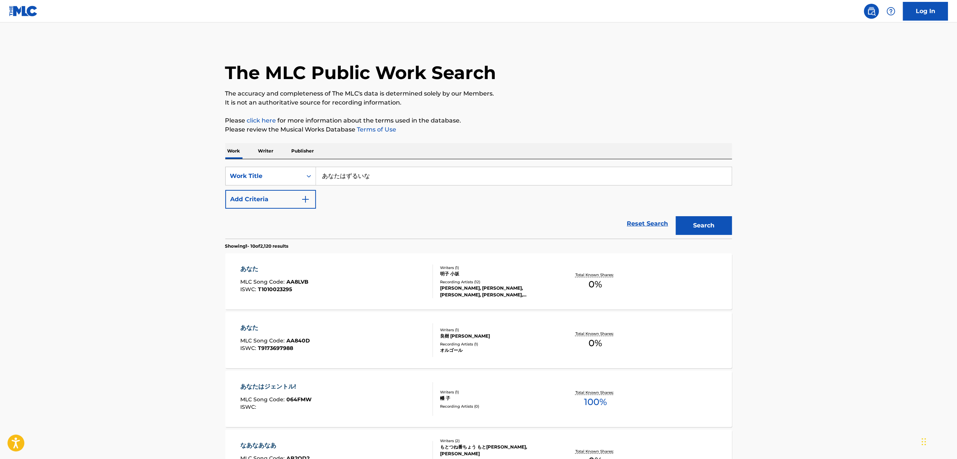
paste input "RIGHT?"
type input "RIGHT?"
click at [702, 240] on section "Showing 1 - 10 of 2,120 results" at bounding box center [478, 244] width 507 height 11
click at [708, 221] on button "Search" at bounding box center [704, 225] width 56 height 19
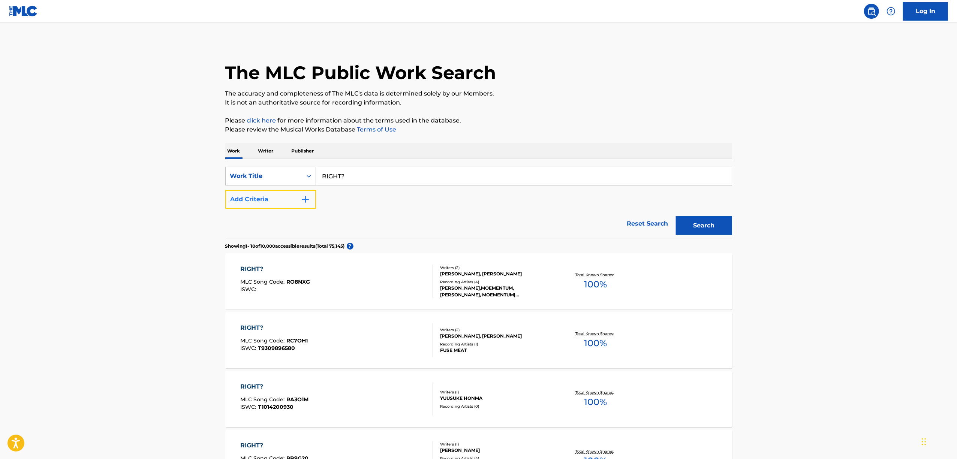
click at [306, 200] on img "Search Form" at bounding box center [305, 199] width 9 height 9
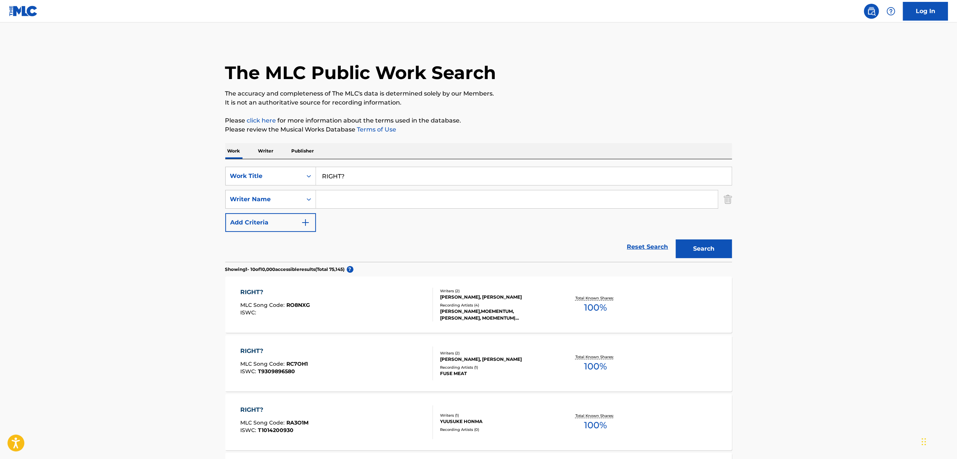
click at [339, 196] on input "Search Form" at bounding box center [517, 199] width 402 height 18
paste input "[PERSON_NAME]"
type input "[PERSON_NAME]"
click at [380, 182] on input "RIGHT?" at bounding box center [524, 176] width 416 height 18
type input "RIGHT"
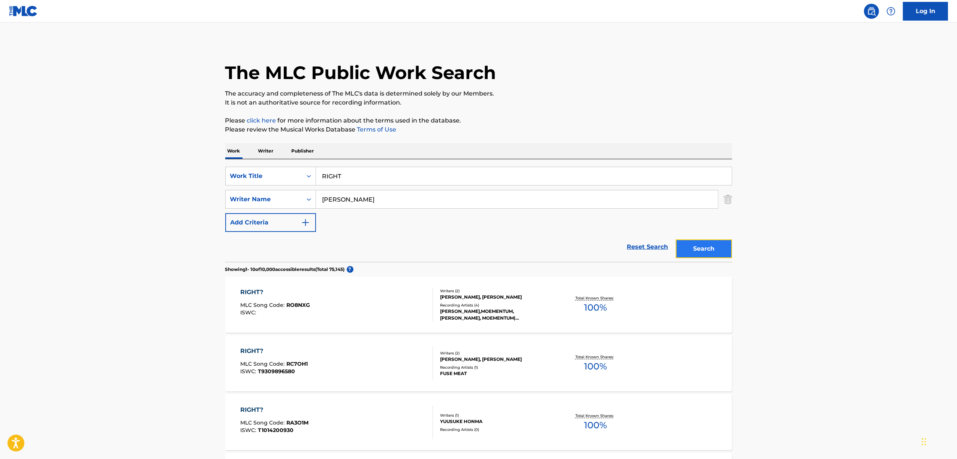
click at [696, 249] on button "Search" at bounding box center [704, 249] width 56 height 19
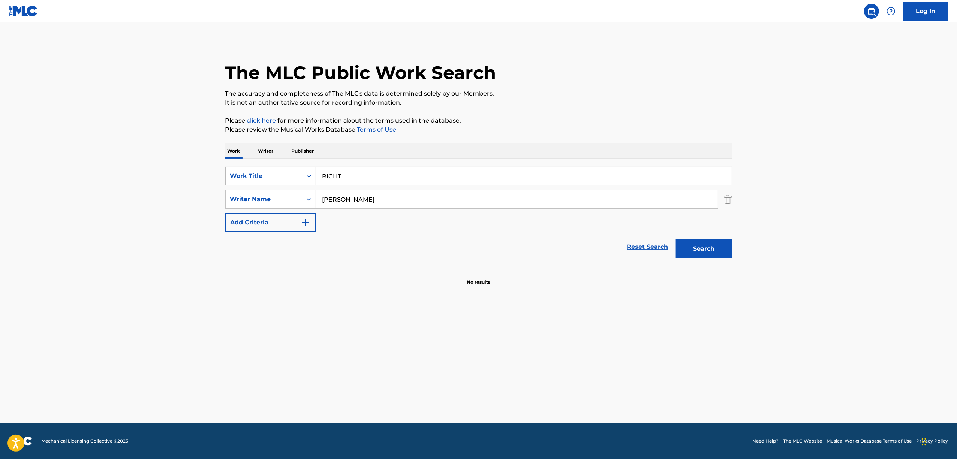
drag, startPoint x: 315, startPoint y: 172, endPoint x: 312, endPoint y: 179, distance: 7.6
click at [314, 172] on div "Search Form" at bounding box center [308, 175] width 13 height 13
click at [260, 199] on div "ISWC" at bounding box center [271, 195] width 90 height 19
drag, startPoint x: 341, startPoint y: 173, endPoint x: 413, endPoint y: 192, distance: 74.9
click at [347, 175] on input "Search Form" at bounding box center [524, 176] width 416 height 18
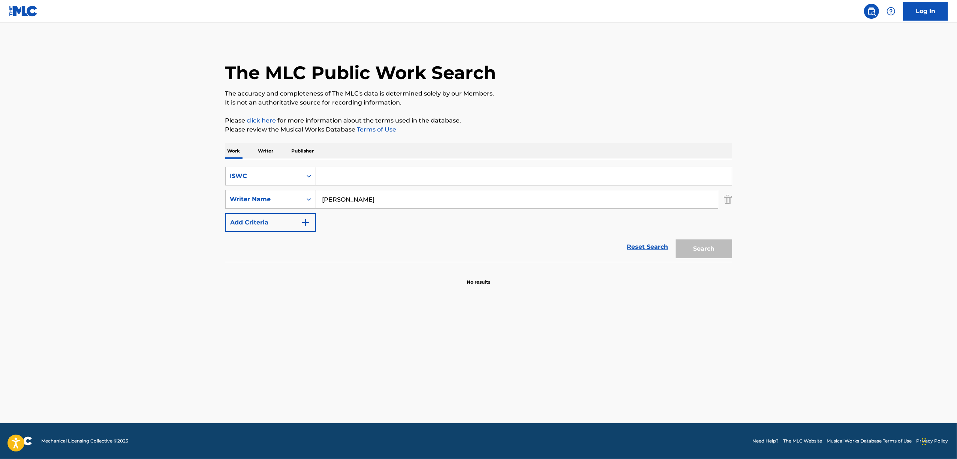
paste input "T9298840865"
type input "T9298840865"
drag, startPoint x: 406, startPoint y: 205, endPoint x: 190, endPoint y: 282, distance: 229.5
click at [194, 279] on main "The MLC Public Work Search The accuracy and completeness of The MLC's data is d…" at bounding box center [478, 222] width 957 height 401
click at [676, 240] on button "Search" at bounding box center [704, 249] width 56 height 19
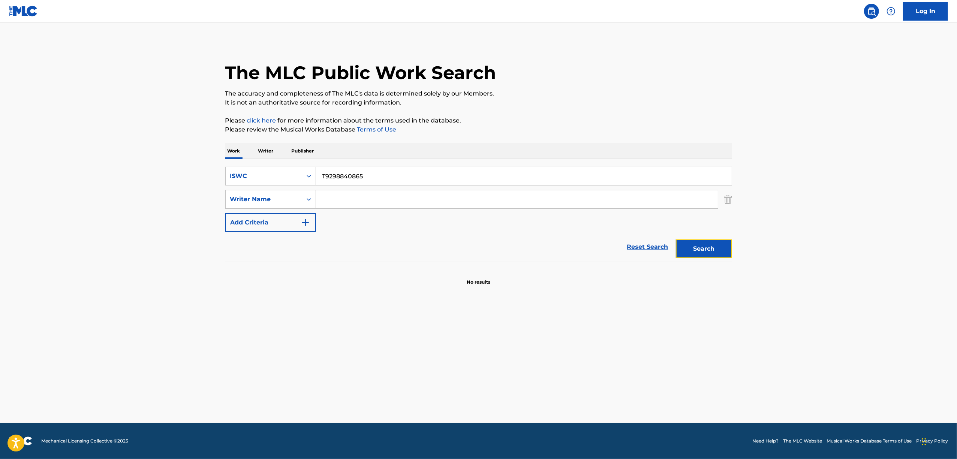
drag, startPoint x: 696, startPoint y: 247, endPoint x: 417, endPoint y: 327, distance: 290.1
click at [692, 249] on button "Search" at bounding box center [704, 249] width 56 height 19
click at [698, 245] on button "Search" at bounding box center [704, 249] width 56 height 19
click at [63, 179] on main "The MLC Public Work Search The accuracy and completeness of The MLC's data is d…" at bounding box center [478, 222] width 957 height 401
drag, startPoint x: 63, startPoint y: 179, endPoint x: 58, endPoint y: 181, distance: 6.1
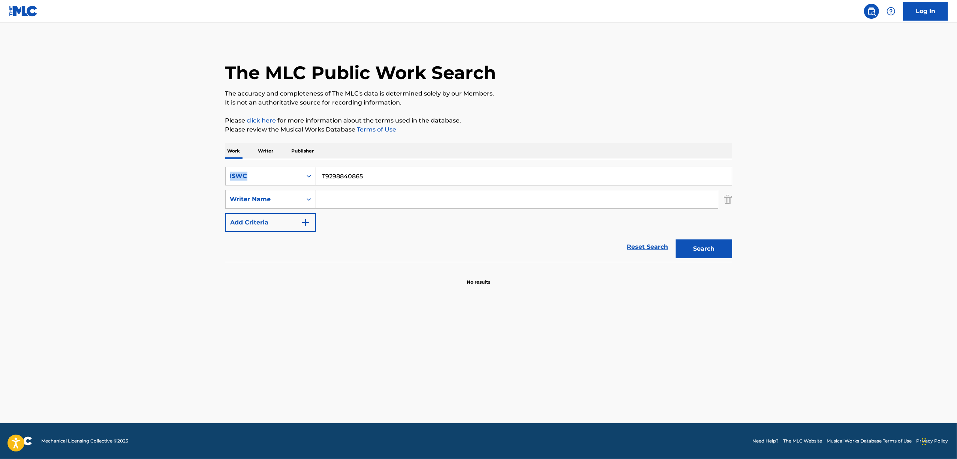
click at [63, 179] on main "The MLC Public Work Search The accuracy and completeness of The MLC's data is d…" at bounding box center [478, 222] width 957 height 401
click at [55, 205] on main "The MLC Public Work Search The accuracy and completeness of The MLC's data is d…" at bounding box center [478, 222] width 957 height 401
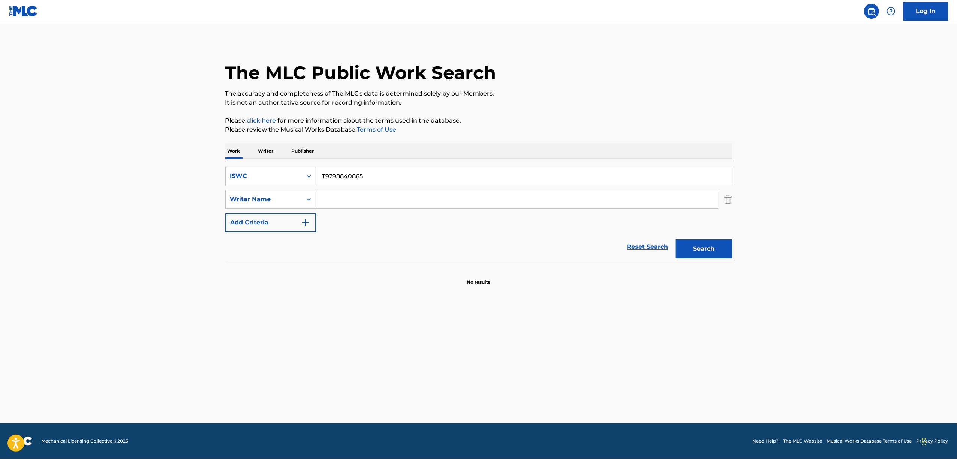
click at [55, 205] on main "The MLC Public Work Search The accuracy and completeness of The MLC's data is d…" at bounding box center [478, 222] width 957 height 401
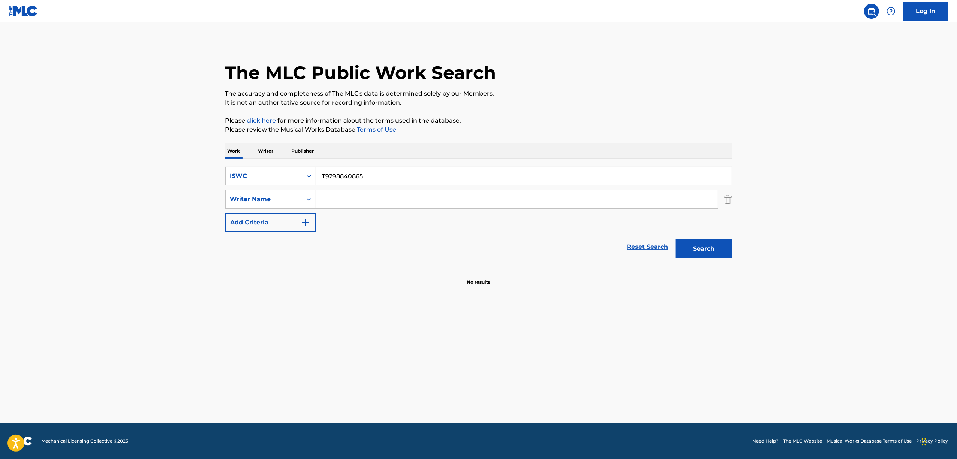
click at [55, 205] on main "The MLC Public Work Search The accuracy and completeness of The MLC's data is d…" at bounding box center [478, 222] width 957 height 401
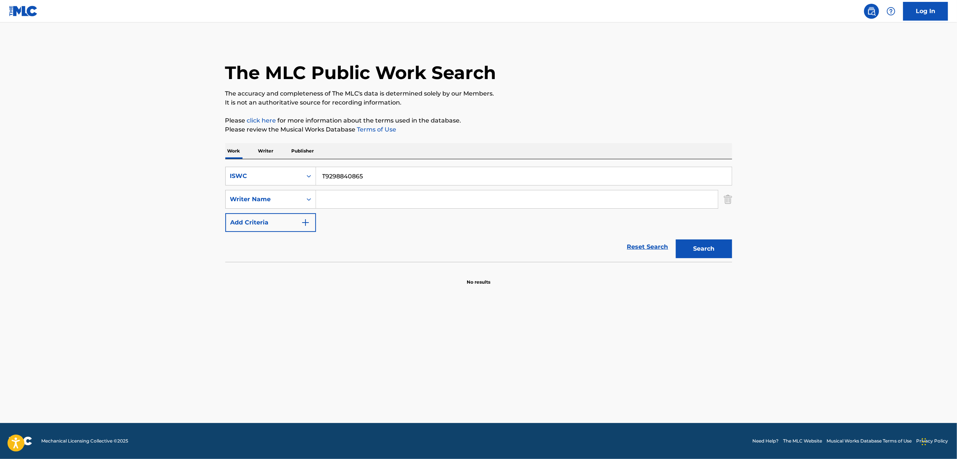
click at [55, 205] on main "The MLC Public Work Search The accuracy and completeness of The MLC's data is d…" at bounding box center [478, 222] width 957 height 401
click at [70, 208] on main "The MLC Public Work Search The accuracy and completeness of The MLC's data is d…" at bounding box center [478, 222] width 957 height 401
click at [69, 208] on main "The MLC Public Work Search The accuracy and completeness of The MLC's data is d…" at bounding box center [478, 222] width 957 height 401
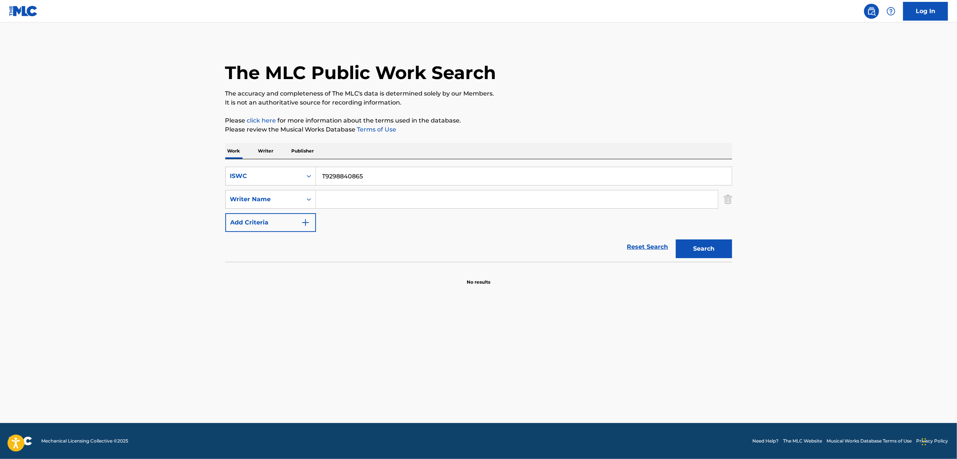
click at [69, 208] on main "The MLC Public Work Search The accuracy and completeness of The MLC's data is d…" at bounding box center [478, 222] width 957 height 401
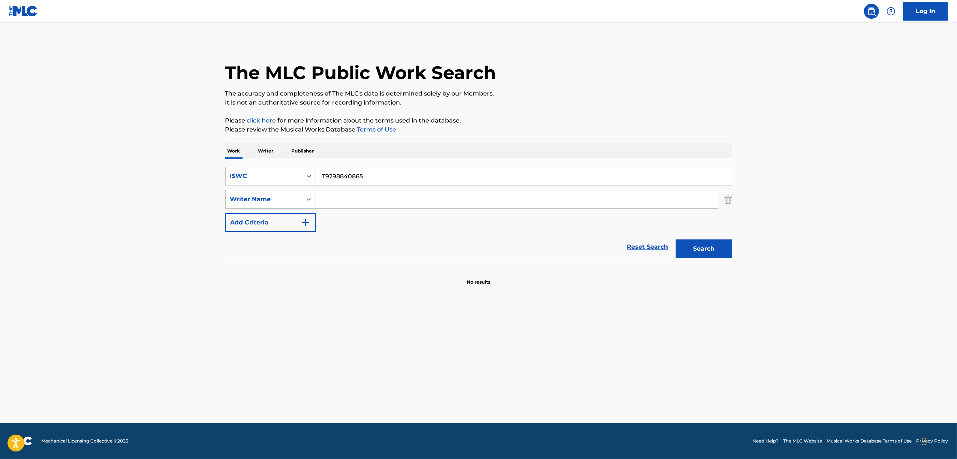
click at [69, 208] on main "The MLC Public Work Search The accuracy and completeness of The MLC's data is d…" at bounding box center [478, 222] width 957 height 401
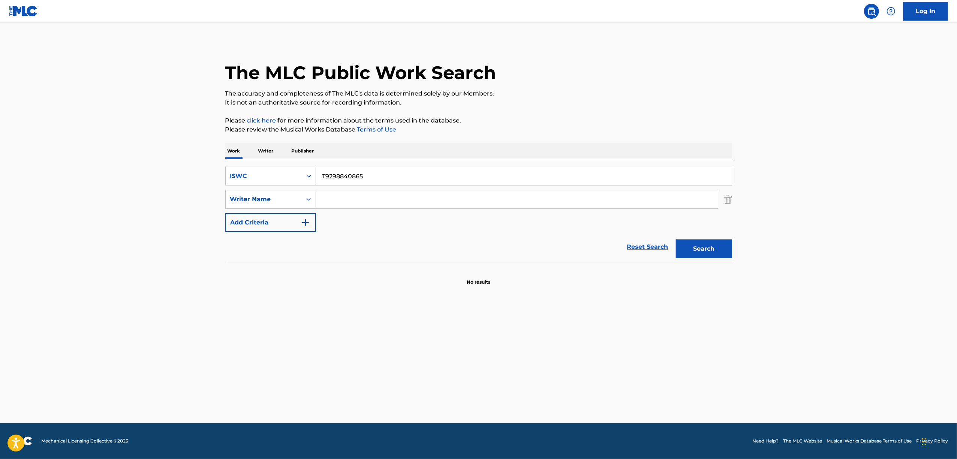
click at [69, 208] on main "The MLC Public Work Search The accuracy and completeness of The MLC's data is d…" at bounding box center [478, 222] width 957 height 401
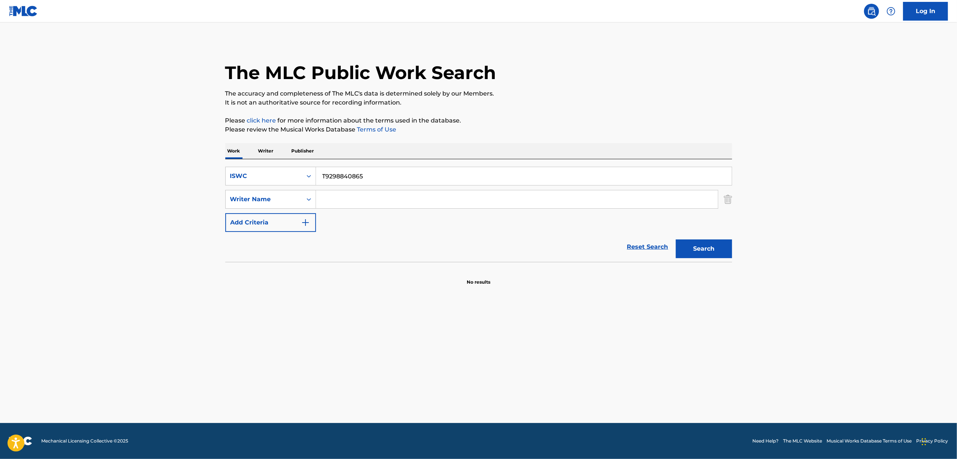
click at [69, 208] on main "The MLC Public Work Search The accuracy and completeness of The MLC's data is d…" at bounding box center [478, 222] width 957 height 401
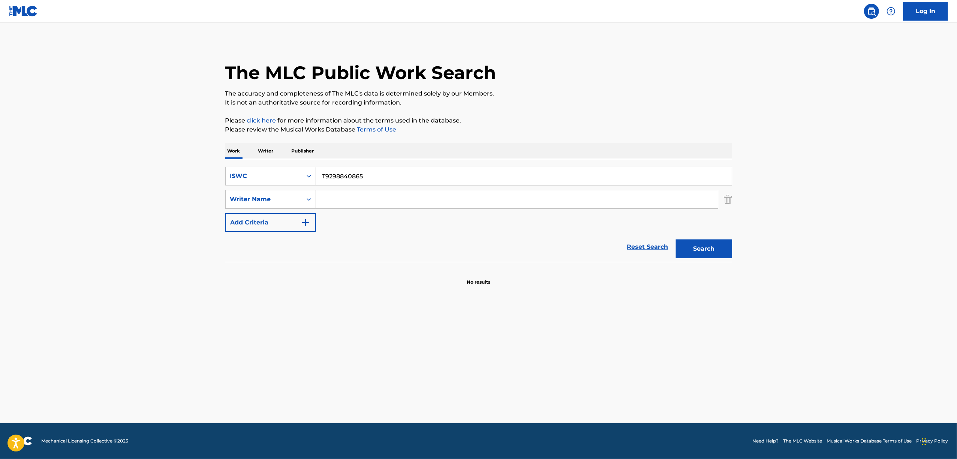
click at [69, 208] on main "The MLC Public Work Search The accuracy and completeness of The MLC's data is d…" at bounding box center [478, 222] width 957 height 401
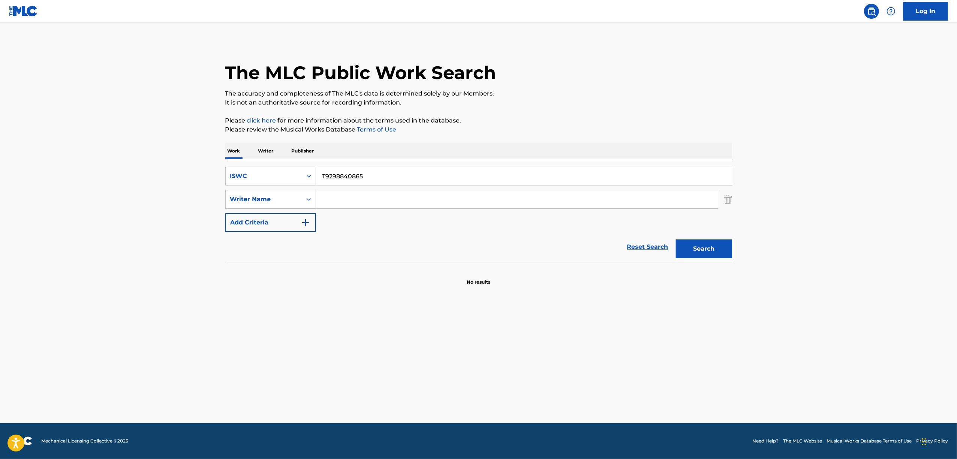
click at [69, 208] on main "The MLC Public Work Search The accuracy and completeness of The MLC's data is d…" at bounding box center [478, 222] width 957 height 401
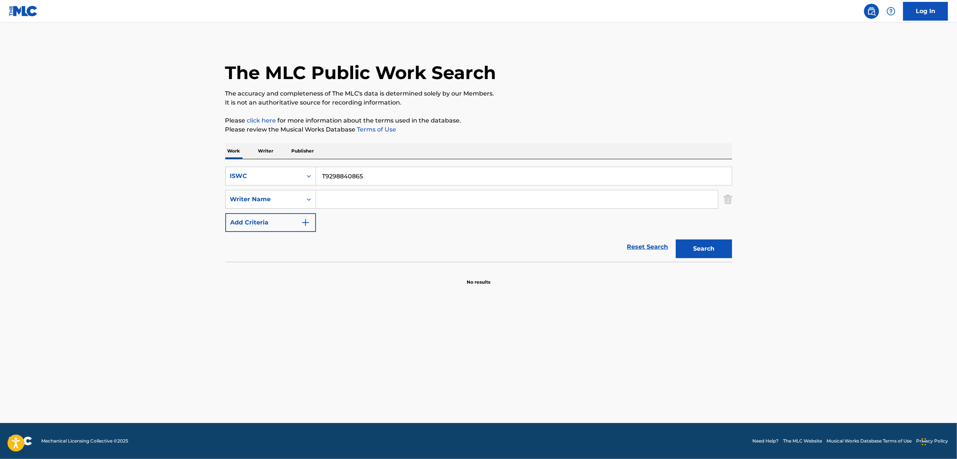
click at [69, 208] on main "The MLC Public Work Search The accuracy and completeness of The MLC's data is d…" at bounding box center [478, 222] width 957 height 401
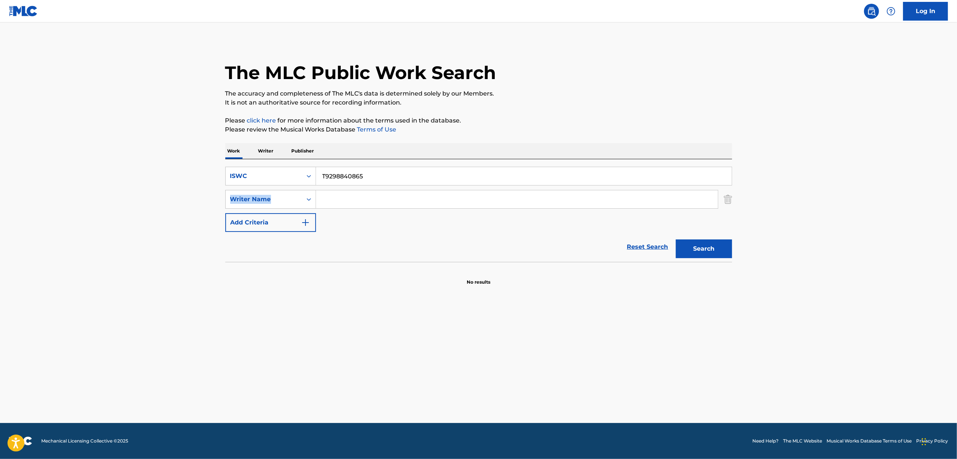
click at [69, 208] on main "The MLC Public Work Search The accuracy and completeness of The MLC's data is d…" at bounding box center [478, 222] width 957 height 401
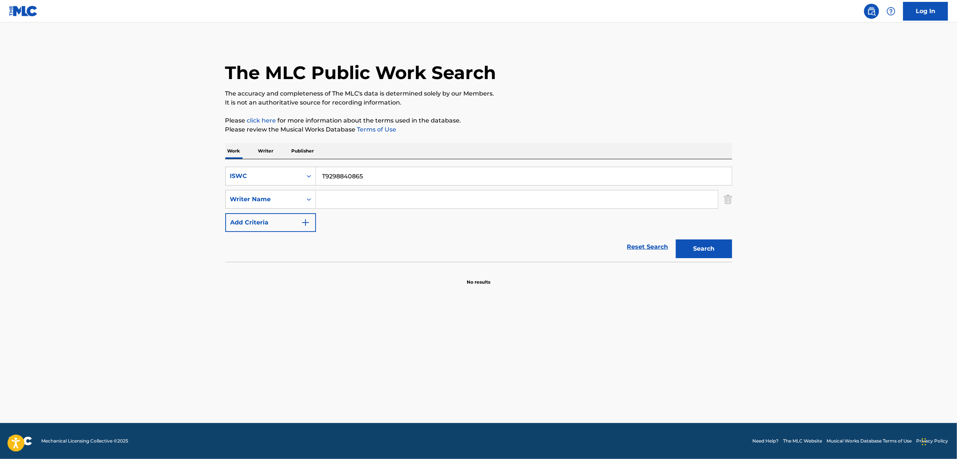
click at [69, 208] on main "The MLC Public Work Search The accuracy and completeness of The MLC's data is d…" at bounding box center [478, 222] width 957 height 401
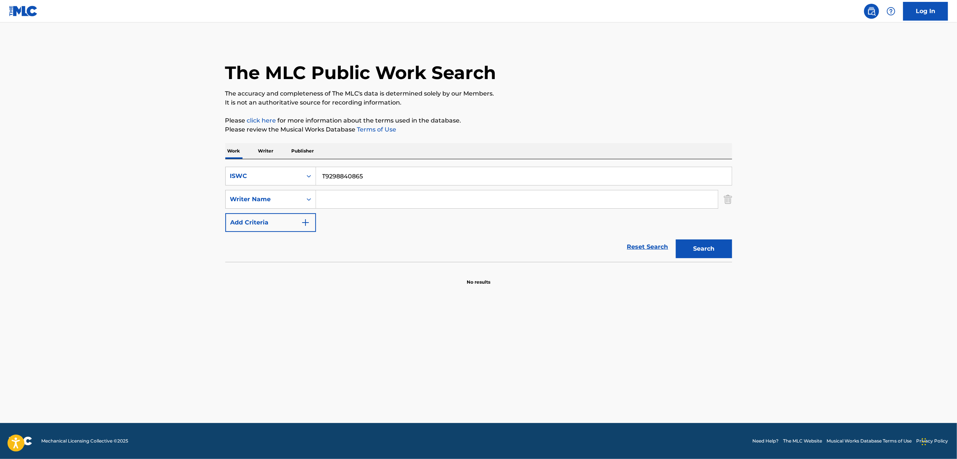
click at [69, 208] on main "The MLC Public Work Search The accuracy and completeness of The MLC's data is d…" at bounding box center [478, 222] width 957 height 401
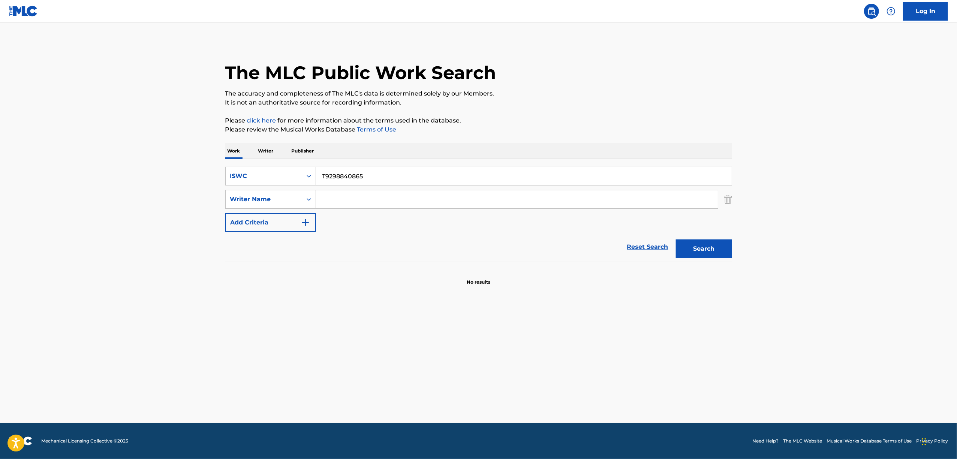
drag, startPoint x: 318, startPoint y: 197, endPoint x: 186, endPoint y: 133, distance: 147.1
click at [229, 220] on div "SearchWithCriteria0b3945cd-4e5e-46bd-b34a-31dc87ade91a ISWC T9298840865 SearchW…" at bounding box center [478, 199] width 507 height 65
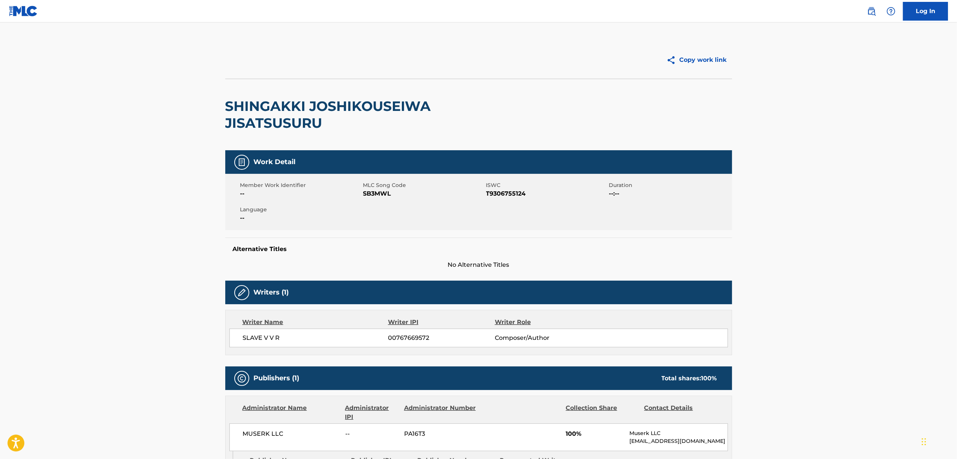
click at [376, 196] on span "SB3MWL" at bounding box center [423, 193] width 121 height 9
copy span "SB3MWL"
